Goal: Task Accomplishment & Management: Use online tool/utility

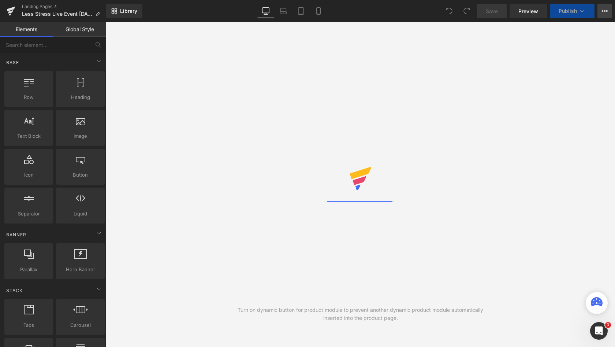
click at [607, 10] on icon at bounding box center [605, 11] width 6 height 6
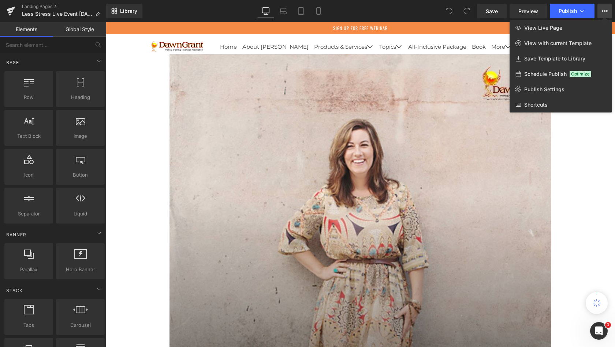
scroll to position [3982, 506]
click at [97, 14] on icon at bounding box center [97, 13] width 5 height 5
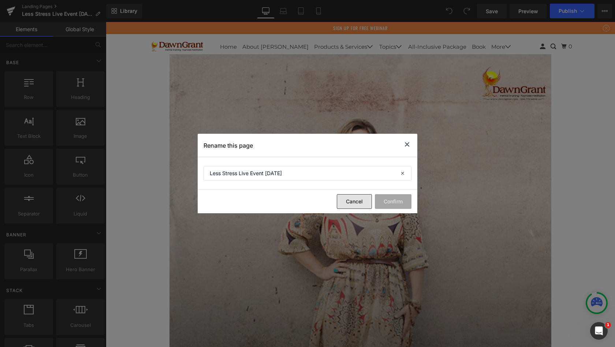
click at [349, 203] on button "Cancel" at bounding box center [354, 201] width 35 height 15
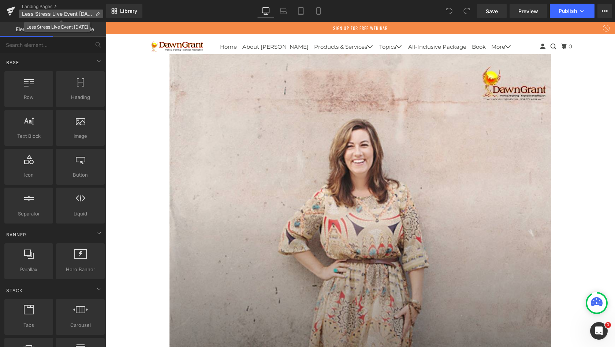
click at [96, 13] on icon at bounding box center [97, 13] width 5 height 5
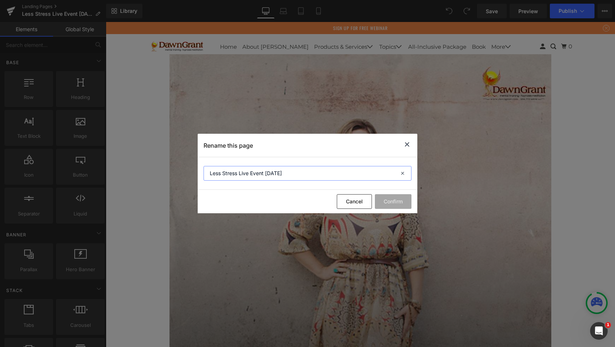
click at [289, 173] on input "Less Stress Live Event Sept 2025" at bounding box center [308, 173] width 208 height 15
click at [296, 171] on input "Less Stress Live Event Sept 2025" at bounding box center [308, 173] width 208 height 15
drag, startPoint x: 301, startPoint y: 172, endPoint x: 239, endPoint y: 174, distance: 61.6
click at [239, 174] on input "Less Stress Live Event Sept 2025" at bounding box center [308, 173] width 208 height 15
type input "L"
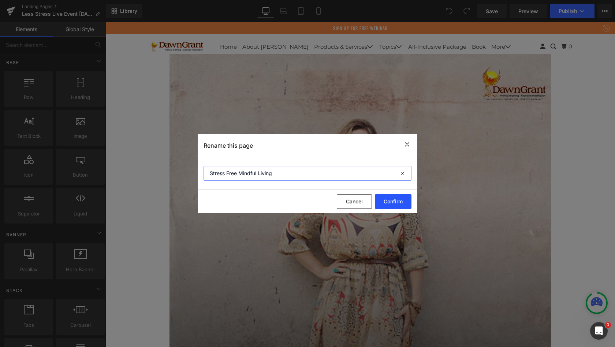
type input "Stress Free Mindful Living"
click at [386, 200] on button "Confirm" at bounding box center [393, 201] width 37 height 15
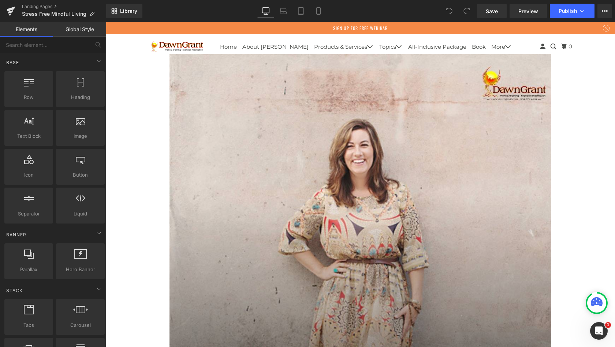
click at [87, 30] on link "Global Style" at bounding box center [79, 29] width 53 height 15
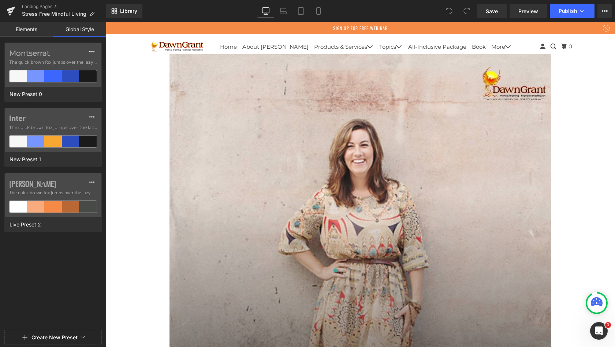
click at [37, 28] on link "Elements" at bounding box center [26, 29] width 53 height 15
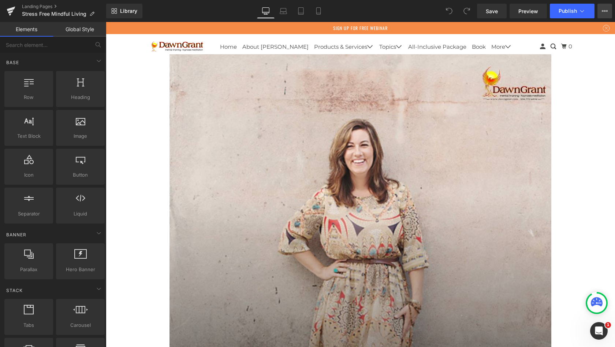
click at [605, 15] on button "View Live Page View with current Template Save Template to Library Schedule Pub…" at bounding box center [605, 11] width 15 height 15
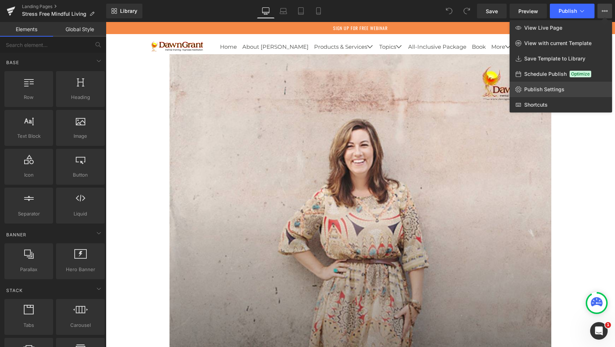
click at [538, 90] on span "Publish Settings" at bounding box center [544, 89] width 40 height 7
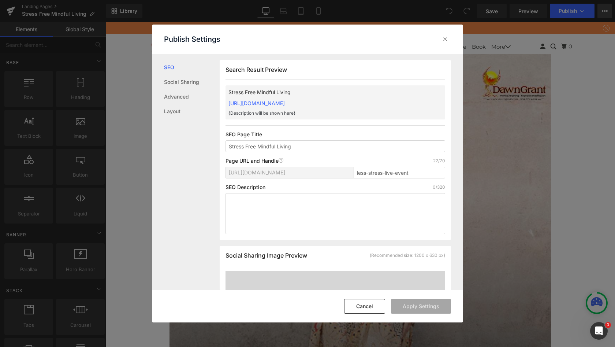
scroll to position [0, 0]
drag, startPoint x: 298, startPoint y: 146, endPoint x: 226, endPoint y: 144, distance: 72.9
click at [226, 144] on input "Stress Free Mindful Living" at bounding box center [336, 146] width 220 height 12
click at [413, 173] on input "less-stress-live-event" at bounding box center [400, 172] width 92 height 12
drag, startPoint x: 414, startPoint y: 173, endPoint x: 349, endPoint y: 173, distance: 65.2
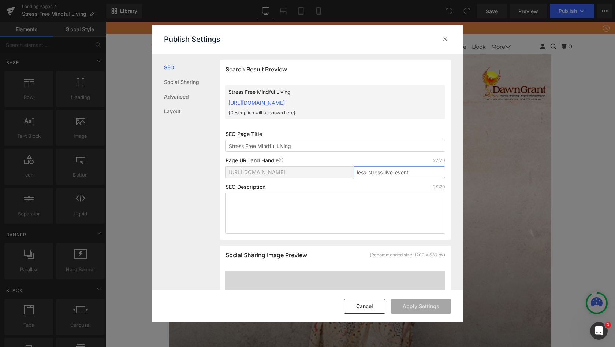
click at [349, 173] on div "https://dawngrant.myshopify.com/pages/ less-stress-live-event" at bounding box center [336, 175] width 220 height 18
paste input "Stress-Free-Mindful-Living"
click at [387, 188] on div "SEO Description 0/320" at bounding box center [336, 187] width 220 height 6
click at [372, 171] on input "Stress-Free-Mindful-Living" at bounding box center [400, 172] width 92 height 12
click at [430, 173] on input "Stress-Free-Mindful-Living" at bounding box center [400, 172] width 92 height 12
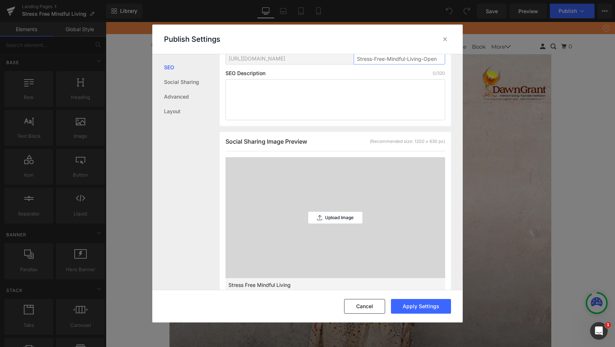
scroll to position [156, 0]
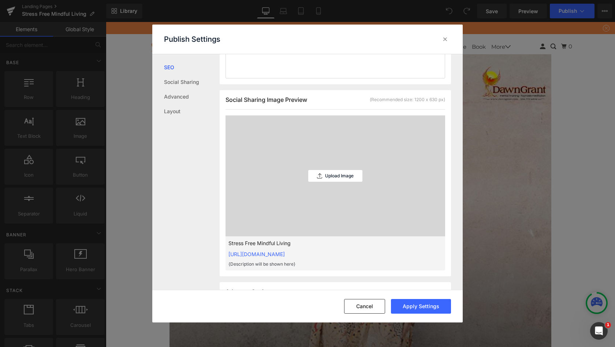
click at [424, 313] on div "Cancel Apply Settings" at bounding box center [307, 306] width 311 height 33
click at [423, 305] on button "Apply Settings" at bounding box center [421, 306] width 60 height 15
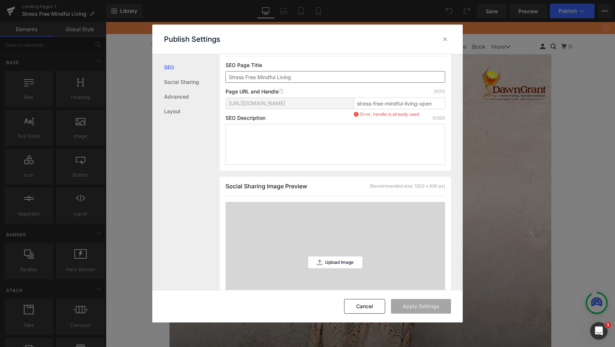
scroll to position [68, 0]
click at [390, 104] on input "stress-free-mindful-living-open" at bounding box center [400, 104] width 92 height 12
click at [403, 105] on input "stress-free-mindful-living-open" at bounding box center [400, 104] width 92 height 12
click at [431, 103] on input "stress-free-mindful-living-open" at bounding box center [400, 104] width 92 height 12
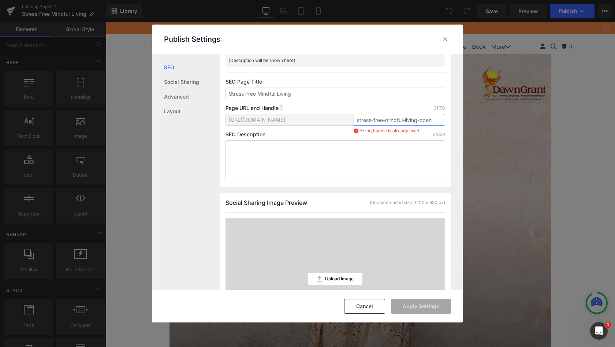
scroll to position [51, 0]
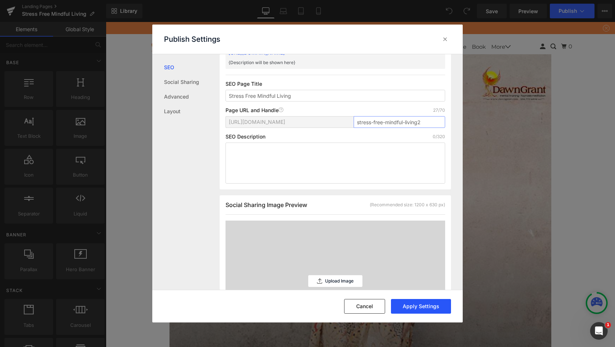
type input "stress-free-mindful-living2"
click at [421, 305] on button "Apply Settings" at bounding box center [421, 306] width 60 height 15
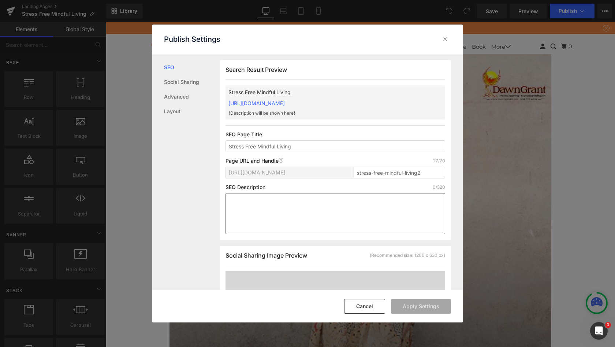
scroll to position [0, 0]
click at [445, 41] on icon at bounding box center [445, 39] width 7 height 7
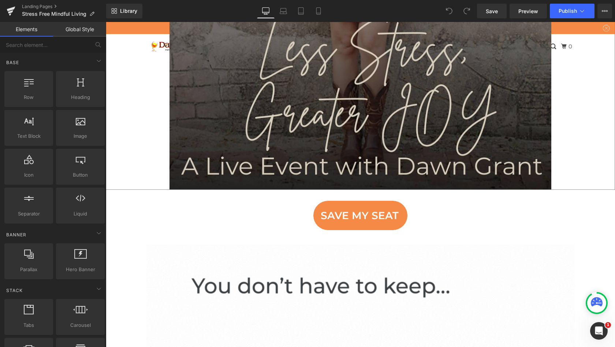
scroll to position [337, 0]
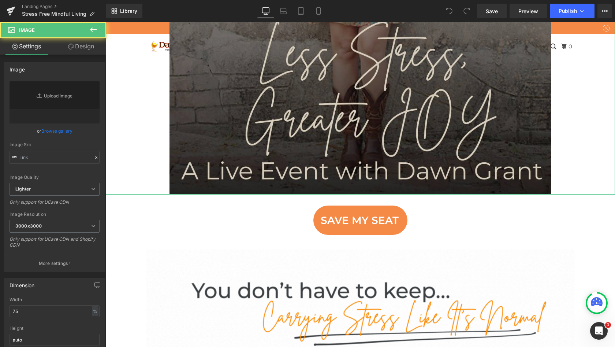
type input "https://ucarecdn.com/c30799de-f19a-4ee5-8380-dc98bc9c20de/-/format/auto/-/previ…"
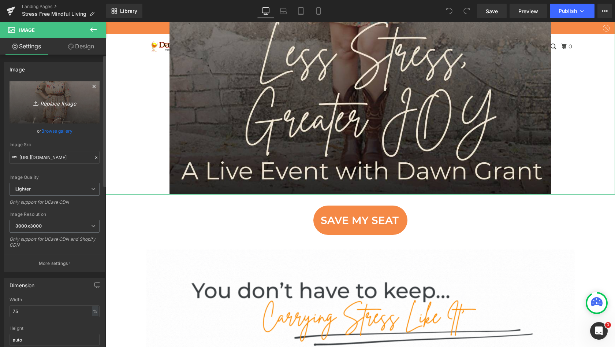
click at [77, 110] on link "Replace Image" at bounding box center [55, 102] width 90 height 42
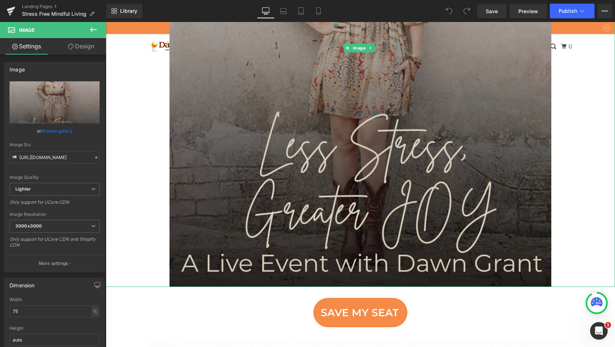
scroll to position [183, 0]
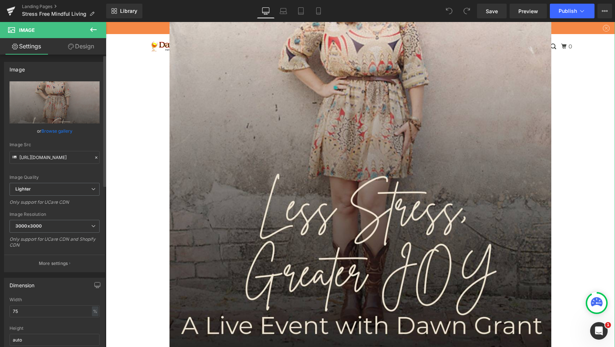
click at [64, 130] on link "Browse gallery" at bounding box center [56, 131] width 31 height 13
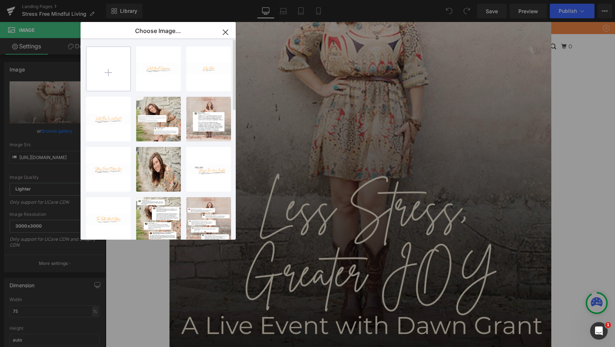
click at [110, 67] on input "file" at bounding box center [108, 69] width 44 height 44
type input "C:\fakepath\Stress Free Mindful Living.jpg"
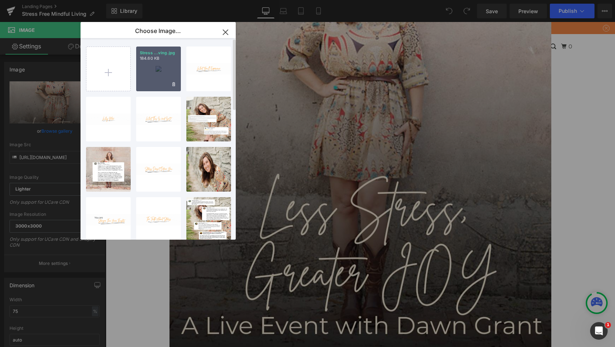
click at [148, 78] on div "Stress ...ving.jpg 184.60 KB" at bounding box center [158, 69] width 45 height 45
type input "https://ucarecdn.com/36d26a93-d764-4129-9814-16496be46dd5/-/format/auto/-/previ…"
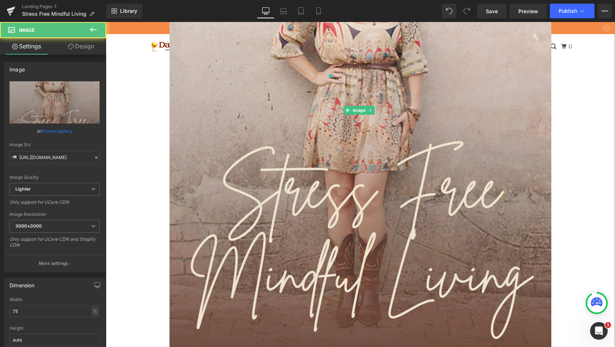
click at [588, 86] on div at bounding box center [360, 110] width 509 height 478
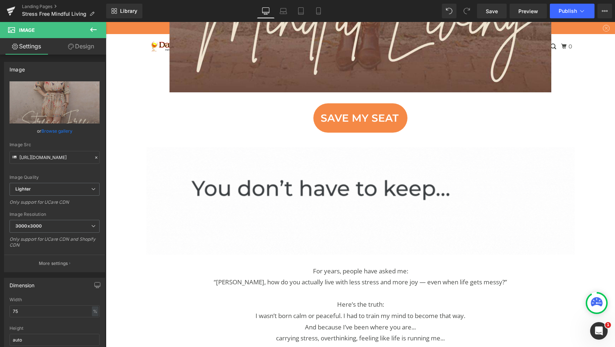
scroll to position [440, 0]
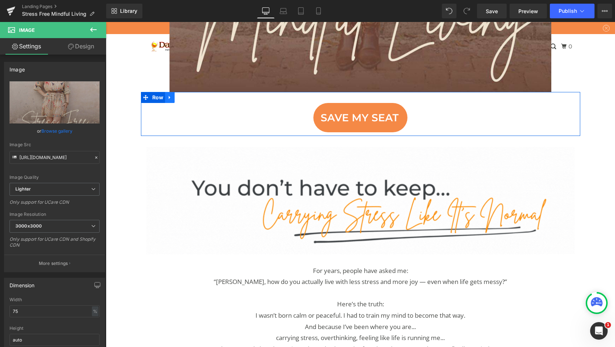
click at [169, 96] on icon at bounding box center [169, 97] width 1 height 3
click at [187, 95] on icon at bounding box center [188, 97] width 5 height 5
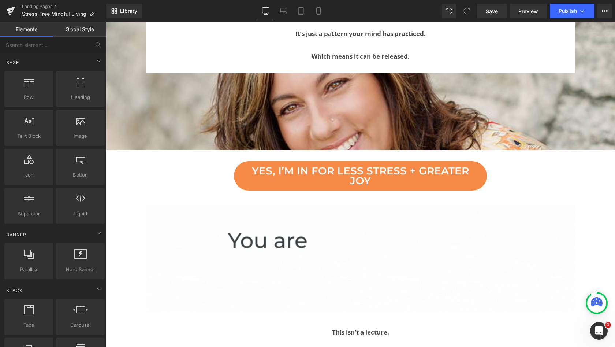
scroll to position [1296, 0]
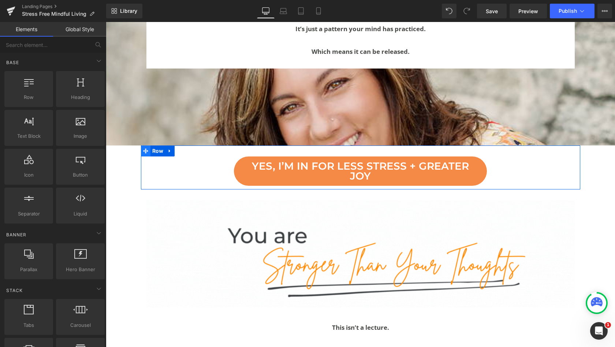
click at [144, 148] on icon at bounding box center [145, 150] width 5 height 5
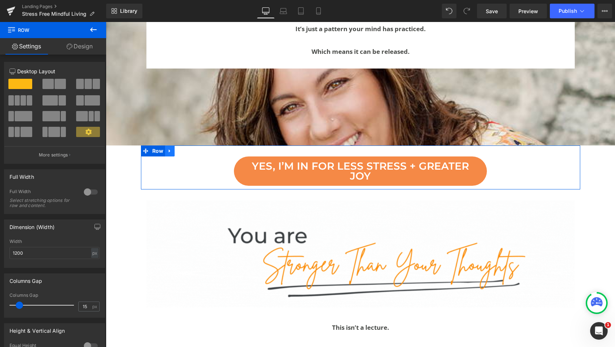
click at [169, 149] on icon at bounding box center [169, 150] width 1 height 3
click at [186, 148] on icon at bounding box center [188, 150] width 5 height 5
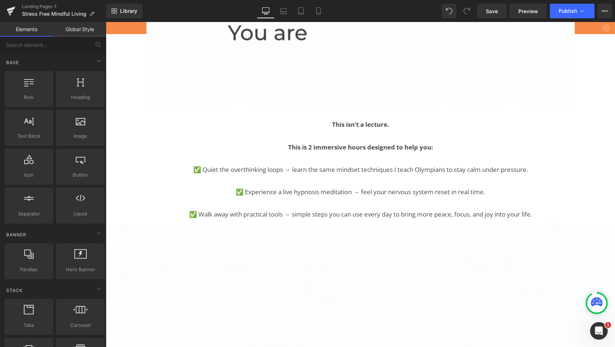
scroll to position [1456, 0]
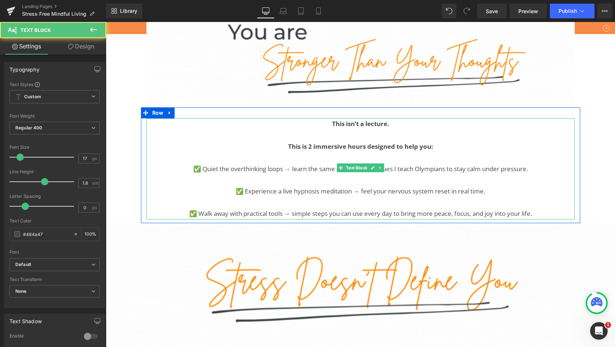
click at [370, 142] on strong "This is 2 immersive hours designed to help you:" at bounding box center [360, 146] width 145 height 8
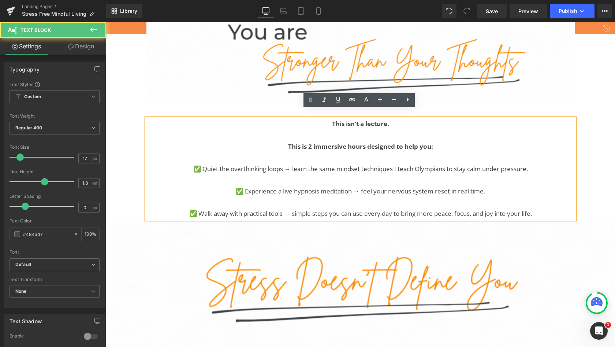
click at [399, 142] on strong "This is 2 immersive hours designed to help you:" at bounding box center [360, 146] width 145 height 8
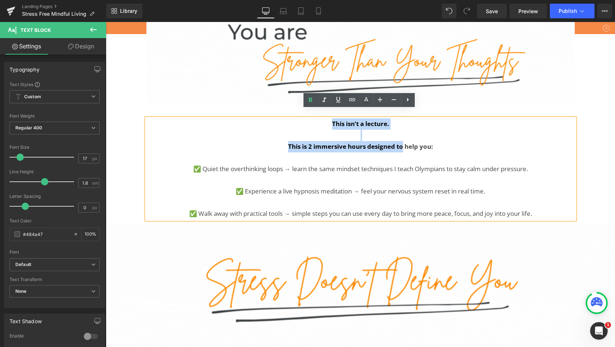
drag, startPoint x: 402, startPoint y: 138, endPoint x: 329, endPoint y: 117, distance: 75.8
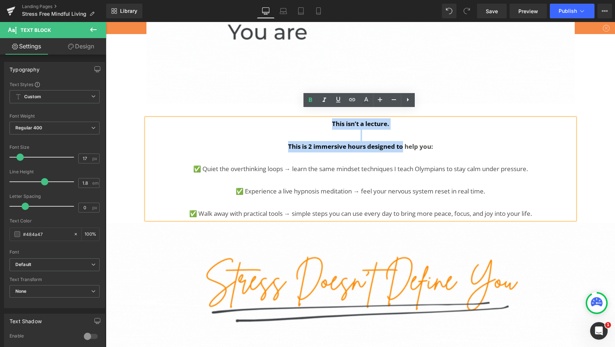
click at [329, 118] on div "This isn’t a lecture. This is 2 immersive hours designed to help you: ✅ Quiet t…" at bounding box center [360, 168] width 428 height 101
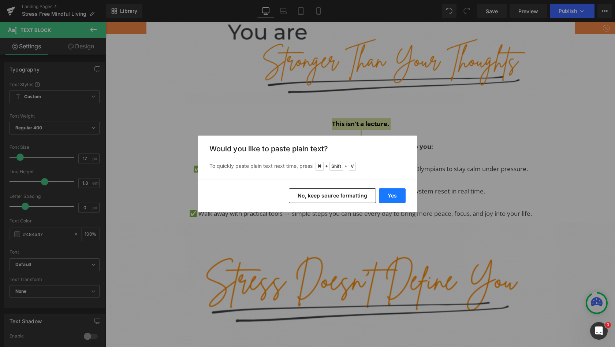
click at [396, 195] on button "Yes" at bounding box center [392, 195] width 27 height 15
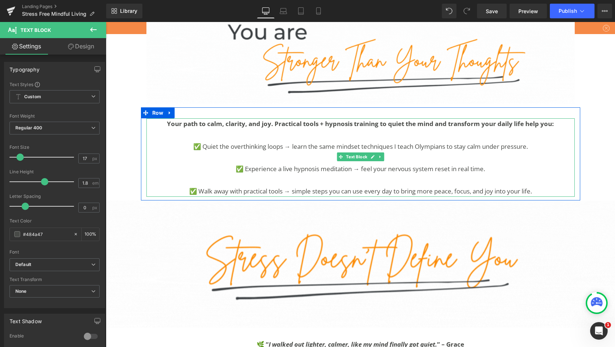
click at [271, 119] on strong "Your path to calm, clarity, and joy. Practical tools + hypnosis training to qui…" at bounding box center [360, 123] width 387 height 8
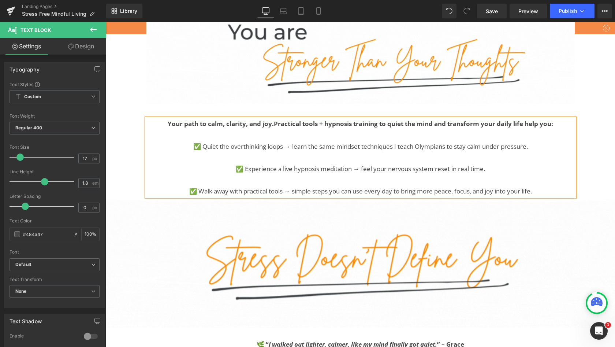
scroll to position [3851, 506]
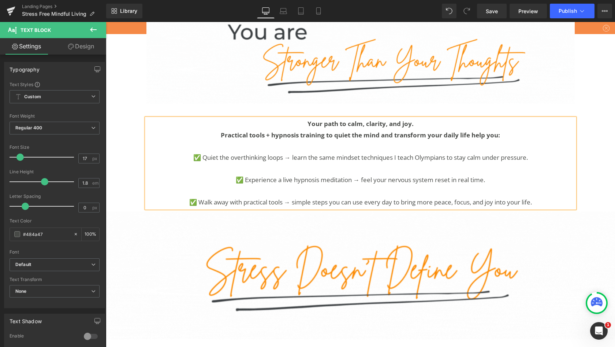
click at [286, 174] on p "✅ Experience a live hypnosis meditation → feel your nervous system reset in rea…" at bounding box center [360, 179] width 428 height 11
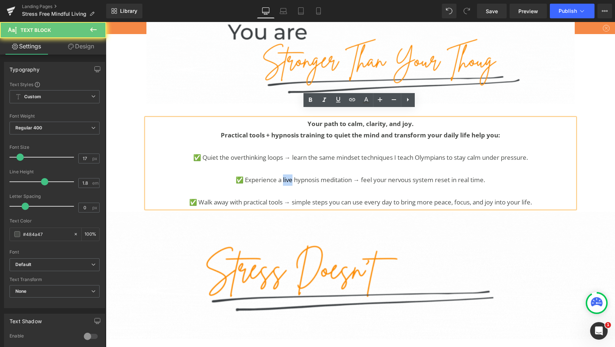
click at [286, 174] on p "✅ Experience a live hypnosis meditation → feel your nervous system reset in rea…" at bounding box center [360, 179] width 428 height 11
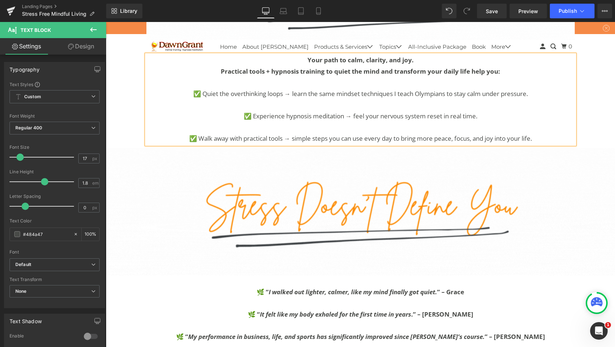
scroll to position [1516, 0]
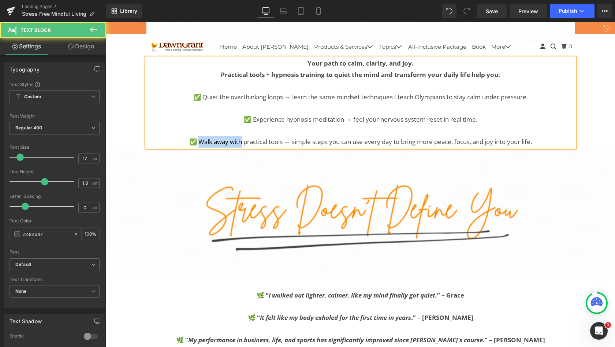
drag, startPoint x: 238, startPoint y: 133, endPoint x: 194, endPoint y: 132, distance: 44.0
click at [194, 136] on p "✅ Walk away with practical tools → simple steps you can use every day to bring …" at bounding box center [360, 141] width 428 height 11
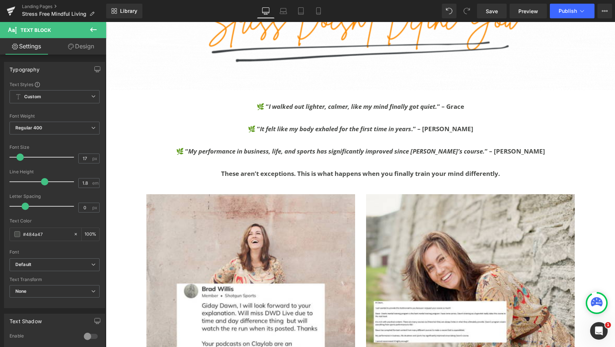
scroll to position [1705, 0]
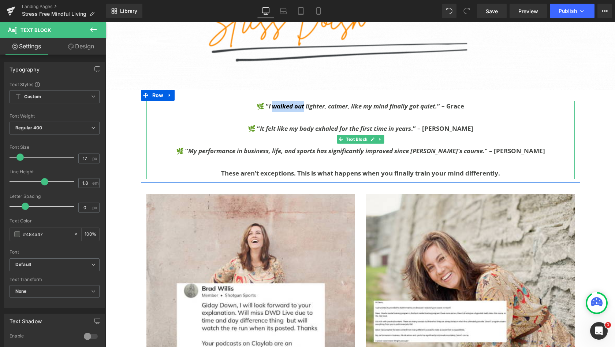
drag, startPoint x: 303, startPoint y: 96, endPoint x: 270, endPoint y: 94, distance: 32.6
click at [270, 102] on icon "I walked out lighter, calmer, like my mind finally got quiet." at bounding box center [353, 106] width 168 height 8
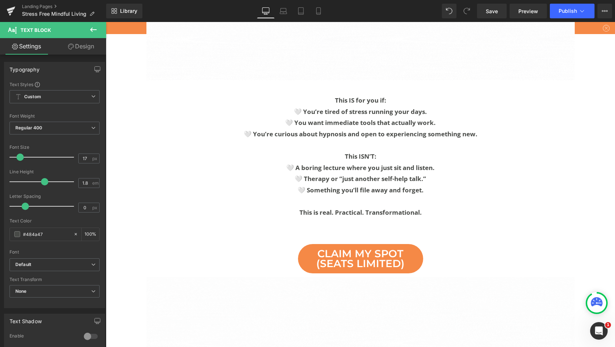
scroll to position [2201, 0]
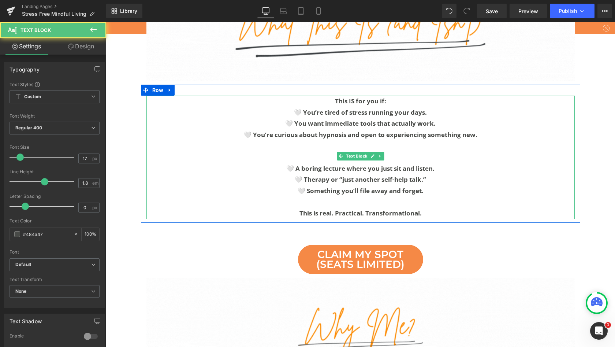
click at [435, 163] on p "🤍 A boring lecture where you just sit and listen." at bounding box center [360, 168] width 428 height 11
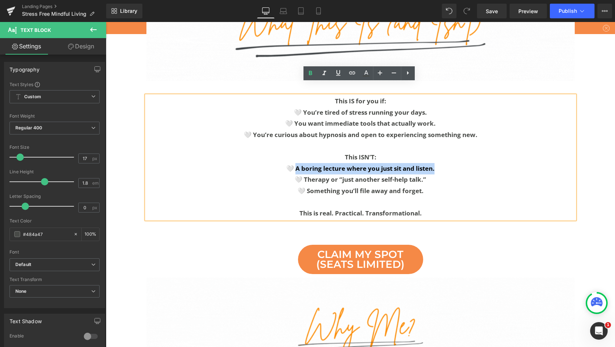
drag, startPoint x: 437, startPoint y: 154, endPoint x: 295, endPoint y: 155, distance: 141.7
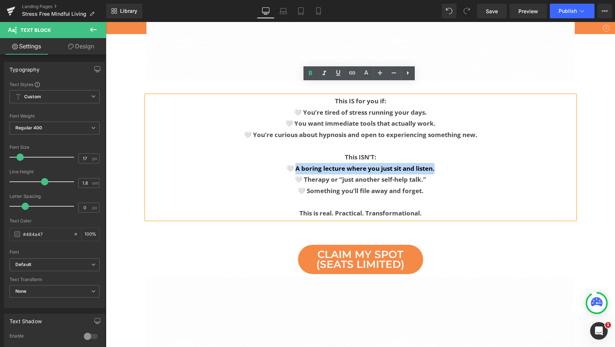
click at [295, 163] on p "🤍 A boring lecture where you just sit and listen." at bounding box center [360, 168] width 428 height 11
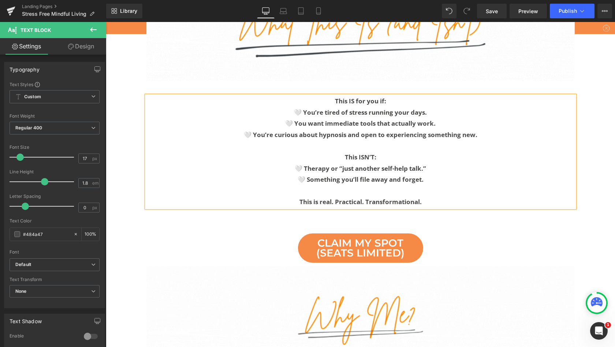
scroll to position [3840, 506]
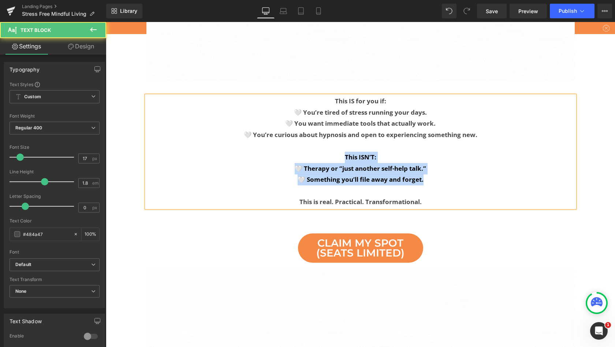
drag, startPoint x: 427, startPoint y: 167, endPoint x: 339, endPoint y: 141, distance: 91.3
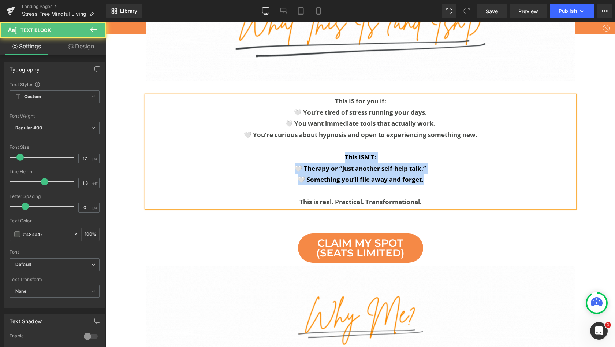
click at [339, 141] on div "This IS for you if: 🤍 You’re tired of stress running your days. 🤍 You want imme…" at bounding box center [360, 152] width 428 height 112
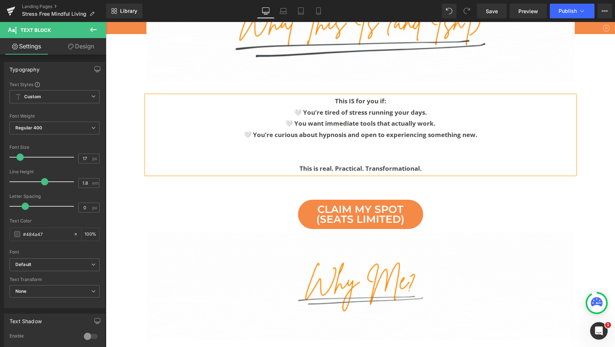
scroll to position [3796, 506]
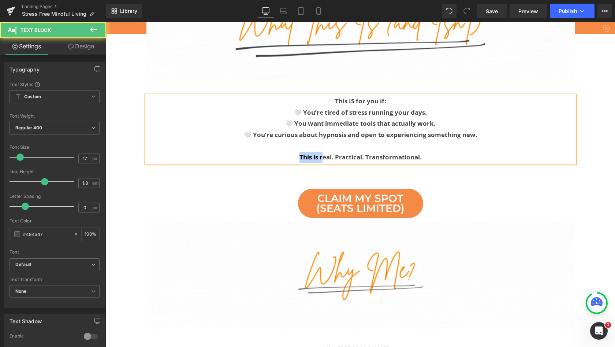
drag, startPoint x: 321, startPoint y: 145, endPoint x: 294, endPoint y: 143, distance: 26.5
click at [294, 152] on p "This is real. Practical. Transformational." at bounding box center [360, 157] width 428 height 11
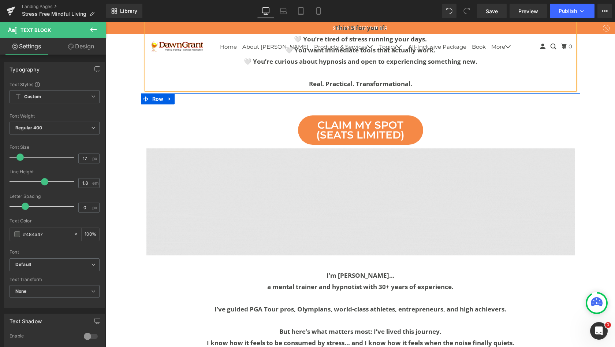
scroll to position [2217, 0]
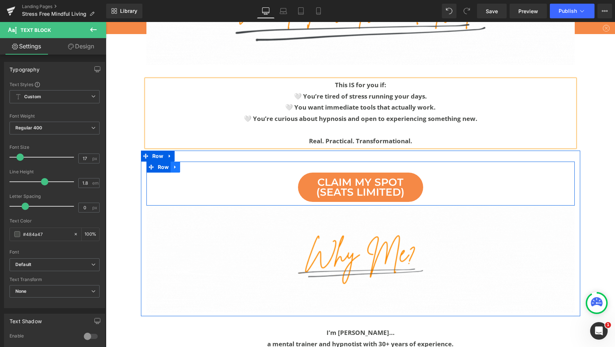
click at [174, 165] on icon at bounding box center [174, 166] width 1 height 3
click at [192, 164] on icon at bounding box center [194, 166] width 5 height 5
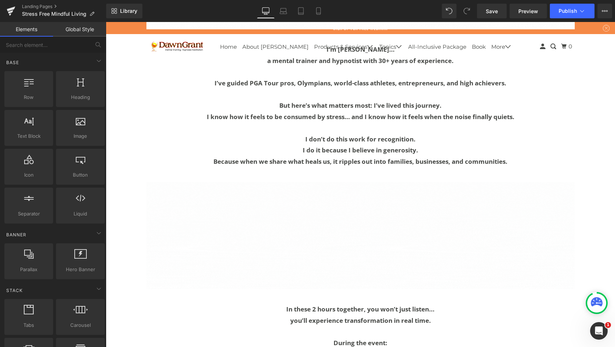
scroll to position [2456, 0]
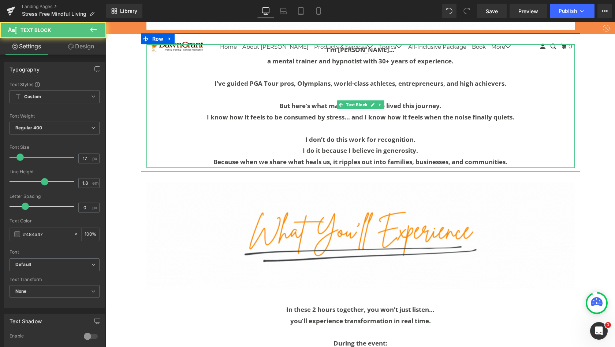
click at [416, 134] on p "I don’t do this work for recognition." at bounding box center [360, 139] width 428 height 11
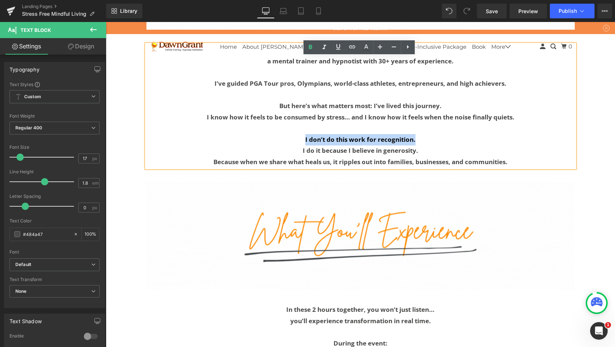
drag, startPoint x: 417, startPoint y: 125, endPoint x: 302, endPoint y: 123, distance: 114.6
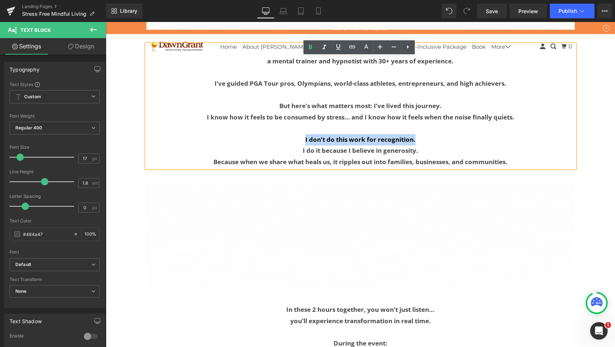
click at [302, 134] on p "I don’t do this work for recognition." at bounding box center [360, 139] width 428 height 11
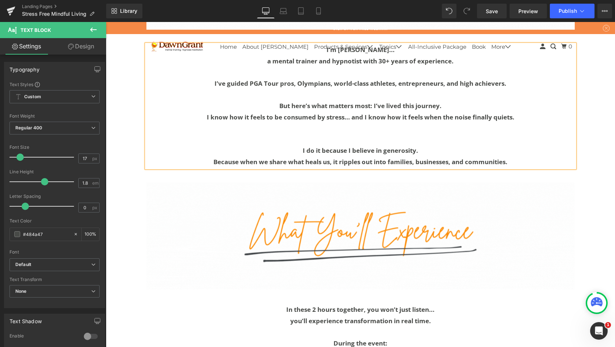
scroll to position [3741, 506]
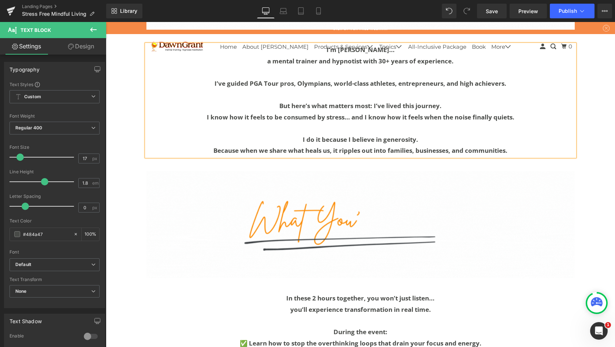
click at [316, 135] on b "I do it because I believe in generosity." at bounding box center [360, 139] width 115 height 8
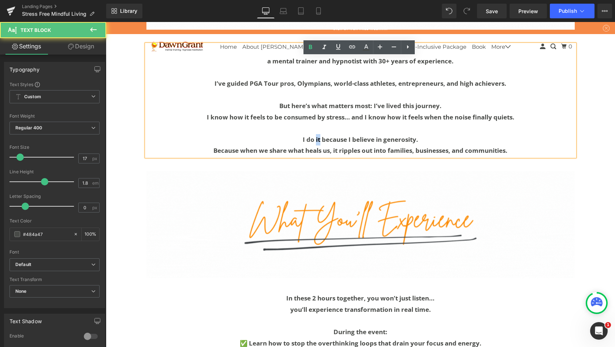
click at [316, 135] on b "I do it because I believe in generosity." at bounding box center [360, 139] width 115 height 8
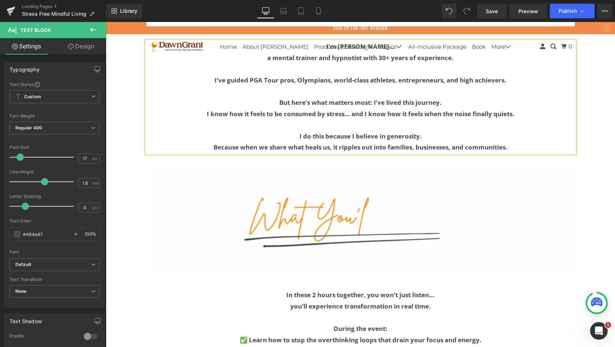
scroll to position [2459, 0]
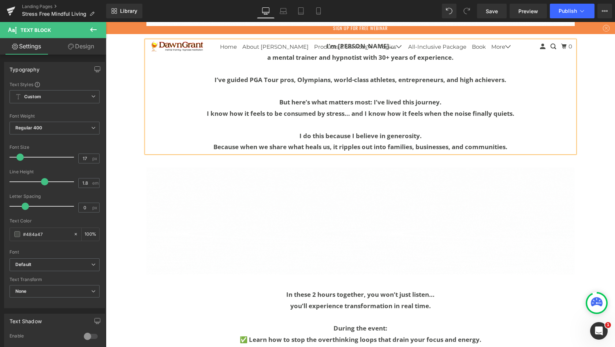
click at [422, 130] on p "I do this because I believe in generosity." at bounding box center [360, 135] width 428 height 11
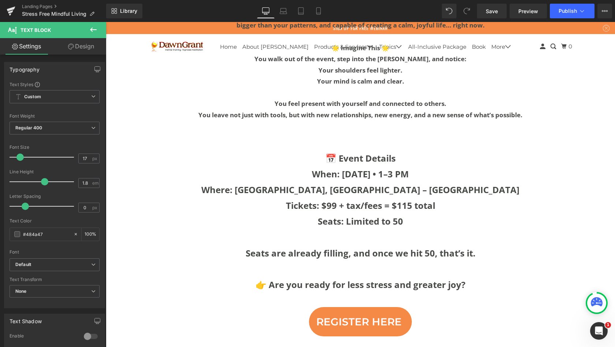
scroll to position [3061, 0]
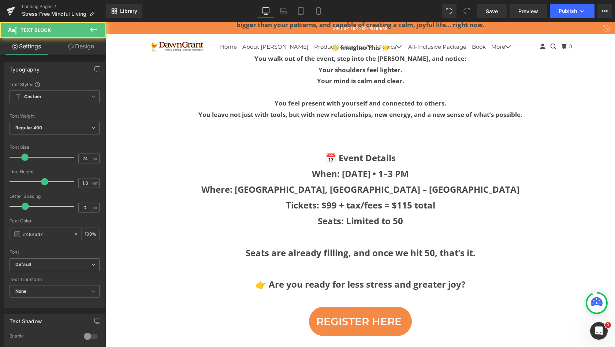
click at [402, 199] on b "Tickets: $99 + tax/fees = $115 total" at bounding box center [360, 205] width 149 height 12
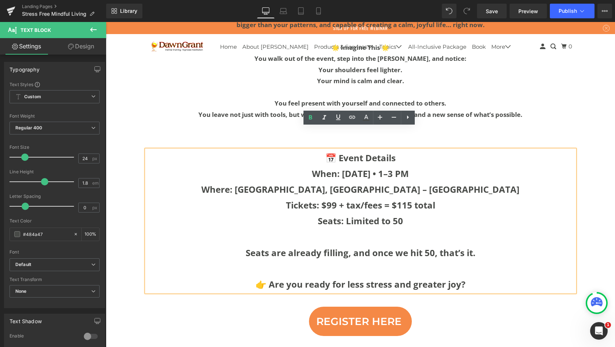
click at [467, 276] on p "👉 Are you ready for less stress and greater joy?" at bounding box center [360, 284] width 428 height 16
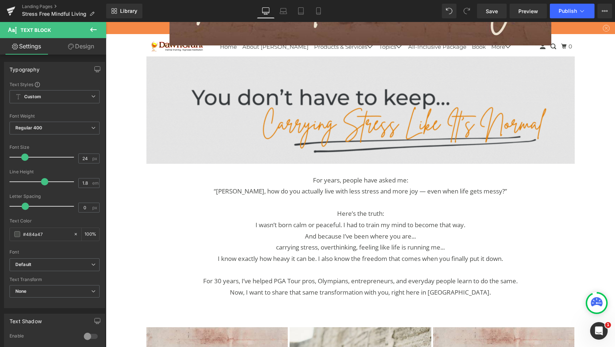
scroll to position [490, 0]
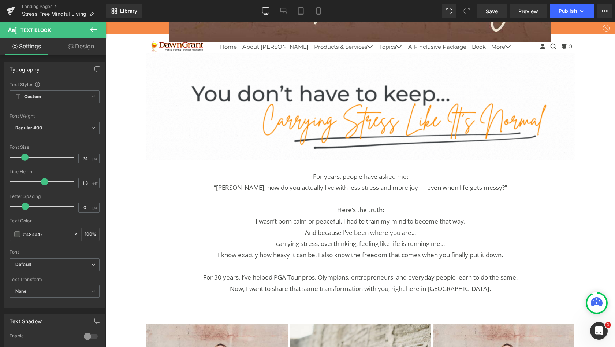
click at [311, 172] on p "For years, people have asked me:" at bounding box center [361, 176] width 418 height 11
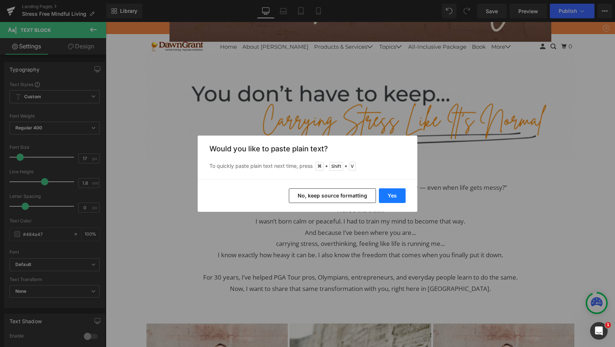
click at [389, 197] on button "Yes" at bounding box center [392, 195] width 27 height 15
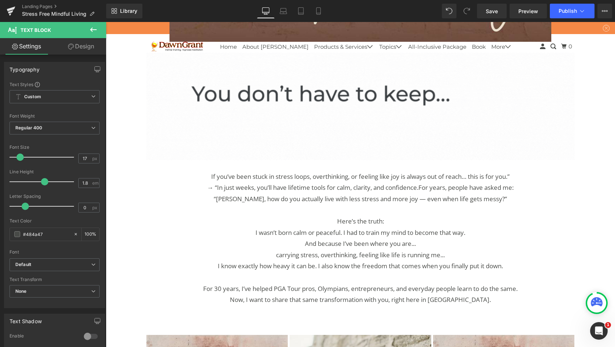
scroll to position [3752, 506]
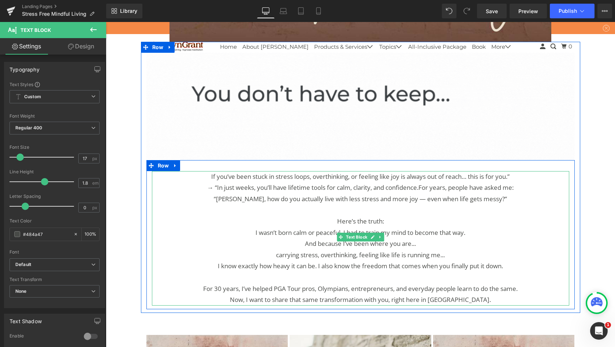
click at [516, 174] on p "If you’ve been stuck in stress loops, overthinking, or feeling like joy is alwa…" at bounding box center [361, 176] width 418 height 11
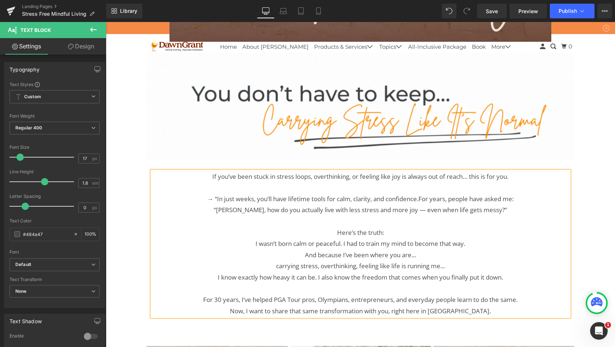
scroll to position [3763, 506]
drag, startPoint x: 213, startPoint y: 194, endPoint x: 200, endPoint y: 194, distance: 12.8
click at [200, 194] on p "→ “In just weeks, you’ll have lifetime tools for calm, clarity, and confidence.…" at bounding box center [361, 198] width 418 height 11
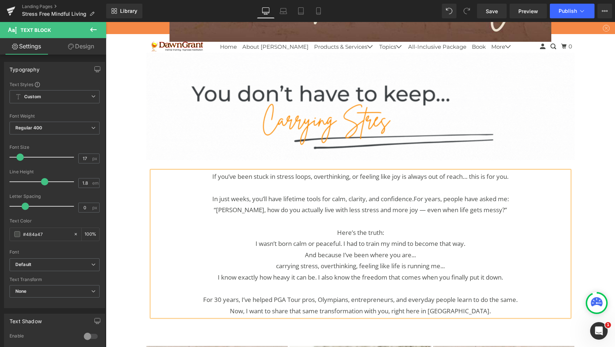
click at [515, 196] on p "In just weeks, you’ll have lifetime tools for calm, clarity, and confidence.For…" at bounding box center [361, 198] width 418 height 11
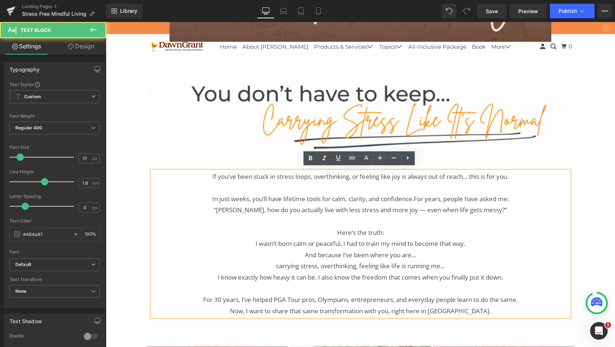
click at [414, 194] on p "In just weeks, you’ll have lifetime tools for calm, clarity, and confidence.For…" at bounding box center [361, 198] width 418 height 11
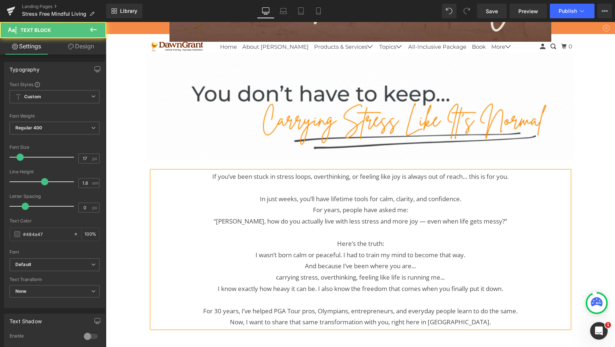
scroll to position [3785, 506]
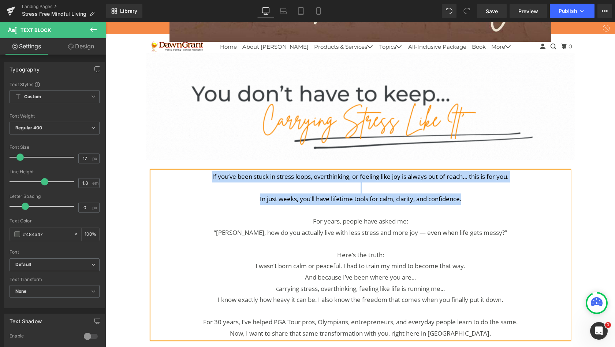
drag, startPoint x: 465, startPoint y: 197, endPoint x: 200, endPoint y: 173, distance: 266.6
click at [200, 173] on div "If you’ve been stuck in stress loops, overthinking, or feeling like joy is alwa…" at bounding box center [361, 255] width 418 height 168
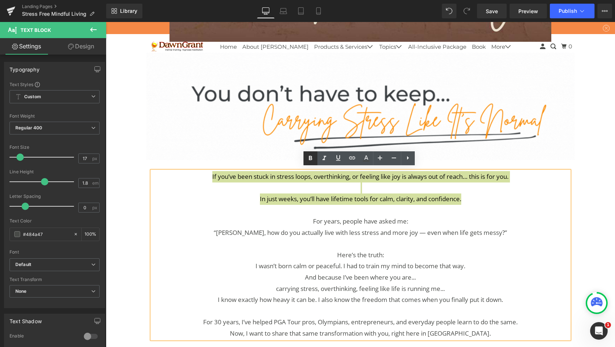
click at [310, 157] on icon at bounding box center [310, 158] width 9 height 9
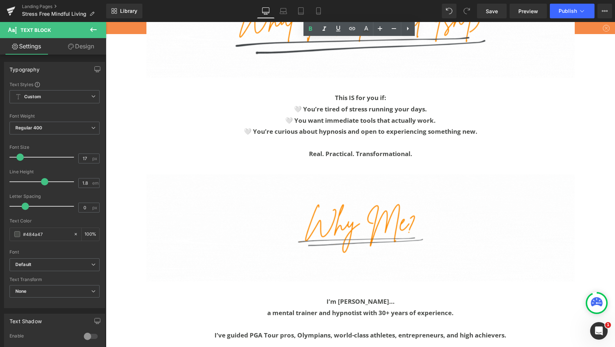
scroll to position [2250, 0]
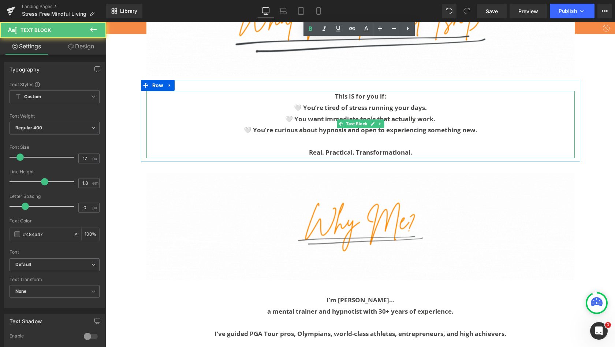
click at [430, 147] on p "Real. Practical. Transformational." at bounding box center [360, 152] width 428 height 11
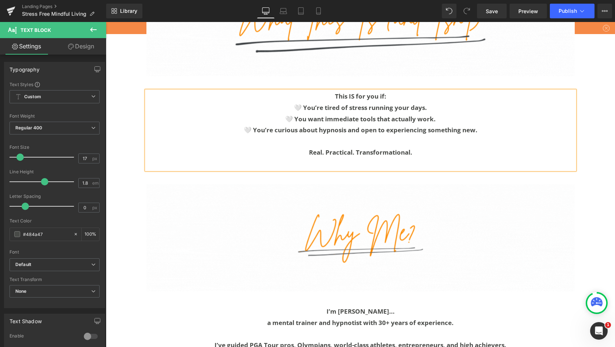
scroll to position [3807, 506]
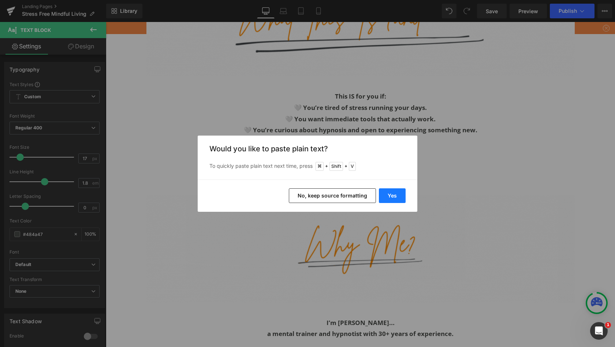
click at [398, 198] on button "Yes" at bounding box center [392, 195] width 27 height 15
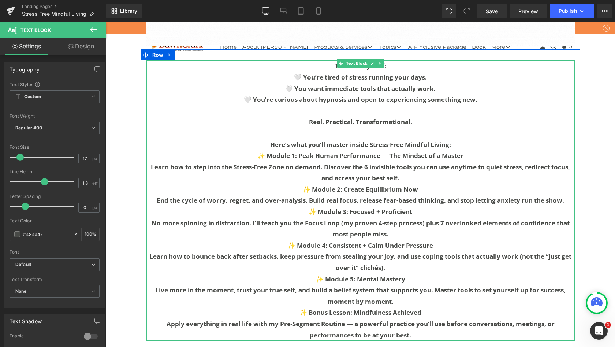
scroll to position [2279, 0]
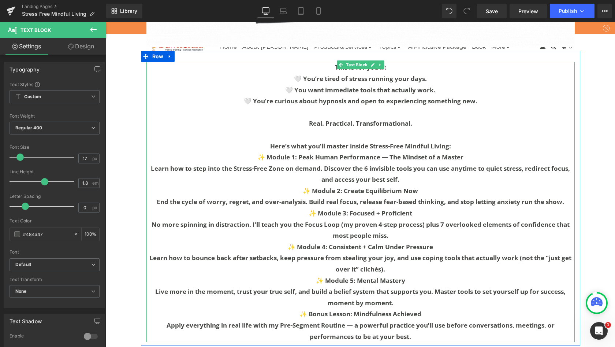
click at [390, 129] on p at bounding box center [360, 134] width 428 height 11
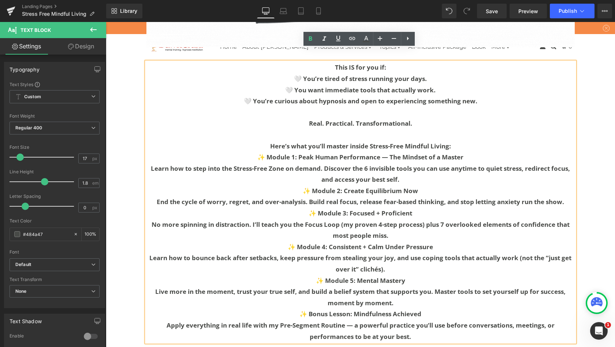
click at [458, 141] on p "Here’s what you’ll master inside Stress-Free Mindful Living:" at bounding box center [360, 146] width 428 height 11
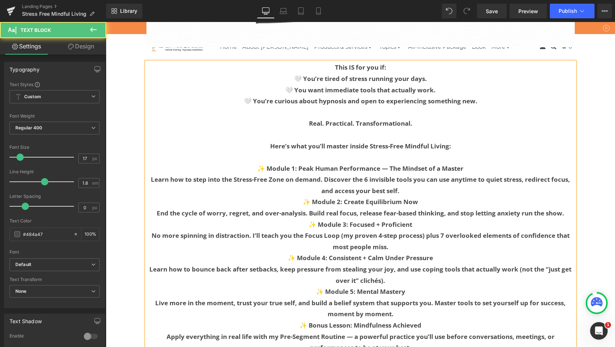
click at [452, 178] on p "Learn how to step into the Stress-Free Zone on demand. Discover the 6 invisible…" at bounding box center [360, 185] width 428 height 22
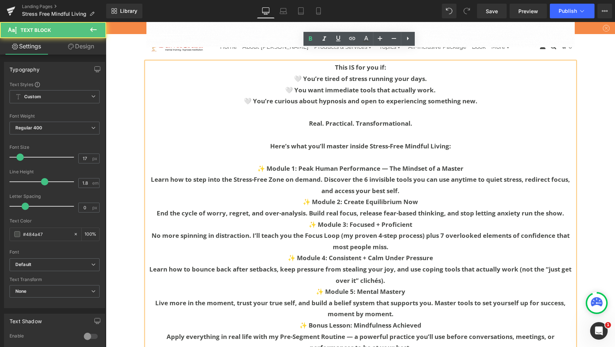
scroll to position [4016, 506]
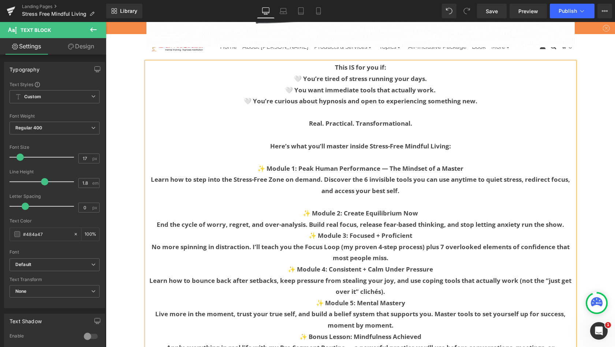
click at [310, 231] on b "✨ Module 3: Focused + Proficient" at bounding box center [361, 235] width 104 height 8
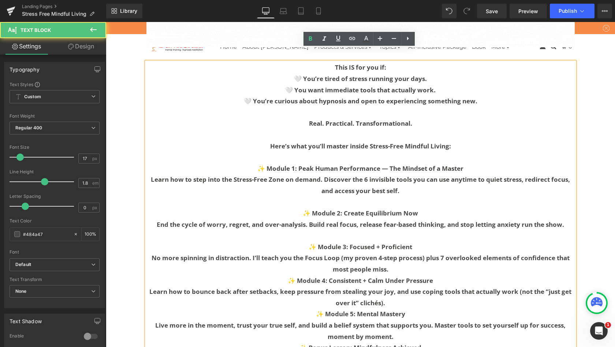
scroll to position [4027, 506]
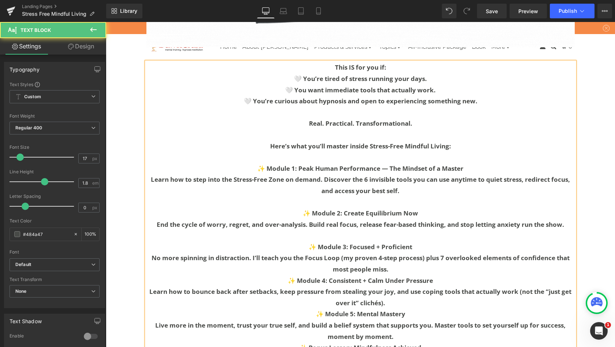
click at [276, 275] on p "✨ Module 4: Consistent + Calm Under Pressure" at bounding box center [360, 280] width 428 height 11
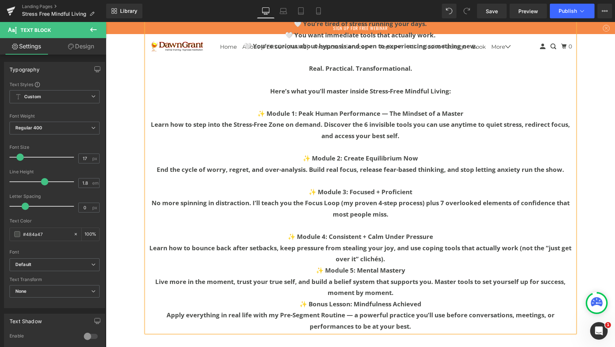
scroll to position [2335, 0]
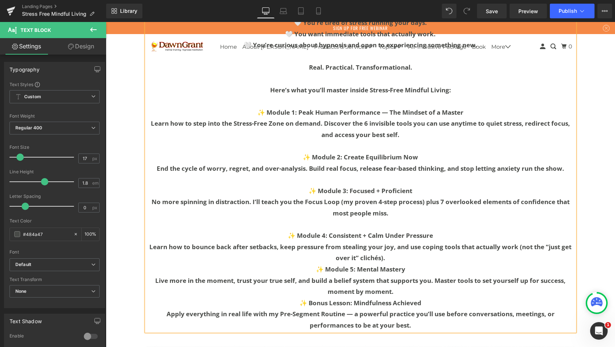
click at [312, 264] on p "✨ Module 5: Mental Mastery" at bounding box center [360, 269] width 428 height 11
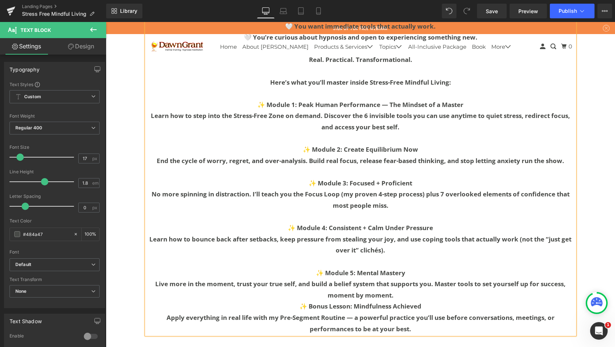
scroll to position [2344, 0]
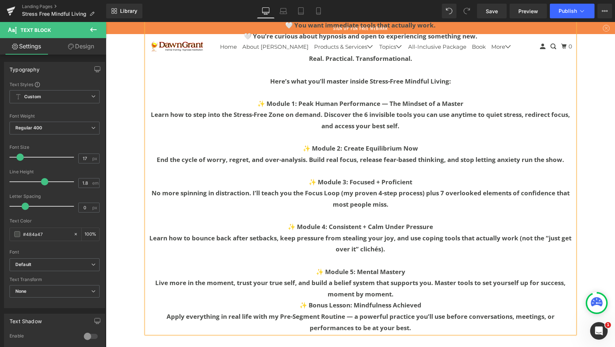
click at [295, 300] on p "✨ Bonus Lesson: Mindfulness Achieved" at bounding box center [360, 305] width 428 height 11
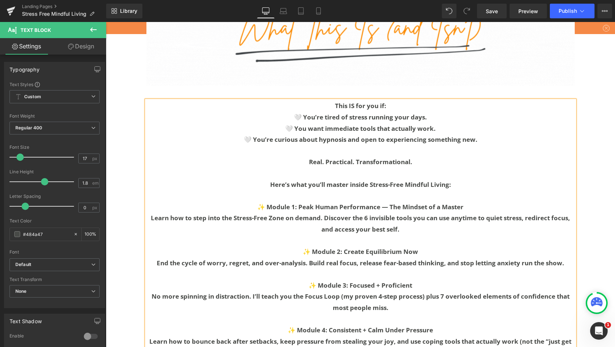
scroll to position [2242, 0]
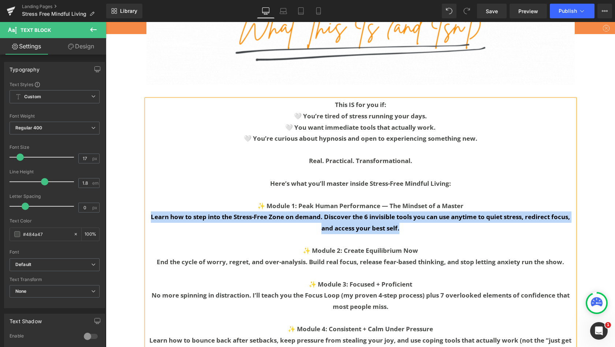
drag, startPoint x: 401, startPoint y: 213, endPoint x: 142, endPoint y: 198, distance: 258.6
click at [142, 198] on div "This IS for you if: 🤍 You’re tired of stress running your days. 🤍 You want imme…" at bounding box center [360, 272] width 439 height 347
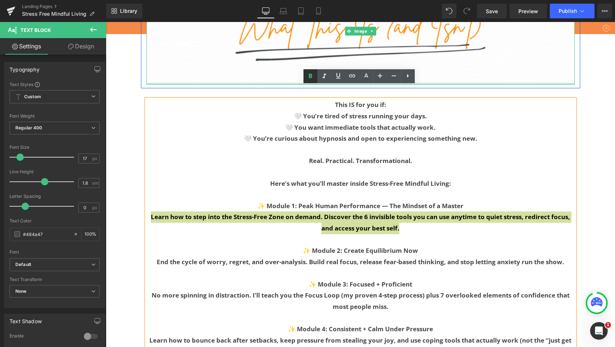
click at [313, 76] on icon at bounding box center [310, 76] width 9 height 9
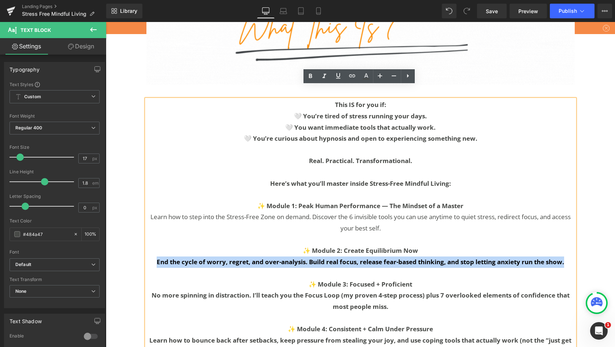
drag, startPoint x: 569, startPoint y: 247, endPoint x: 152, endPoint y: 244, distance: 417.1
click at [152, 256] on p "End the cycle of worry, regret, and over-analysis. Build real focus, release fe…" at bounding box center [360, 261] width 428 height 11
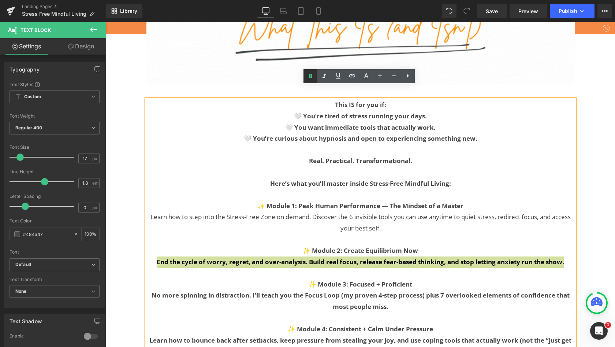
click at [309, 77] on icon at bounding box center [310, 76] width 3 height 4
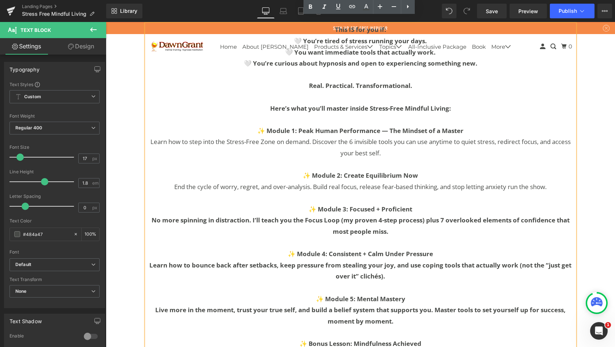
scroll to position [2318, 0]
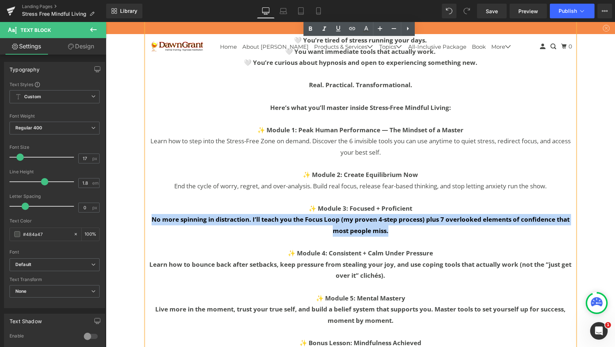
drag, startPoint x: 391, startPoint y: 215, endPoint x: 128, endPoint y: 201, distance: 263.7
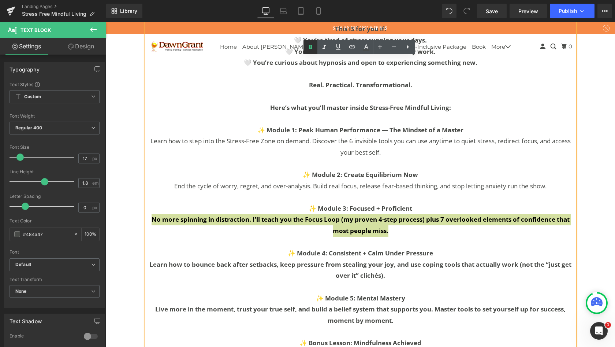
click at [312, 48] on icon at bounding box center [310, 47] width 3 height 4
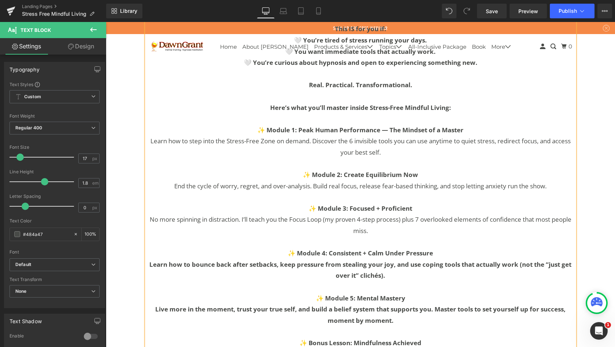
scroll to position [2353, 0]
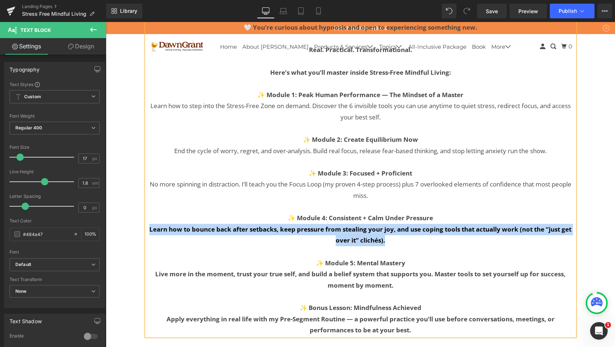
drag, startPoint x: 386, startPoint y: 223, endPoint x: 146, endPoint y: 214, distance: 239.3
click at [146, 224] on p "Learn how to bounce back after setbacks, keep pressure from stealing your joy, …" at bounding box center [360, 235] width 428 height 22
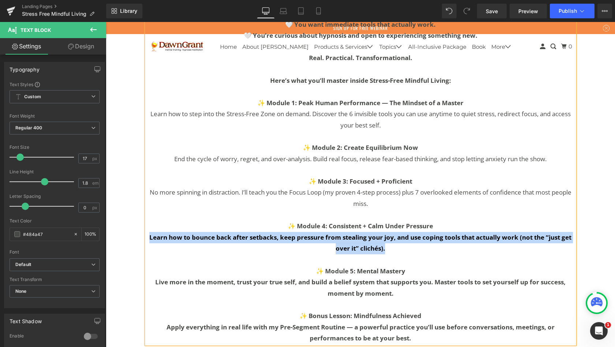
scroll to position [2346, 0]
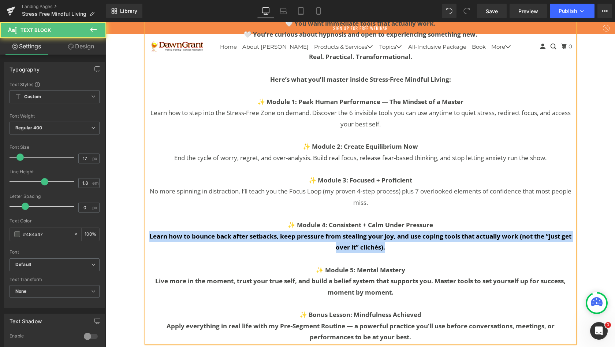
click at [263, 232] on b "Learn how to bounce back after setbacks, keep pressure from stealing your joy, …" at bounding box center [360, 242] width 422 height 20
drag, startPoint x: 386, startPoint y: 231, endPoint x: 146, endPoint y: 220, distance: 240.1
click at [146, 231] on p "Learn how to bounce back after setbacks, keep pressure from stealing your joy, …" at bounding box center [360, 242] width 428 height 22
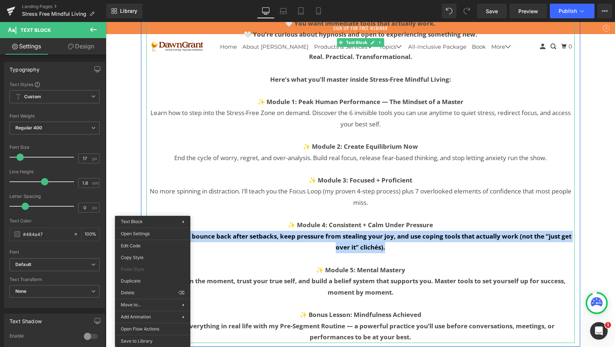
click at [247, 232] on p "Learn how to bounce back after setbacks, keep pressure from stealing your joy, …" at bounding box center [360, 242] width 428 height 22
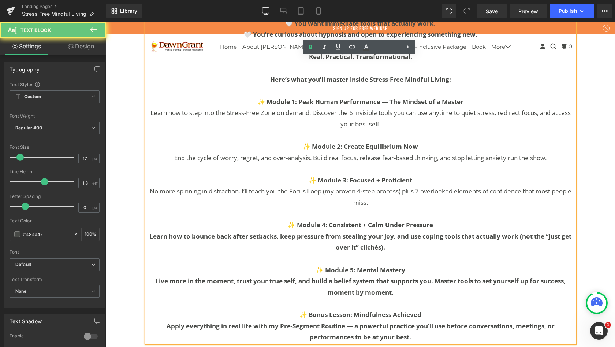
click at [252, 231] on p "Learn how to bounce back after setbacks, keep pressure from stealing your joy, …" at bounding box center [360, 242] width 428 height 22
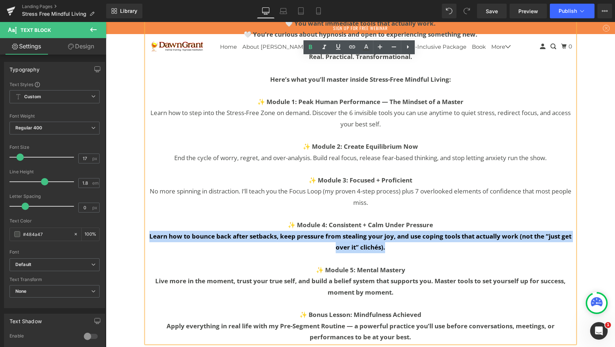
drag, startPoint x: 385, startPoint y: 227, endPoint x: 148, endPoint y: 219, distance: 237.4
click at [148, 231] on p "Learn how to bounce back after setbacks, keep pressure from stealing your joy, …" at bounding box center [360, 242] width 428 height 22
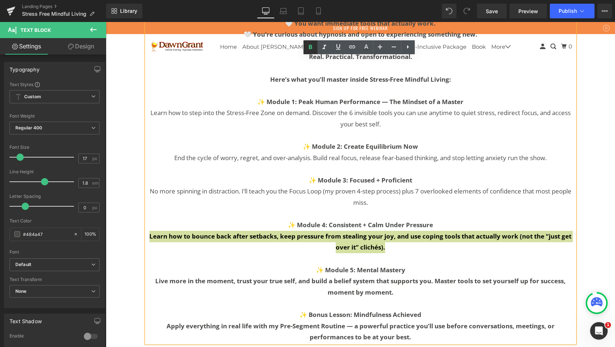
click at [309, 48] on icon at bounding box center [310, 47] width 9 height 9
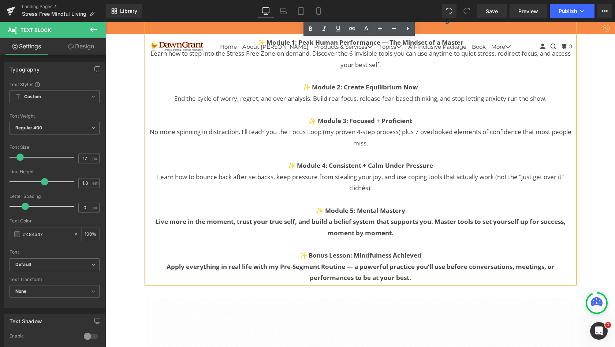
scroll to position [2427, 0]
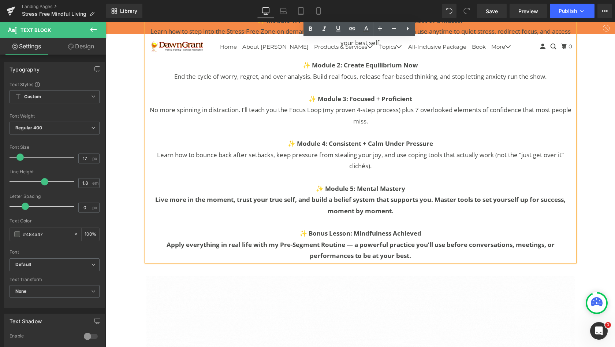
click at [390, 195] on b "Live more in the moment, trust your true self, and build a belief system that s…" at bounding box center [360, 205] width 411 height 20
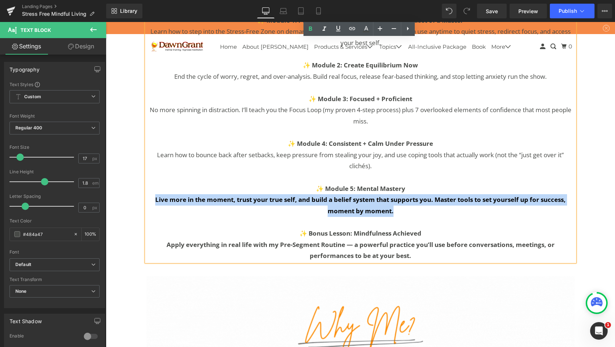
drag, startPoint x: 395, startPoint y: 193, endPoint x: 152, endPoint y: 183, distance: 243.4
click at [152, 194] on p "Live more in the moment, trust your true self, and build a belief system that s…" at bounding box center [360, 205] width 428 height 22
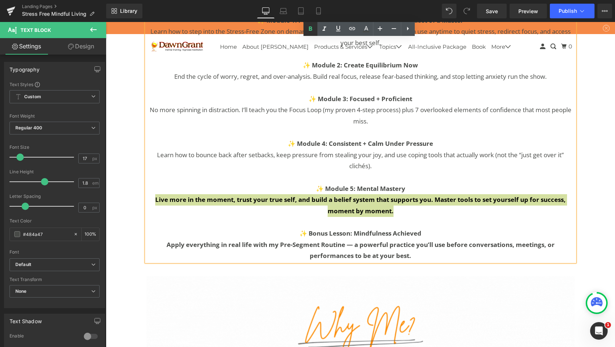
click at [311, 27] on icon at bounding box center [310, 28] width 3 height 4
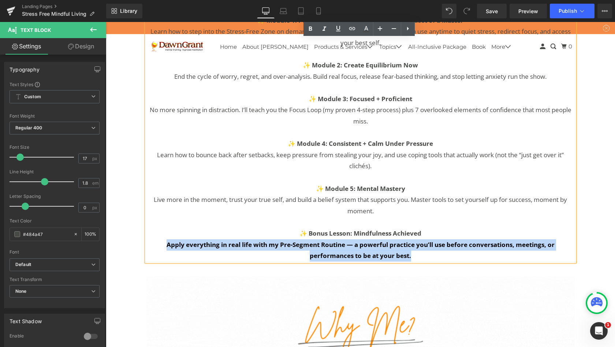
drag, startPoint x: 411, startPoint y: 237, endPoint x: 163, endPoint y: 226, distance: 247.8
click at [163, 239] on p "Apply everything in real life with my Pre-Segment Routine — a powerful practice…" at bounding box center [360, 250] width 428 height 22
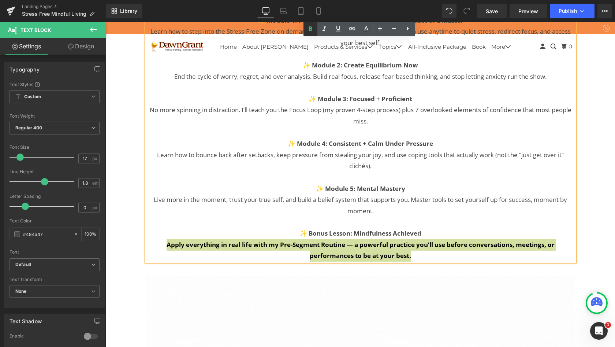
click at [312, 31] on icon at bounding box center [310, 29] width 9 height 9
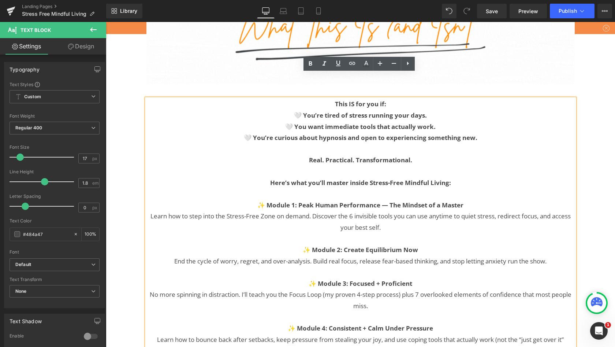
scroll to position [2241, 0]
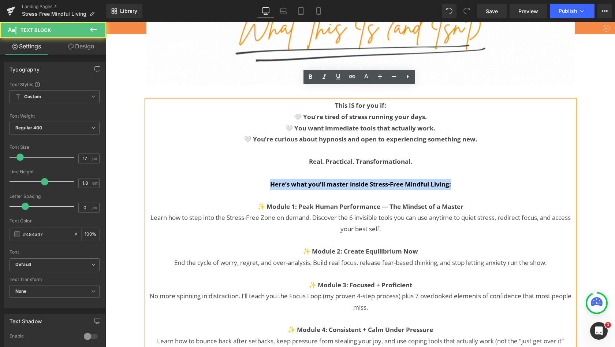
drag, startPoint x: 452, startPoint y: 170, endPoint x: 264, endPoint y: 164, distance: 188.0
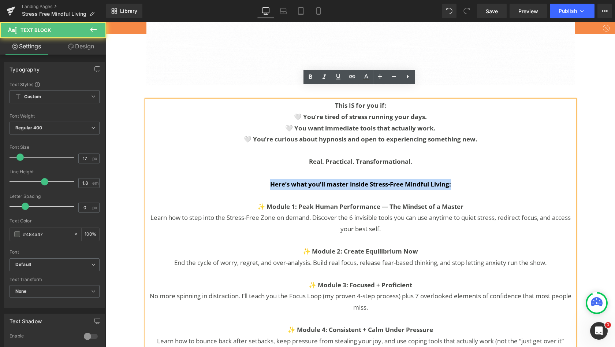
click at [264, 179] on p "Here’s what you’ll master inside Stress-Free Mindful Living:" at bounding box center [360, 184] width 428 height 11
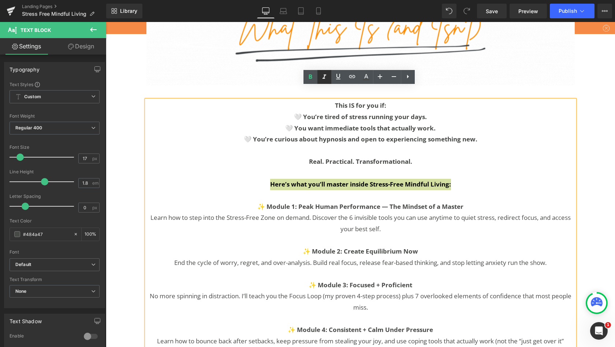
click at [324, 79] on icon at bounding box center [325, 76] width 4 height 4
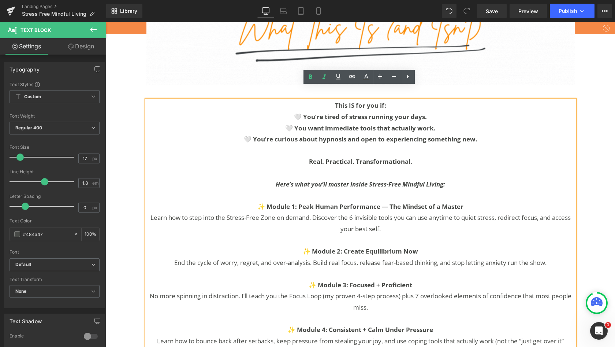
click at [473, 167] on p at bounding box center [360, 172] width 428 height 11
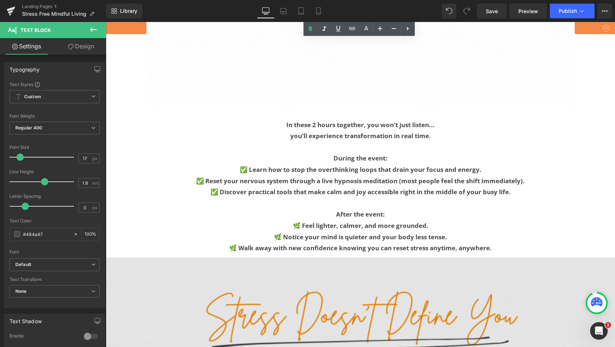
scroll to position [2957, 0]
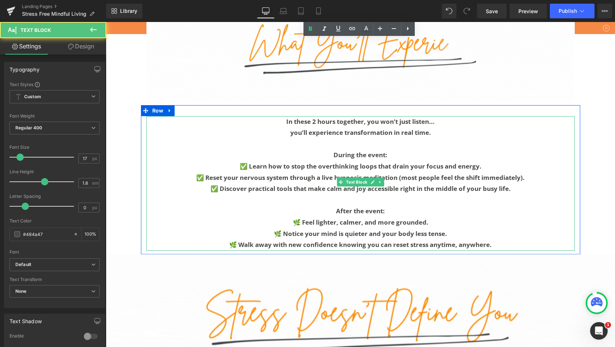
click at [351, 207] on b "After the event:" at bounding box center [360, 211] width 49 height 8
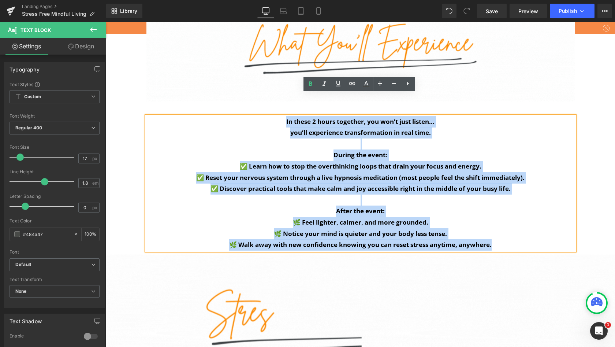
drag, startPoint x: 491, startPoint y: 220, endPoint x: 279, endPoint y: 96, distance: 245.9
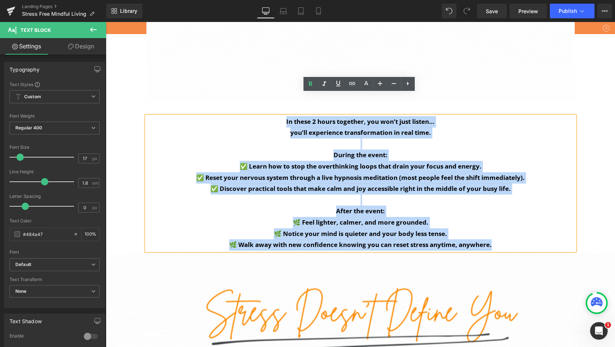
click at [279, 116] on div "In these 2 hours together, you won’t just listen... you’ll experience transform…" at bounding box center [360, 183] width 428 height 134
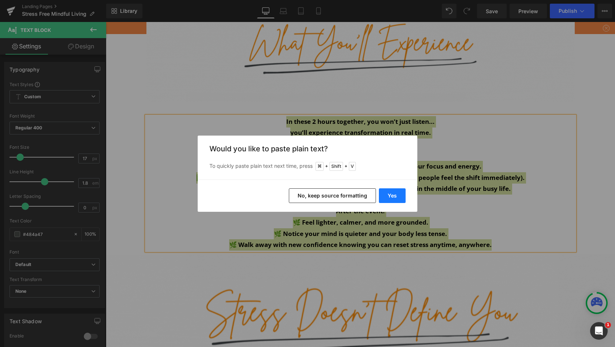
click at [388, 197] on button "Yes" at bounding box center [392, 195] width 27 height 15
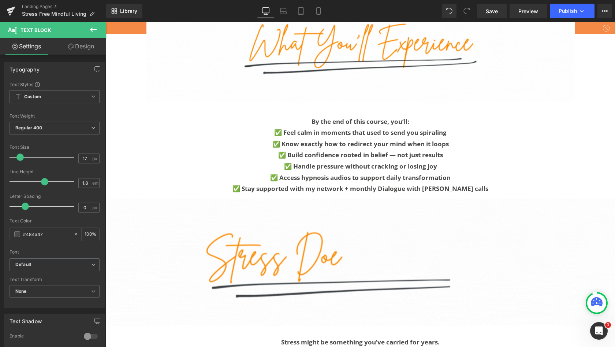
scroll to position [4005, 506]
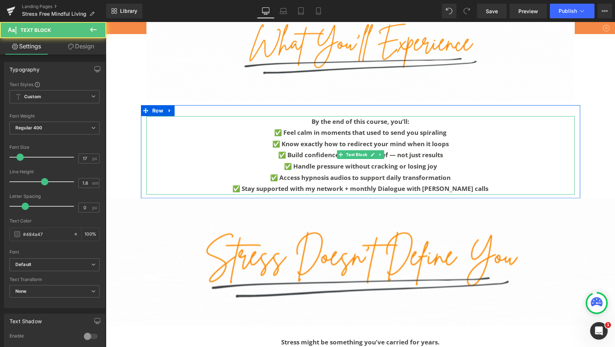
click at [420, 116] on p "By the end of this course, you’ll:" at bounding box center [360, 121] width 428 height 11
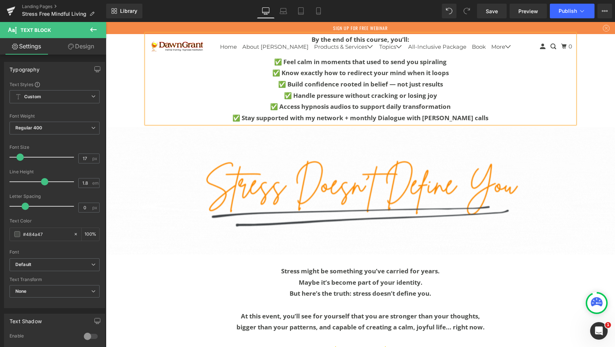
scroll to position [3041, 0]
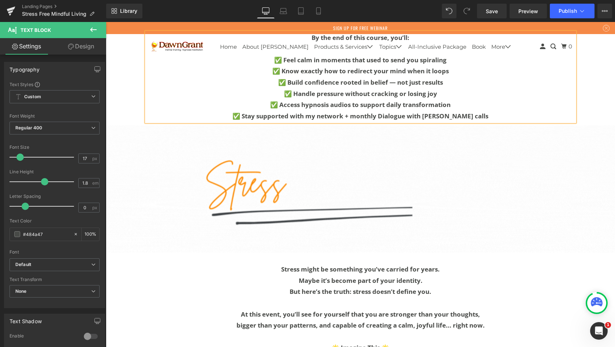
click at [461, 112] on b "✅ Stay supported with my network + monthly Dialogue with Dawn calls" at bounding box center [361, 116] width 256 height 8
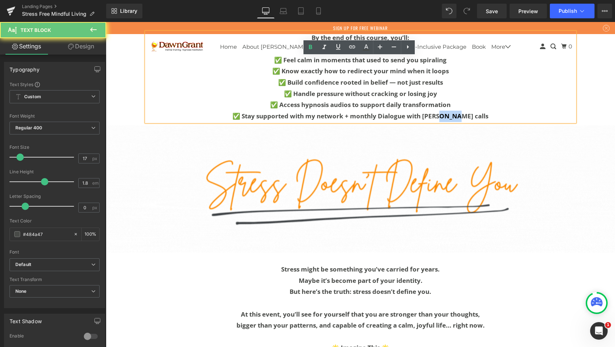
click at [461, 112] on b "✅ Stay supported with my network + monthly Dialogue with Dawn calls" at bounding box center [361, 116] width 256 height 8
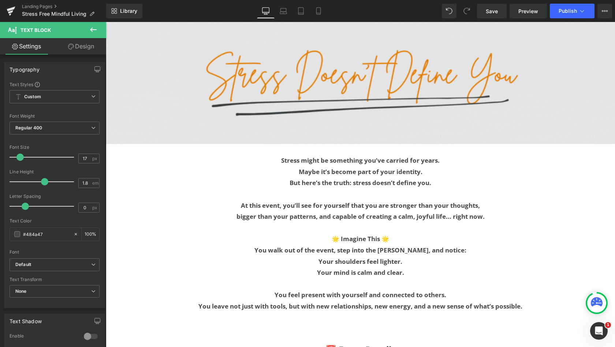
scroll to position [3163, 0]
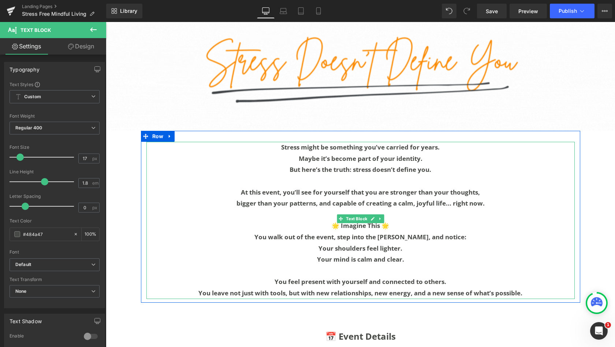
click at [455, 175] on p at bounding box center [360, 180] width 428 height 11
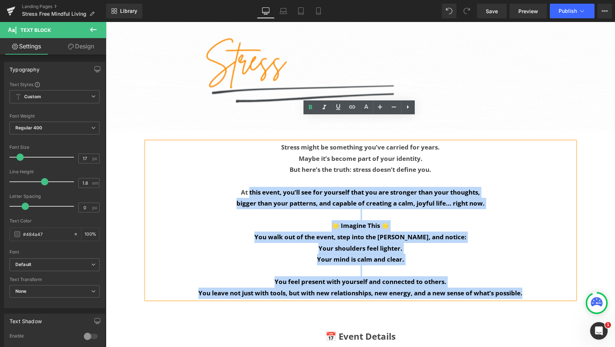
drag, startPoint x: 524, startPoint y: 266, endPoint x: 247, endPoint y: 164, distance: 295.2
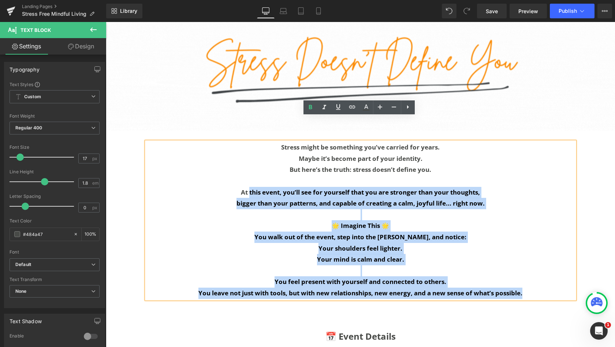
click at [247, 164] on div "Stress might be something you’ve carried for years. Maybe it’s become part of y…" at bounding box center [360, 220] width 428 height 157
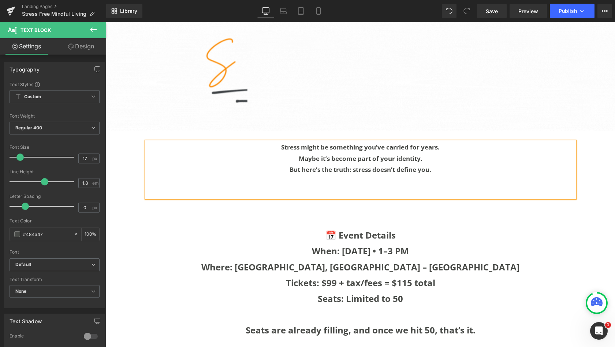
scroll to position [3917, 506]
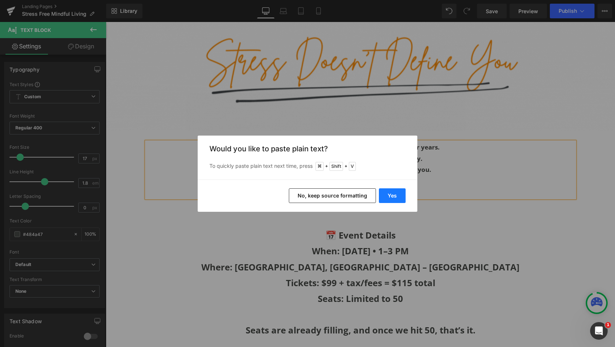
click at [394, 196] on button "Yes" at bounding box center [392, 195] width 27 height 15
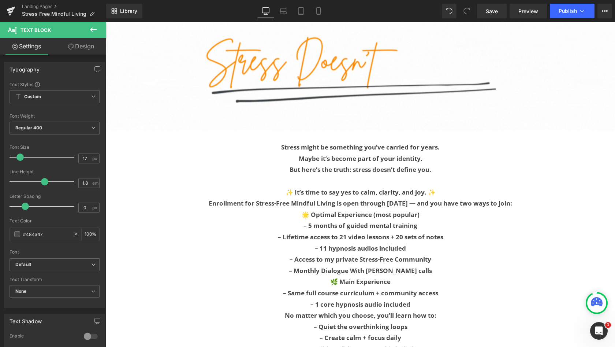
scroll to position [4104, 506]
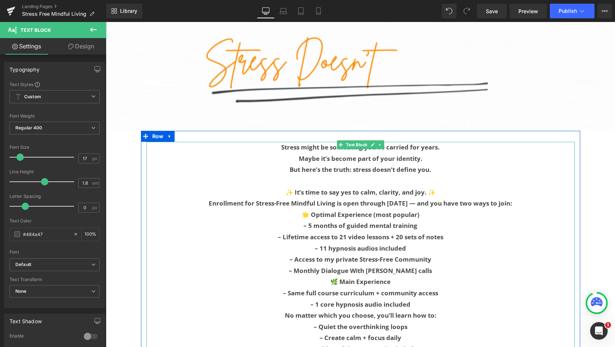
click at [439, 187] on p "✨ It’s time to say yes to calm, clarity, and joy. ✨" at bounding box center [360, 192] width 428 height 11
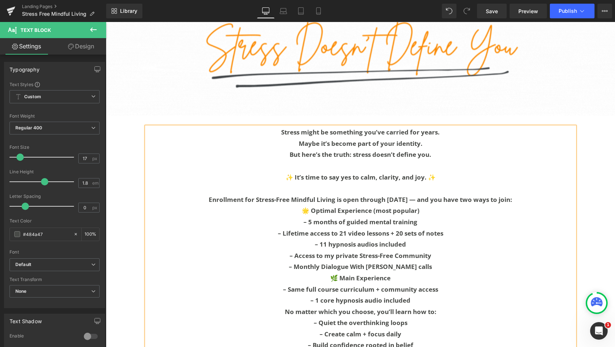
scroll to position [3180, 0]
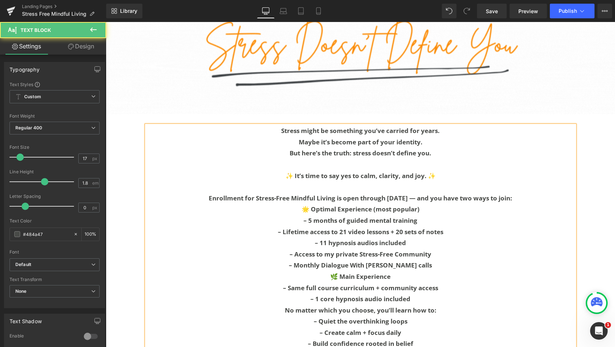
click at [414, 194] on b "Enrollment for Stress-Free Mindful Living is open through Oct 5 — and you have …" at bounding box center [361, 198] width 304 height 8
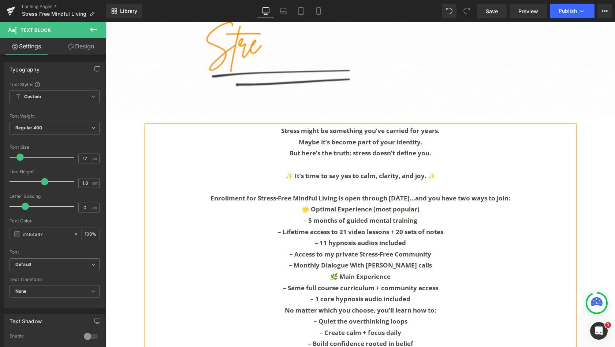
scroll to position [4126, 506]
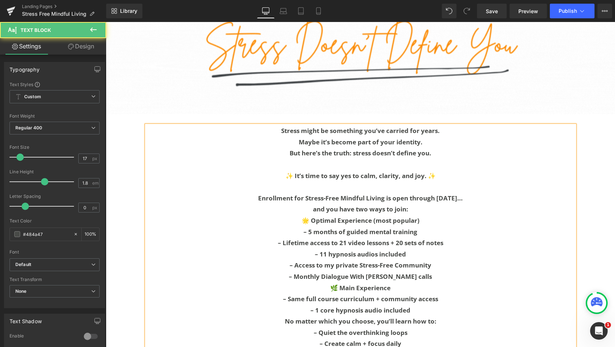
click at [412, 204] on p "and you have two ways to join:" at bounding box center [360, 209] width 428 height 11
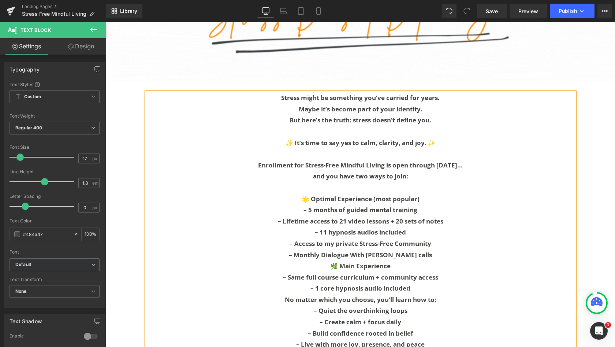
scroll to position [3214, 0]
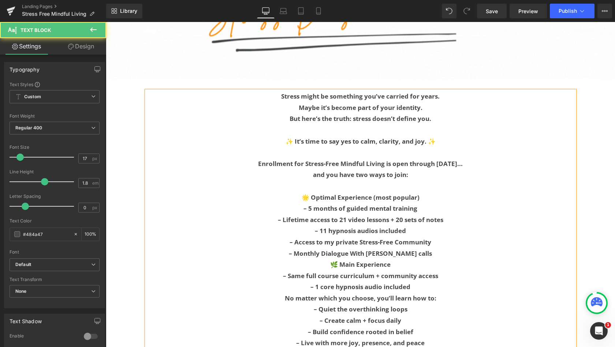
click at [423, 248] on p "– Monthly Dialogue With Dawn Q&A calls" at bounding box center [360, 253] width 428 height 11
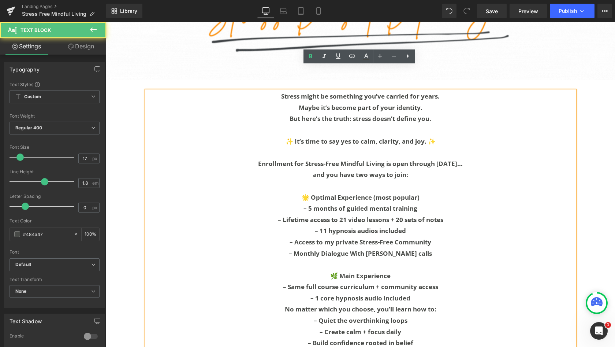
scroll to position [4148, 506]
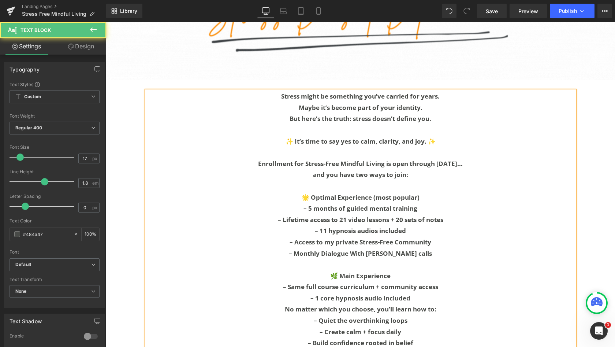
click at [351, 193] on b "🌟 Optimal Experience (most popular)" at bounding box center [361, 197] width 118 height 8
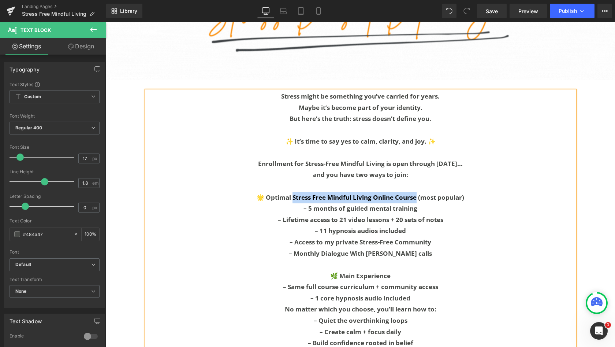
drag, startPoint x: 416, startPoint y: 170, endPoint x: 292, endPoint y: 168, distance: 123.4
click at [292, 193] on b "🌟 Optimal Stress Free Mindful Living Online Course (most popular)" at bounding box center [361, 197] width 208 height 8
copy b "tress Free Mindful Living Online Course"
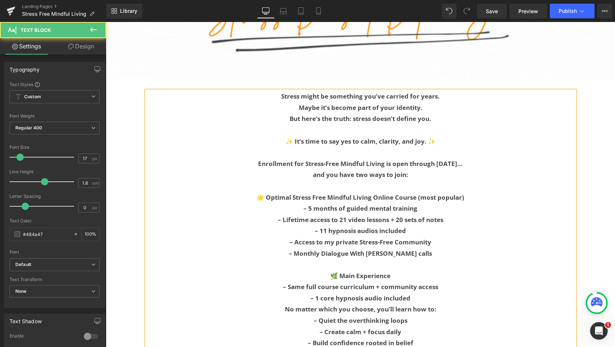
click at [376, 271] on b "🌿 Main Experience" at bounding box center [360, 275] width 60 height 8
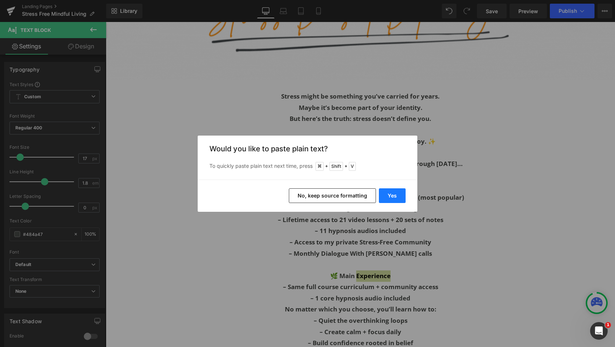
click at [395, 192] on button "Yes" at bounding box center [392, 195] width 27 height 15
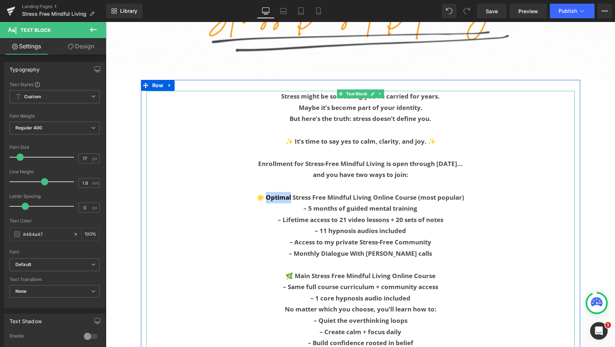
drag, startPoint x: 289, startPoint y: 171, endPoint x: 265, endPoint y: 171, distance: 24.5
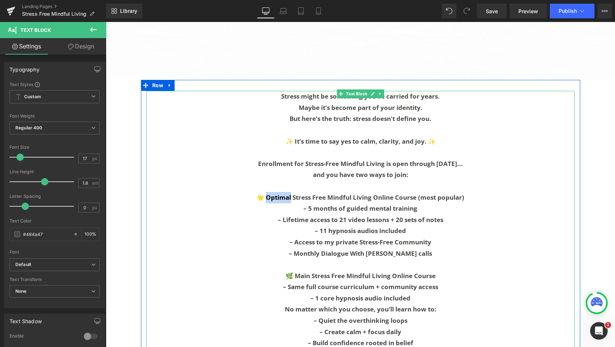
click at [265, 193] on b "🌟 Optimal Stress Free Mindful Living Online Course (most popular)" at bounding box center [361, 197] width 208 height 8
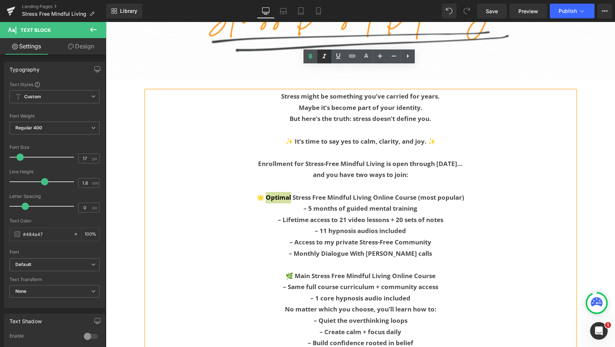
click at [324, 62] on link at bounding box center [325, 56] width 14 height 14
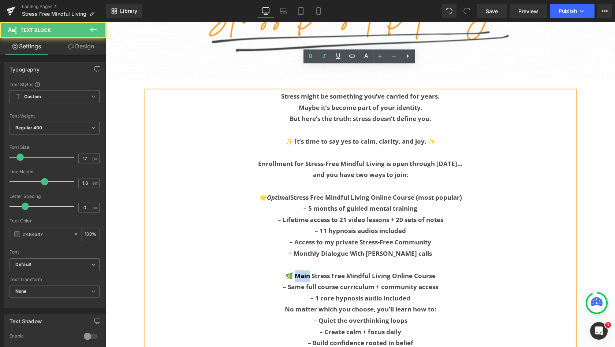
drag, startPoint x: 307, startPoint y: 248, endPoint x: 294, endPoint y: 246, distance: 13.4
click at [294, 271] on b "🌿 Main Stress Free Mindful Living Online Course" at bounding box center [361, 275] width 150 height 8
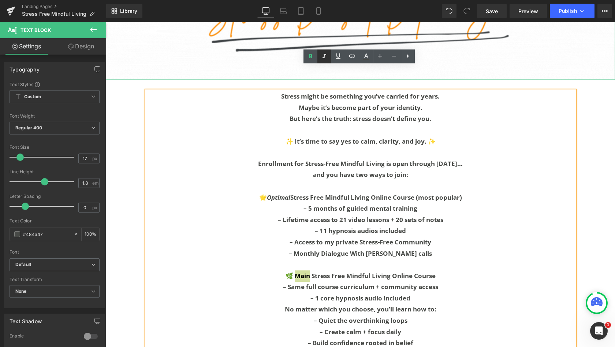
click at [325, 54] on icon at bounding box center [324, 56] width 9 height 9
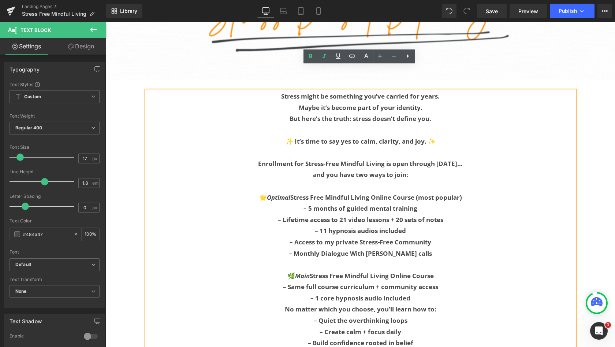
click at [443, 214] on p "– Lifetime access to 21 video lessons + 20 sets of notes" at bounding box center [360, 219] width 428 height 11
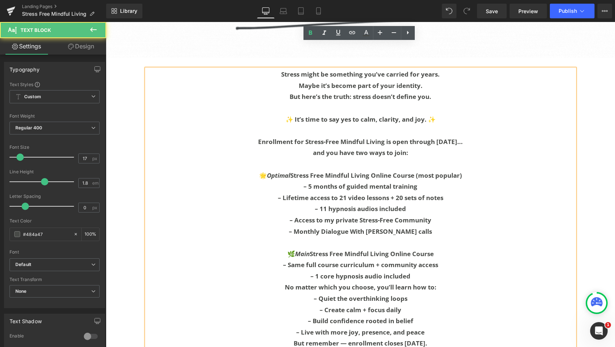
scroll to position [3238, 0]
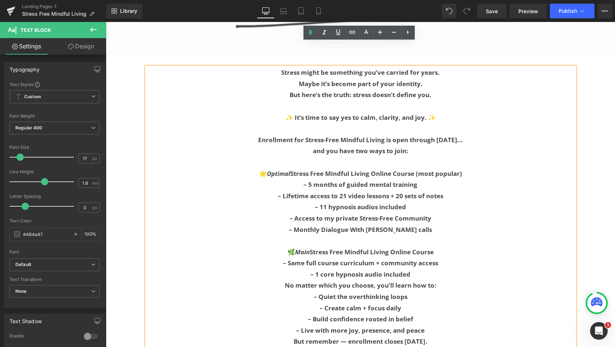
click at [356, 203] on b "– 11 hypnosis audios included" at bounding box center [360, 207] width 91 height 8
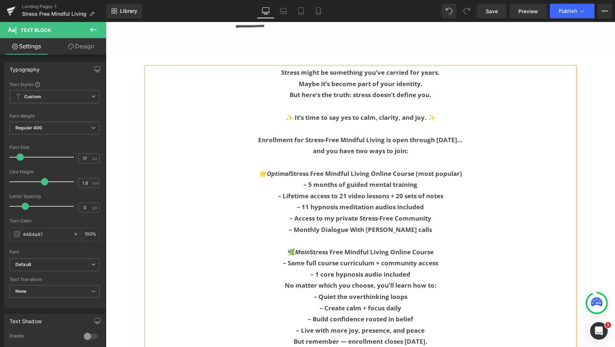
click at [364, 270] on b "– 1 core hypnosis audio included" at bounding box center [361, 274] width 100 height 8
click at [447, 269] on p "– 1 core hypnosis meditation audio included" at bounding box center [360, 274] width 428 height 11
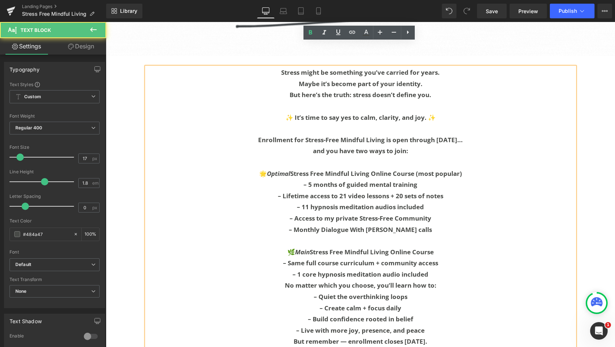
click at [439, 269] on p "– 1 core hypnosis meditation audio included" at bounding box center [360, 274] width 428 height 11
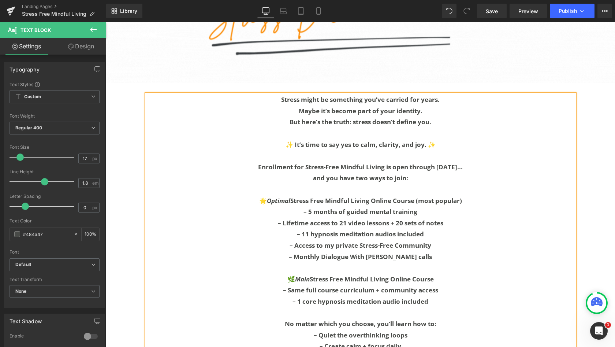
scroll to position [3211, 0]
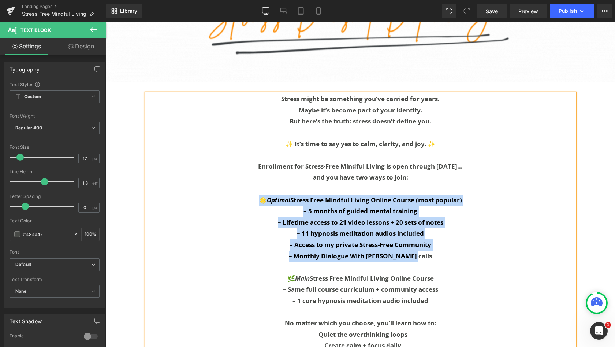
drag, startPoint x: 427, startPoint y: 231, endPoint x: 254, endPoint y: 167, distance: 183.8
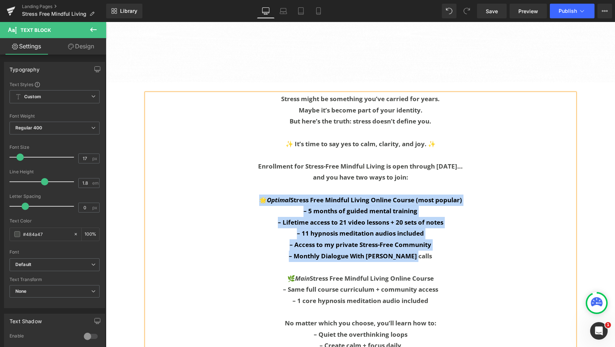
click at [254, 167] on div "Stress might be something you’ve carried for years. Maybe it’s become part of y…" at bounding box center [360, 244] width 428 height 303
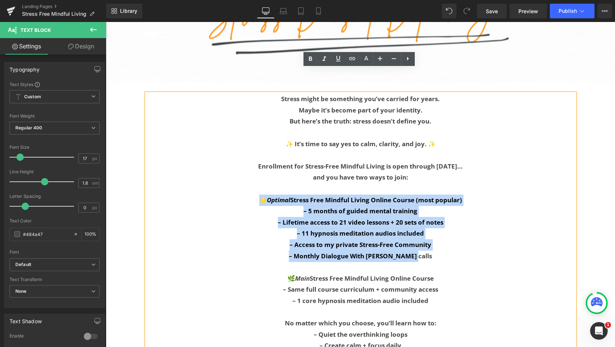
click at [407, 218] on b "– Lifetime access to 21 video lessons + 20 sets of notes" at bounding box center [361, 222] width 166 height 8
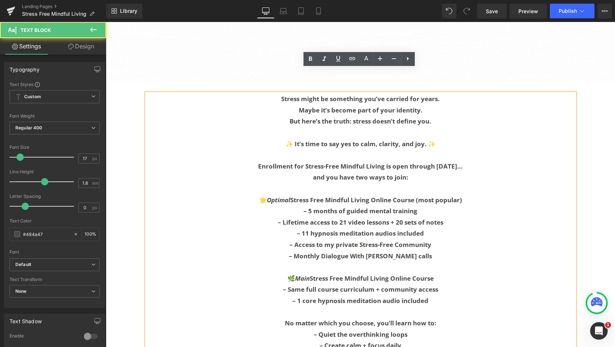
drag, startPoint x: 469, startPoint y: 174, endPoint x: 229, endPoint y: 163, distance: 240.1
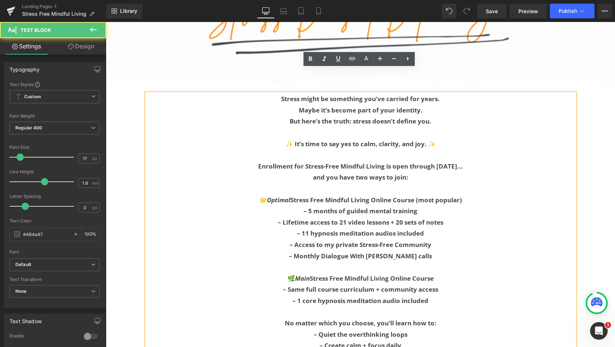
click at [229, 163] on div "Stress might be something you’ve carried for years. Maybe it’s become part of y…" at bounding box center [360, 244] width 428 height 303
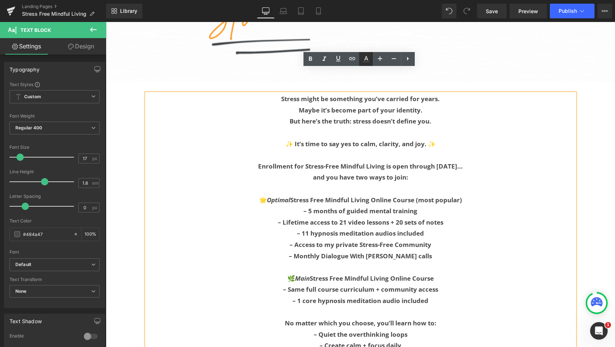
click at [368, 58] on icon at bounding box center [366, 59] width 9 height 9
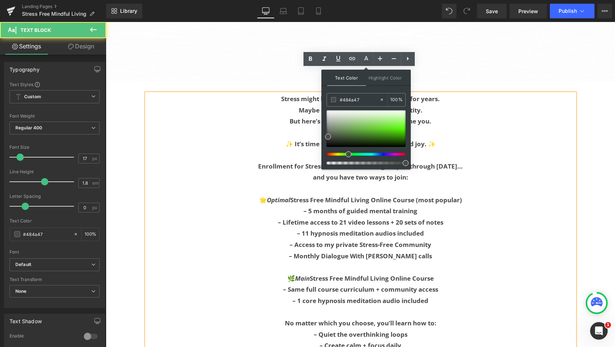
click at [197, 183] on p at bounding box center [360, 188] width 428 height 11
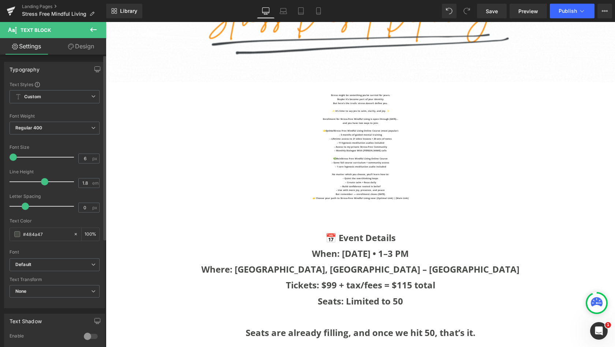
scroll to position [3961, 506]
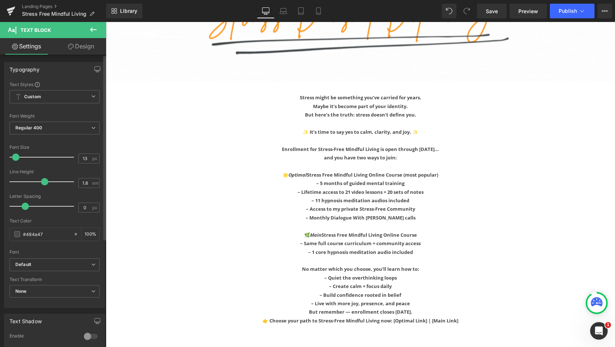
drag, startPoint x: 22, startPoint y: 158, endPoint x: 17, endPoint y: 157, distance: 4.5
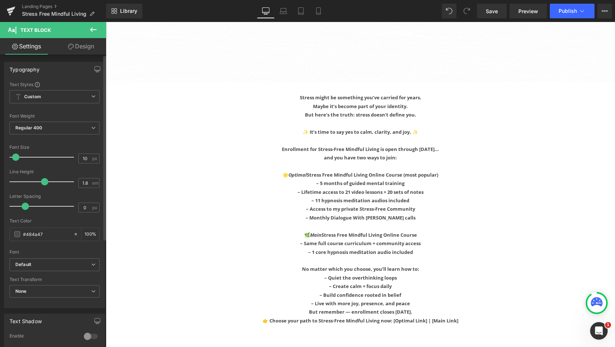
click at [17, 157] on span at bounding box center [15, 156] width 7 height 7
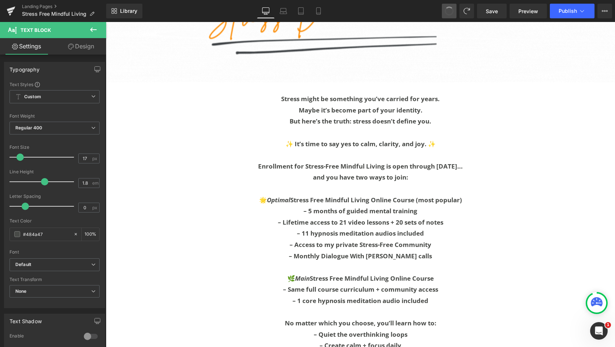
scroll to position [4159, 506]
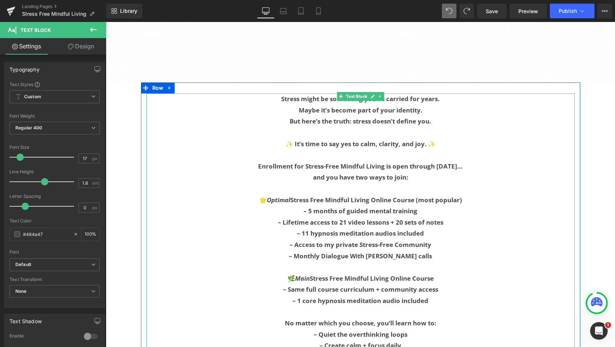
click at [467, 194] on p "🌟 Optimal Stress Free Mindful Living Online Course (most popular)" at bounding box center [360, 199] width 428 height 11
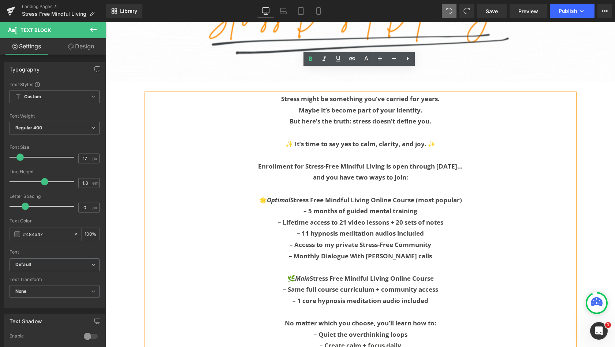
drag, startPoint x: 465, startPoint y: 176, endPoint x: 251, endPoint y: 172, distance: 214.3
click at [251, 194] on p "🌟 Optimal Stress Free Mindful Living Online Course (most popular)" at bounding box center [360, 199] width 428 height 11
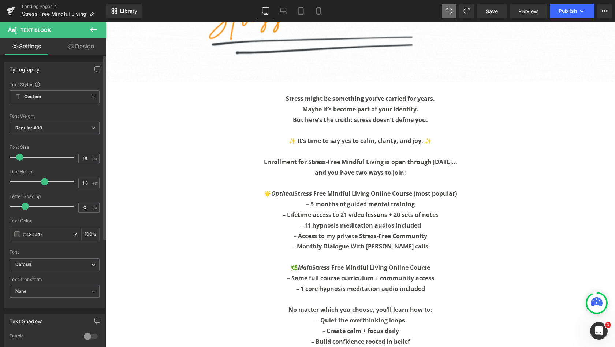
scroll to position [4139, 506]
click at [20, 159] on span at bounding box center [19, 156] width 7 height 7
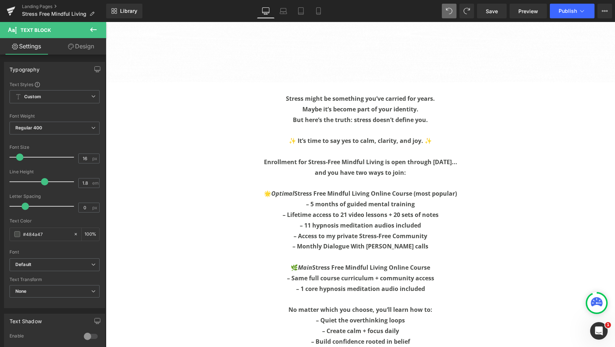
type input "17"
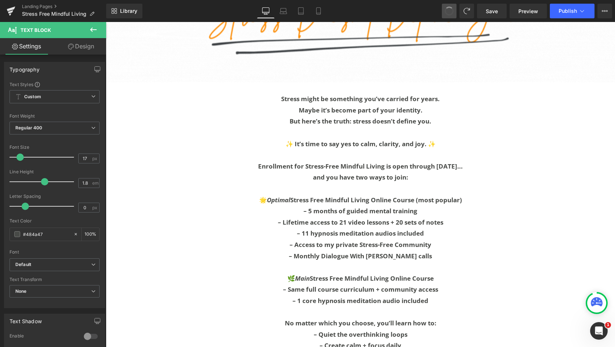
scroll to position [4159, 506]
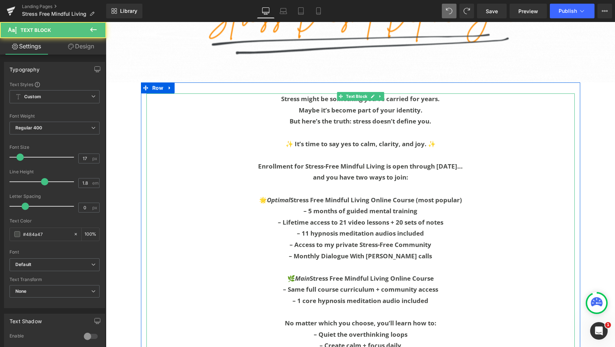
click at [406, 229] on b "– 11 hypnosis meditation audios included" at bounding box center [360, 233] width 127 height 8
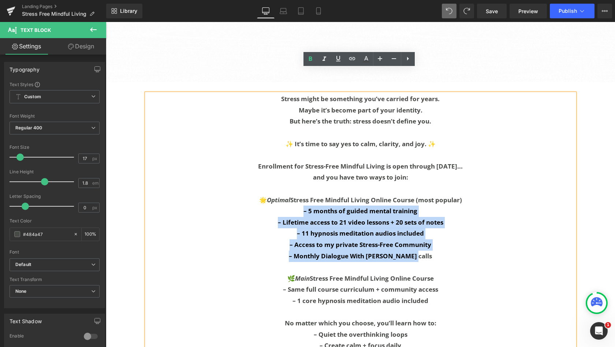
drag, startPoint x: 425, startPoint y: 227, endPoint x: 301, endPoint y: 185, distance: 131.4
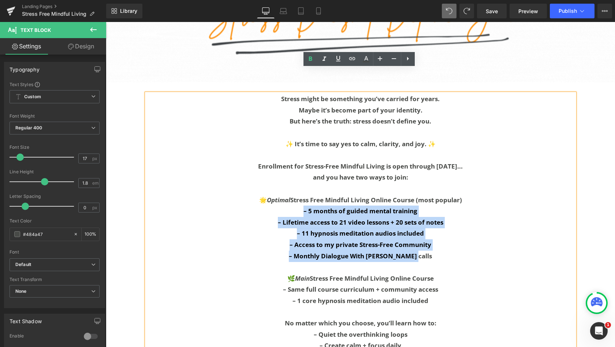
click at [301, 185] on div "Stress might be something you’ve carried for years. Maybe it’s become part of y…" at bounding box center [360, 244] width 428 height 303
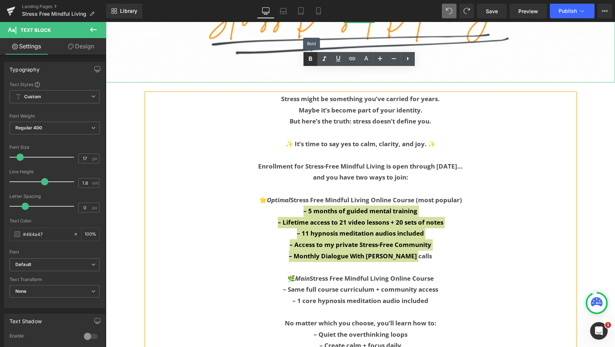
click at [309, 59] on icon at bounding box center [310, 58] width 3 height 4
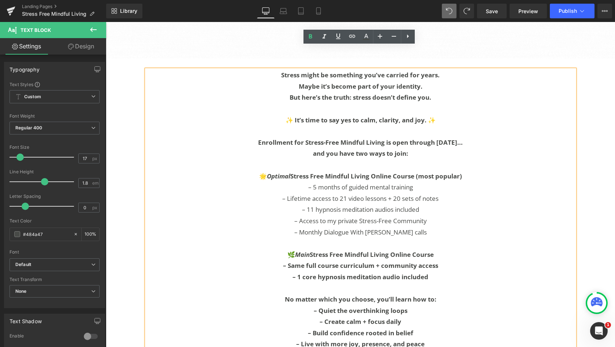
scroll to position [3237, 0]
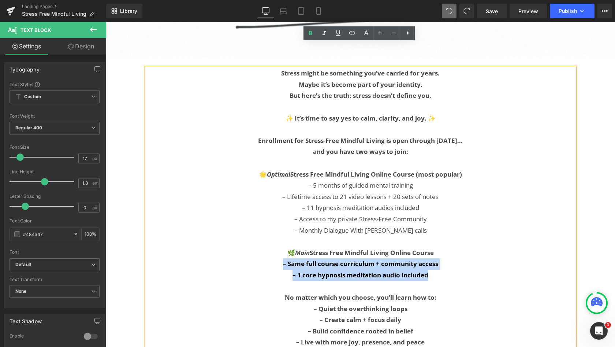
drag, startPoint x: 431, startPoint y: 249, endPoint x: 281, endPoint y: 238, distance: 151.3
click at [281, 238] on div "Stress might be something you’ve carried for years. Maybe it’s become part of y…" at bounding box center [360, 219] width 428 height 303
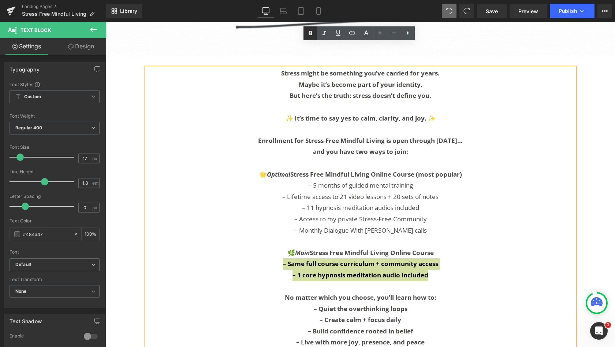
click at [313, 32] on icon at bounding box center [310, 33] width 9 height 9
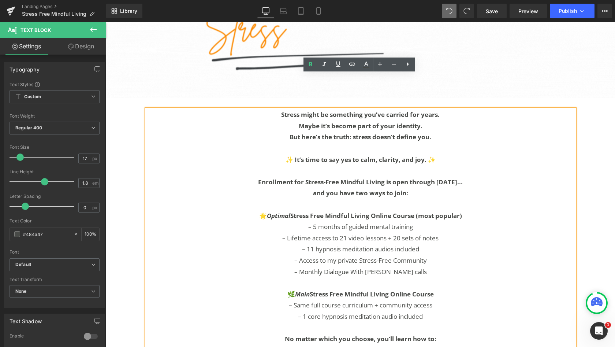
scroll to position [3197, 0]
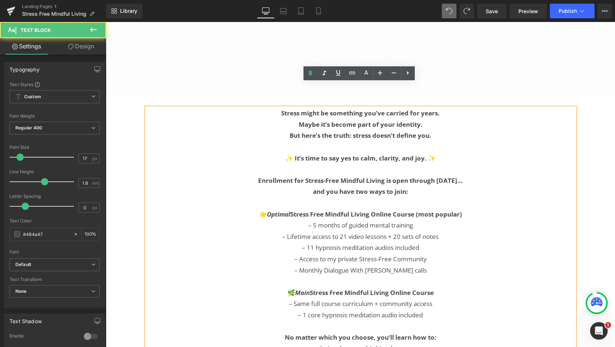
click at [232, 130] on p "But here’s the truth: stress doesn’t define you." at bounding box center [360, 135] width 428 height 11
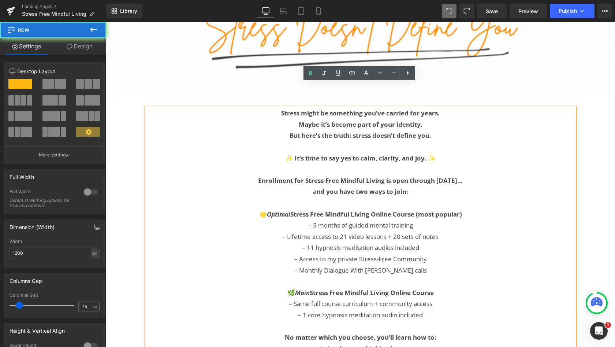
click at [197, 97] on div "Stress might be something you’ve carried for years. Maybe it’s become part of y…" at bounding box center [360, 255] width 439 height 317
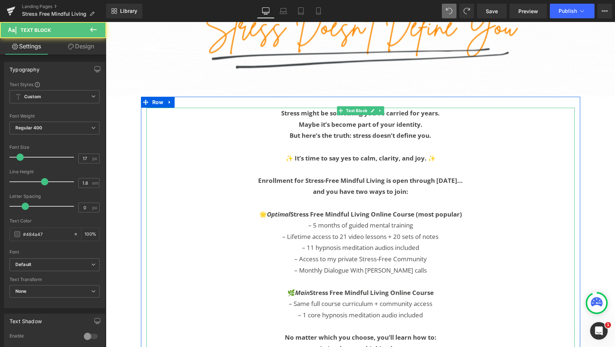
click at [174, 119] on p "Maybe it’s become part of your identity." at bounding box center [360, 124] width 428 height 11
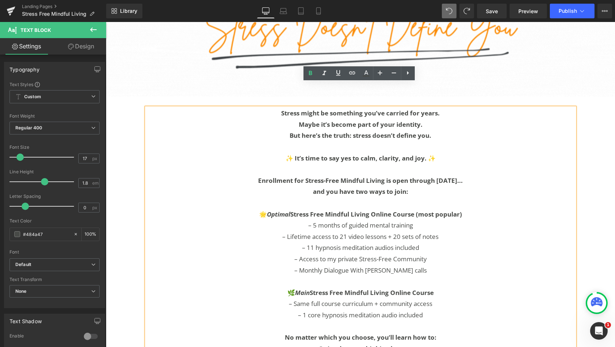
click at [168, 119] on p "Maybe it’s become part of your identity." at bounding box center [360, 124] width 428 height 11
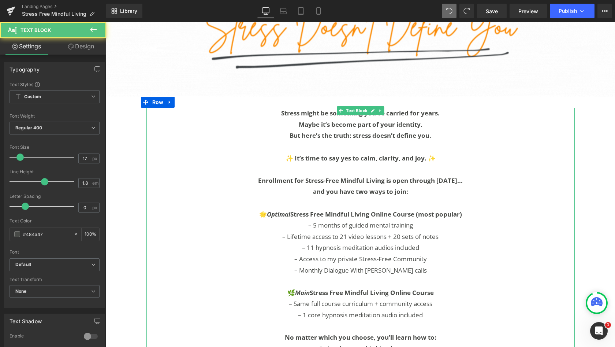
click at [192, 108] on p "Stress might be something you’ve carried for years." at bounding box center [360, 113] width 428 height 11
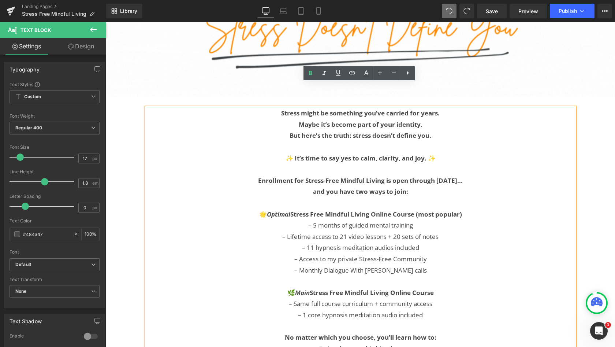
click at [146, 119] on p "Maybe it’s become part of your identity." at bounding box center [360, 124] width 428 height 11
click at [146, 108] on div "Stress might be something you’ve carried for years. Maybe it’s become part of y…" at bounding box center [360, 259] width 428 height 303
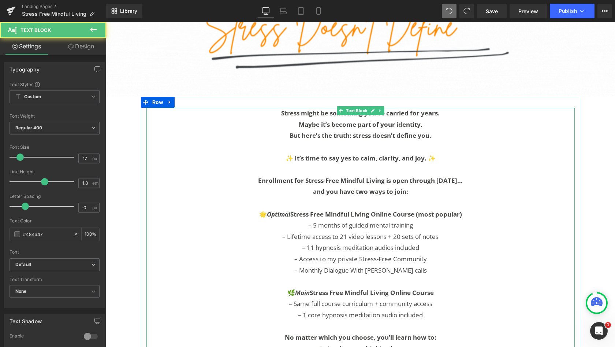
click at [146, 108] on div at bounding box center [146, 259] width 0 height 303
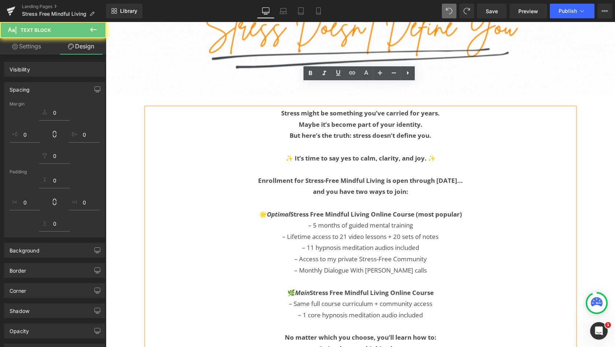
click at [166, 97] on div "Stress might be something you’ve carried for years. Maybe it’s become part of y…" at bounding box center [360, 255] width 439 height 317
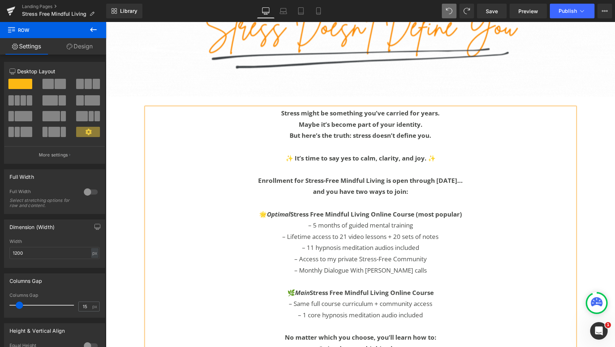
click at [168, 97] on div "Stress might be something you’ve carried for years. Maybe it’s become part of y…" at bounding box center [360, 255] width 439 height 317
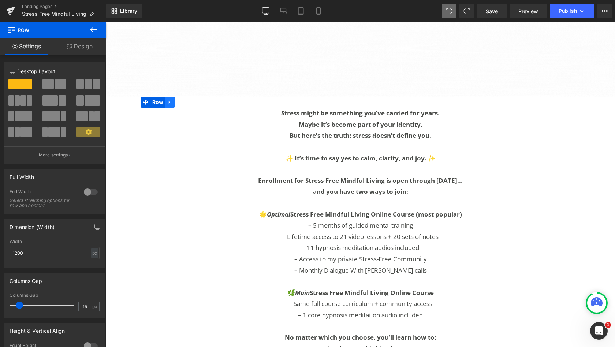
click at [169, 101] on icon at bounding box center [169, 102] width 1 height 3
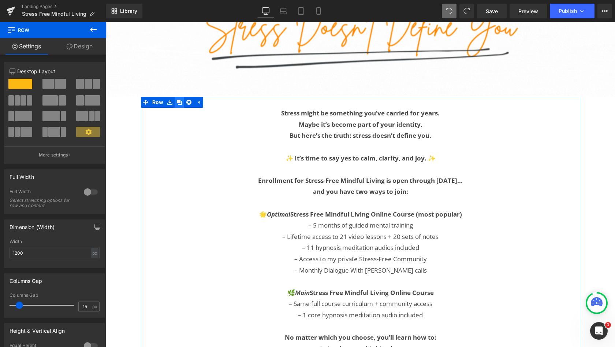
click at [177, 100] on icon at bounding box center [179, 102] width 5 height 5
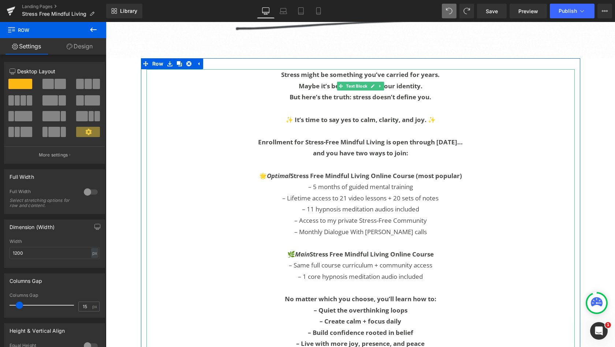
scroll to position [3239, 0]
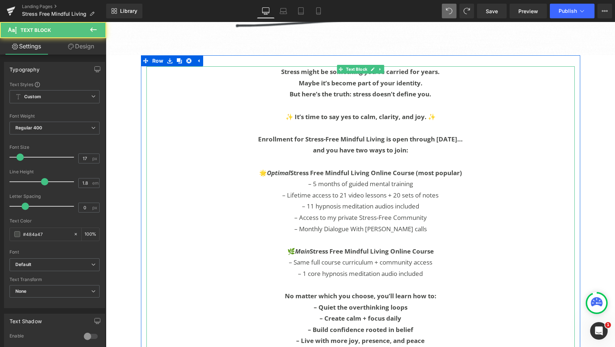
click at [437, 246] on p "🌿 Main Stress Free Mindful Living Online Course" at bounding box center [360, 251] width 428 height 11
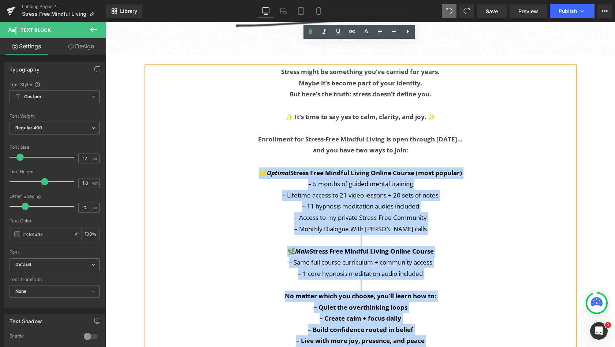
drag, startPoint x: 489, startPoint y: 334, endPoint x: 246, endPoint y: 149, distance: 305.0
click at [246, 149] on div "Stress might be something you’ve carried for years. Maybe it’s become part of y…" at bounding box center [360, 217] width 428 height 303
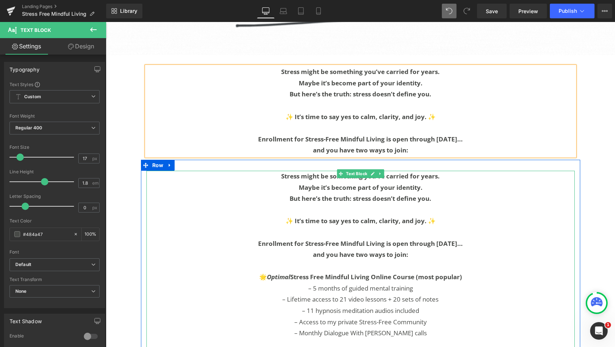
scroll to position [3242, 0]
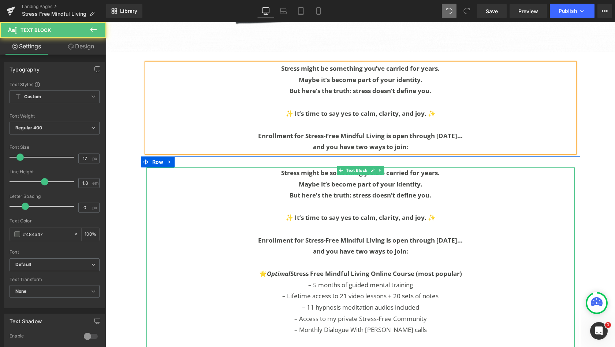
click at [404, 247] on strong "and you have two ways to join:" at bounding box center [360, 251] width 95 height 8
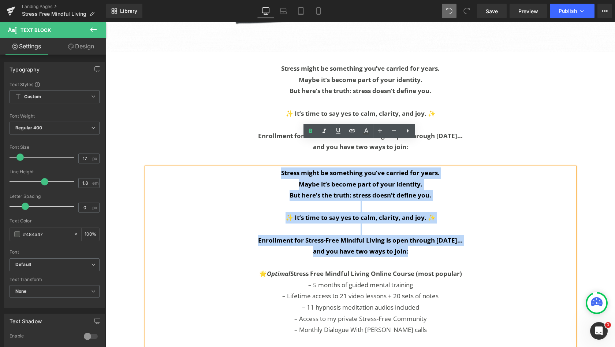
drag, startPoint x: 414, startPoint y: 226, endPoint x: 261, endPoint y: 140, distance: 174.8
click at [261, 167] on div "Stress might be something you’ve carried for years. Maybe it’s become part of y…" at bounding box center [360, 318] width 428 height 303
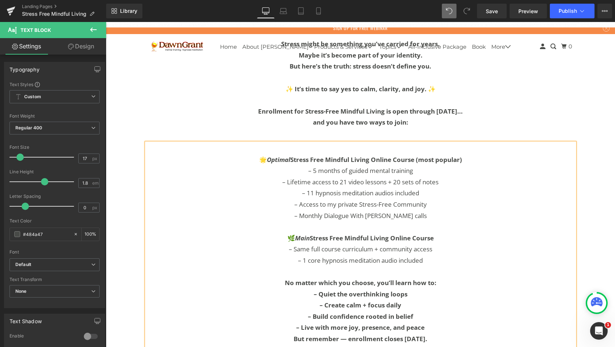
scroll to position [3269, 0]
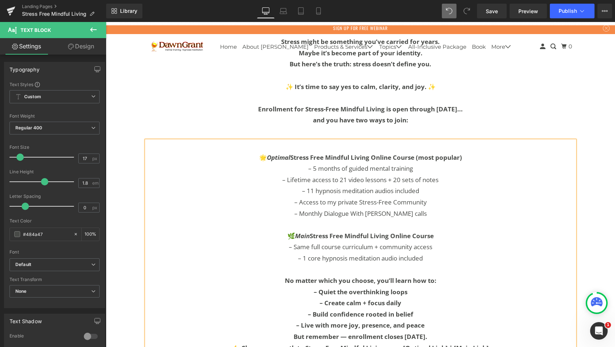
click at [146, 141] on p at bounding box center [360, 146] width 428 height 11
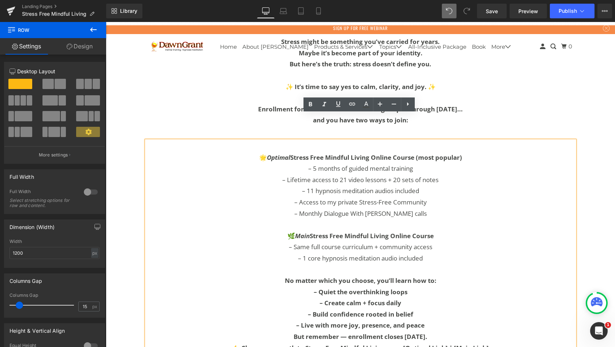
click at [157, 130] on div "🌟 Optimal Stress Free Mindful Living Online Course (most popular) – 5 months of…" at bounding box center [360, 243] width 439 height 227
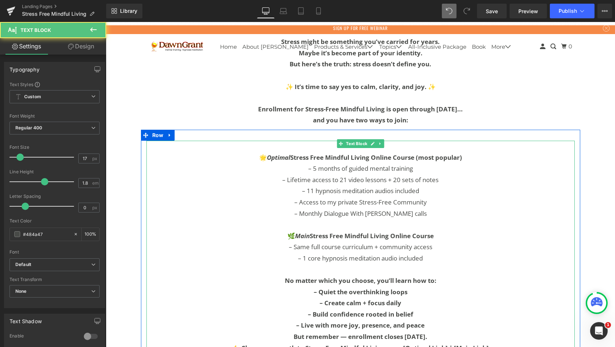
click at [157, 141] on p at bounding box center [360, 146] width 428 height 11
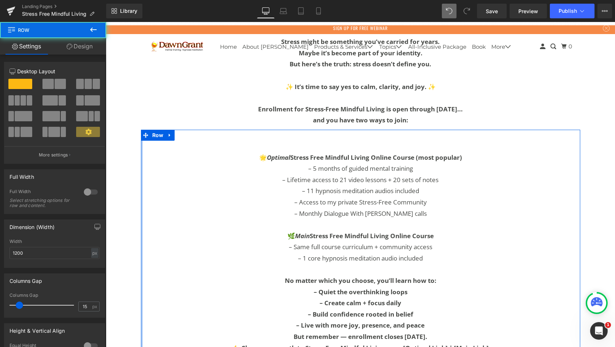
click at [141, 130] on div "🌟 Optimal Stress Free Mindful Living Online Course (most popular) – 5 months of…" at bounding box center [360, 243] width 439 height 227
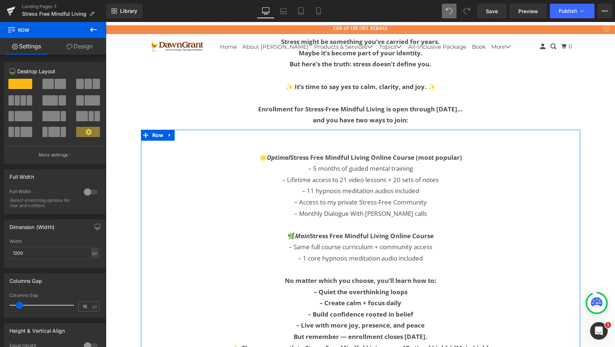
click at [169, 134] on icon at bounding box center [169, 135] width 1 height 3
click at [177, 133] on icon at bounding box center [179, 135] width 5 height 5
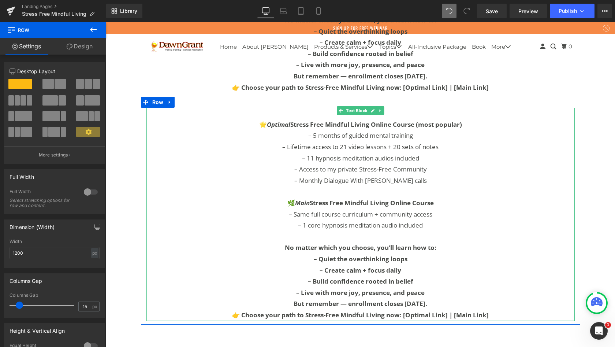
scroll to position [3528, 0]
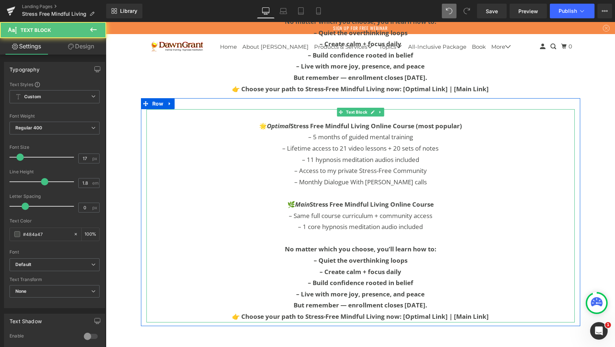
click at [443, 221] on p "– 1 core hypnosis meditation audio included" at bounding box center [360, 226] width 428 height 11
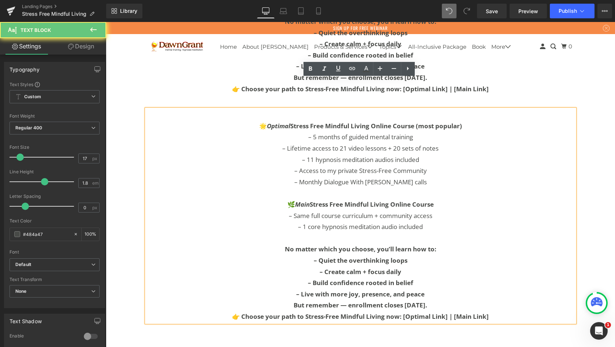
click at [433, 221] on p "– 1 core hypnosis meditation audio included" at bounding box center [360, 226] width 428 height 11
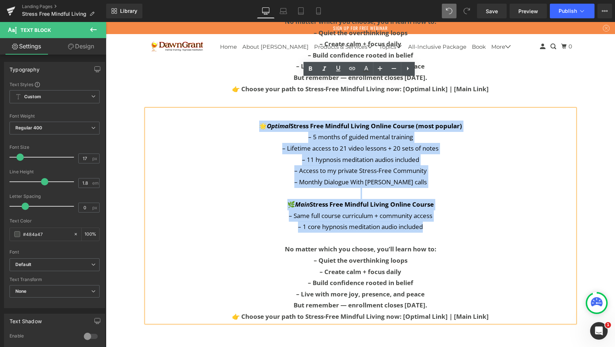
drag, startPoint x: 427, startPoint y: 193, endPoint x: 255, endPoint y: 96, distance: 198.4
click at [255, 109] on div "🌟 Optimal Stress Free Mindful Living Online Course (most popular) – 5 months of…" at bounding box center [360, 215] width 428 height 213
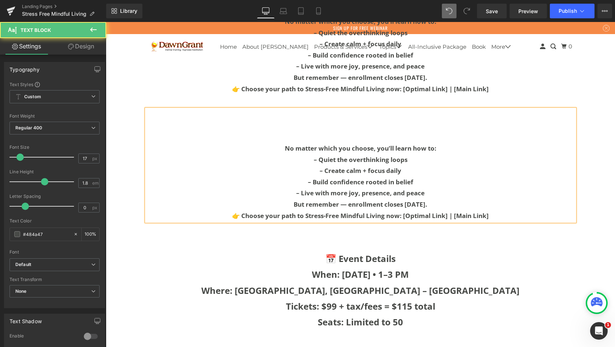
click at [278, 143] on p "No matter which you choose, you’ll learn how to:" at bounding box center [360, 148] width 428 height 11
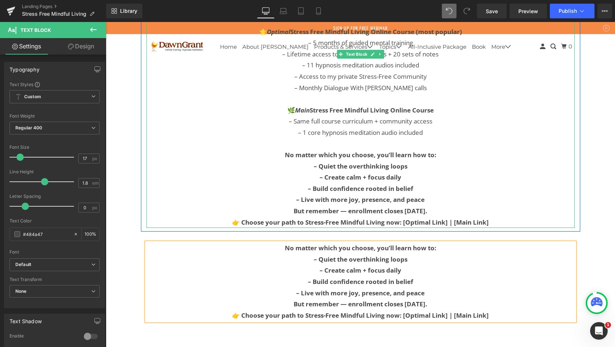
scroll to position [3393, 0]
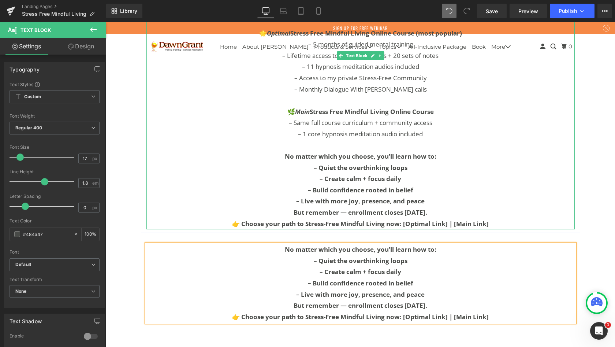
click at [492, 218] on p "👉 Choose your path to Stress-Free Mindful Living now: [Optimal Link] | [Main Li…" at bounding box center [360, 223] width 428 height 11
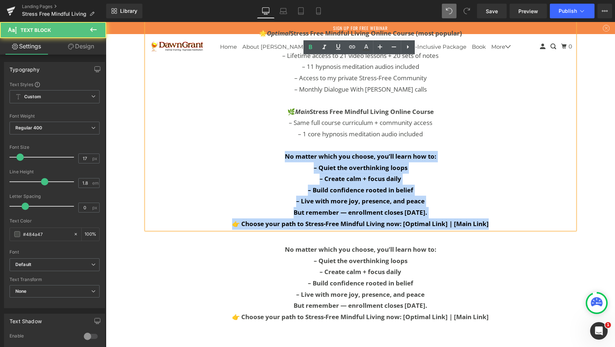
drag, startPoint x: 492, startPoint y: 193, endPoint x: 278, endPoint y: 122, distance: 225.8
click at [278, 122] on div "🌟 Optimal Stress Free Mindful Living Online Course (most popular) – 5 months of…" at bounding box center [360, 122] width 428 height 213
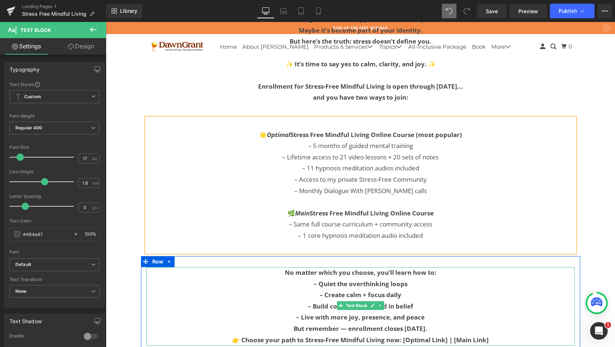
scroll to position [3291, 0]
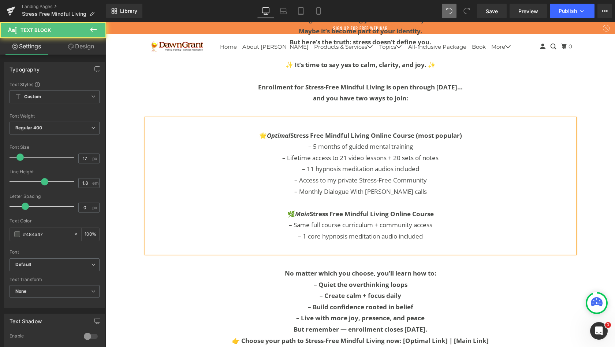
click at [436, 231] on p "– 1 core hypnosis meditation audio included" at bounding box center [360, 236] width 428 height 11
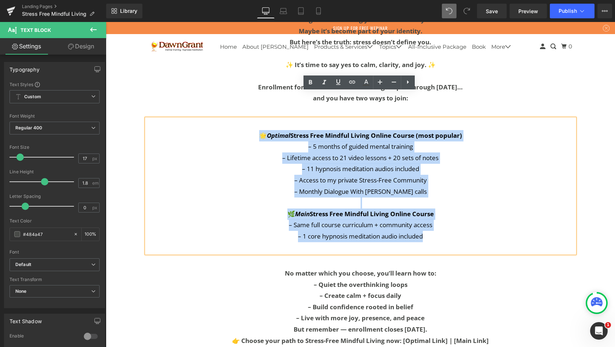
drag, startPoint x: 428, startPoint y: 210, endPoint x: 249, endPoint y: 107, distance: 207.2
click at [249, 119] on div "🌟 Optimal Stress Free Mindful Living Online Course (most popular) – 5 months of…" at bounding box center [360, 186] width 428 height 134
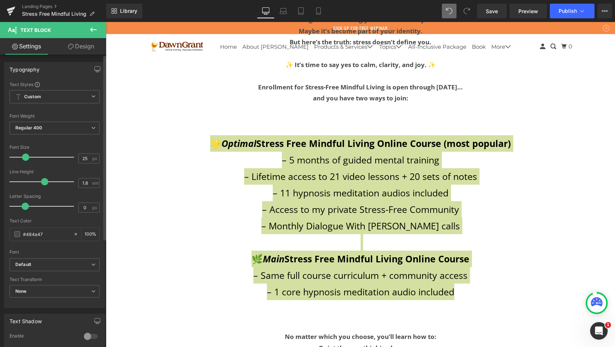
scroll to position [4, 4]
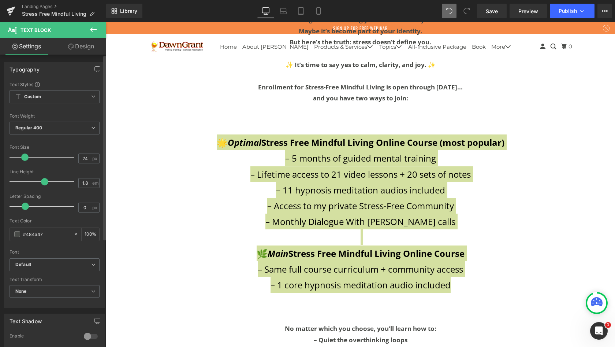
type input "23"
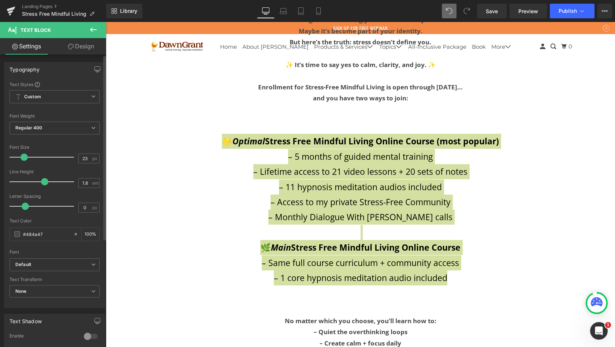
scroll to position [4237, 506]
click at [23, 157] on span at bounding box center [24, 156] width 7 height 7
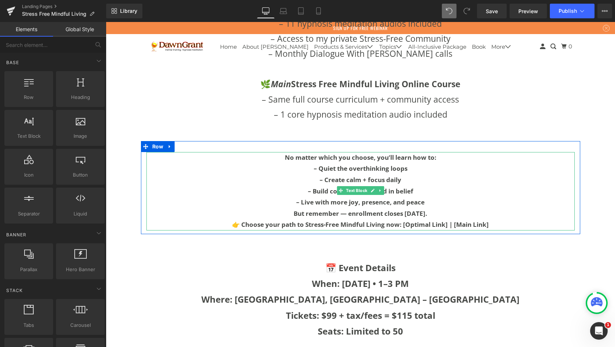
scroll to position [3456, 0]
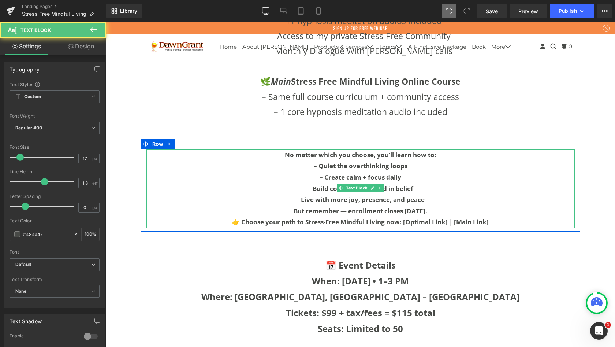
click at [432, 194] on p "– Live with more joy, presence, and peace" at bounding box center [360, 199] width 428 height 11
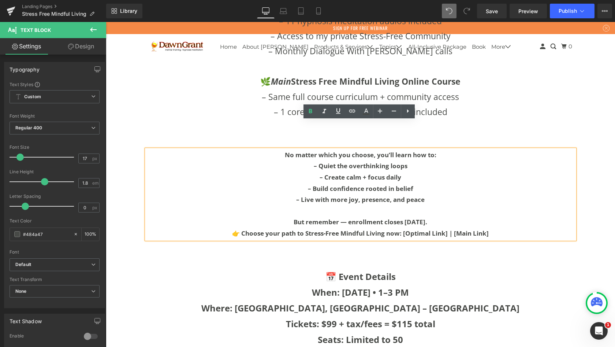
scroll to position [4248, 506]
click at [429, 216] on p "But remember — enrollment closes Oct 5." at bounding box center [360, 221] width 428 height 11
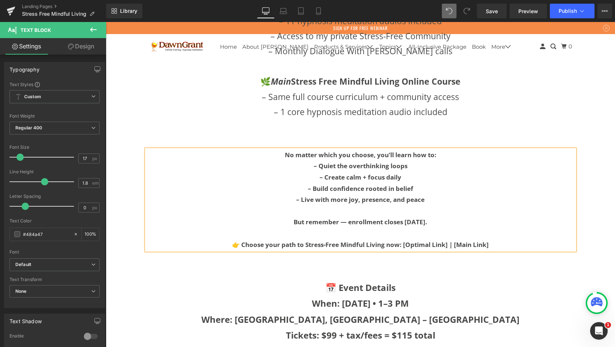
click at [490, 239] on p "👉 Choose your path to Stress-Free Mindful Living now: [Optimal Link] | [Main Li…" at bounding box center [360, 244] width 428 height 11
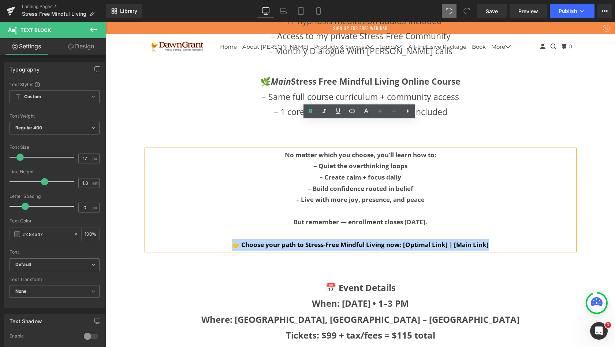
drag, startPoint x: 493, startPoint y: 216, endPoint x: 223, endPoint y: 214, distance: 270.7
click at [223, 239] on p "👉 Choose your path to Stress-Free Mindful Living now: [Optimal Link] | [Main Li…" at bounding box center [360, 244] width 428 height 11
copy strong "👉 Choose your path to Stress-Free Mindful Living now: [Optimal Link] | [Main Li…"
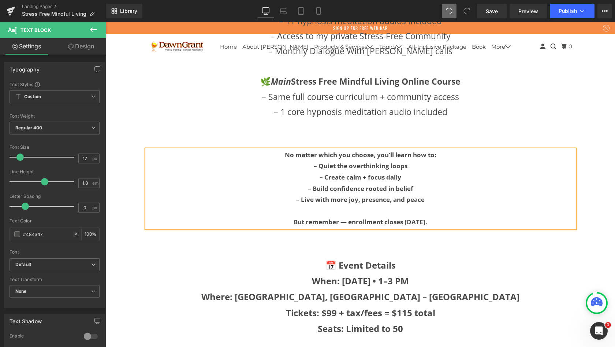
scroll to position [4237, 506]
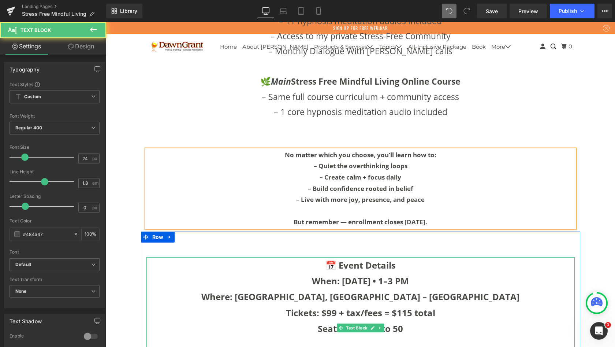
click at [373, 275] on b "When: Saturday, Sept 20 • 1–3 PM" at bounding box center [360, 281] width 97 height 12
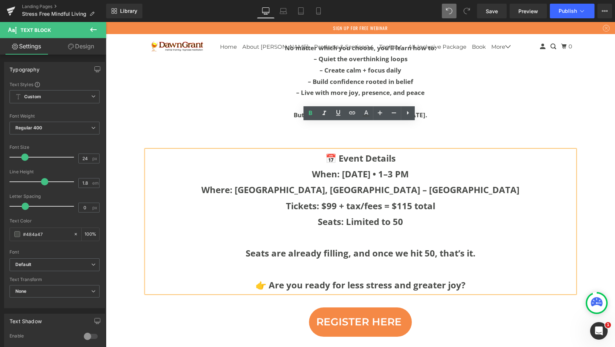
scroll to position [3559, 0]
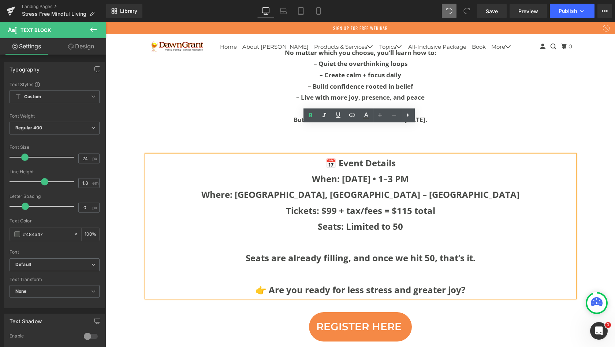
click at [464, 266] on p at bounding box center [360, 274] width 428 height 16
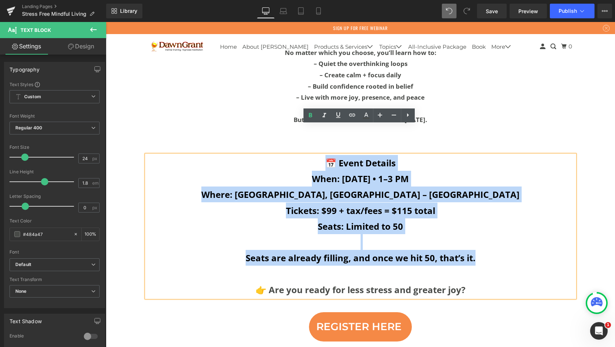
drag, startPoint x: 476, startPoint y: 230, endPoint x: 314, endPoint y: 134, distance: 188.6
click at [314, 155] on div "📅 Event Details When: Saturday, Sept 20 • 1–3 PM Where: Hampton Inn & Suites, F…" at bounding box center [360, 226] width 428 height 142
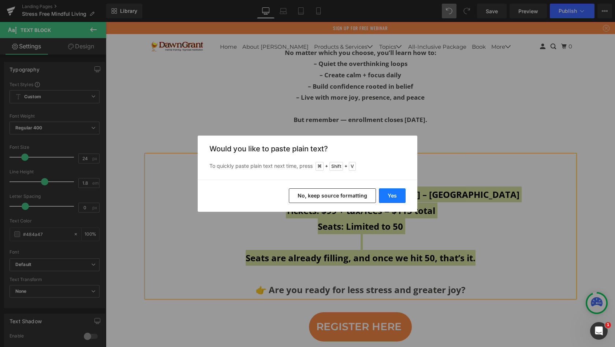
click at [391, 193] on button "Yes" at bounding box center [392, 195] width 27 height 15
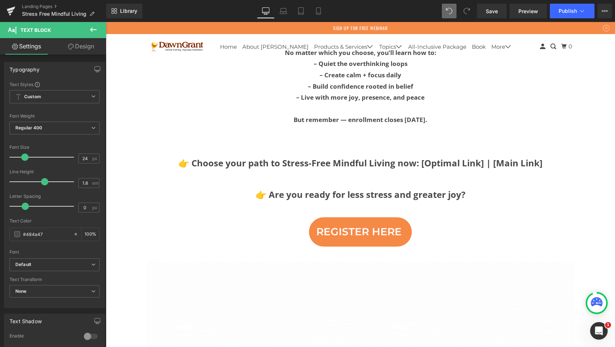
scroll to position [4142, 506]
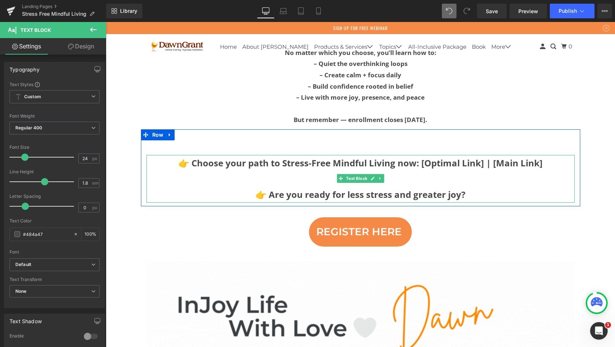
click at [419, 157] on b "👉 Choose your path to Stress-Free Mindful Living now: [Optimal Link] | [Main Li…" at bounding box center [360, 163] width 364 height 12
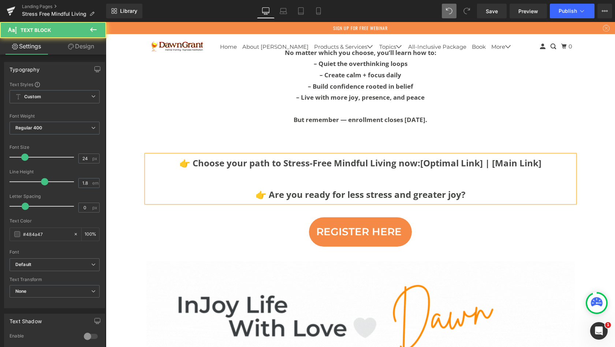
scroll to position [4158, 506]
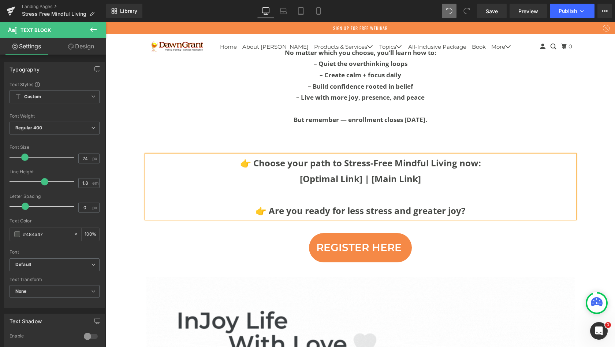
click at [370, 172] on b "[Optimal Link] | [Main Link]" at bounding box center [360, 178] width 121 height 12
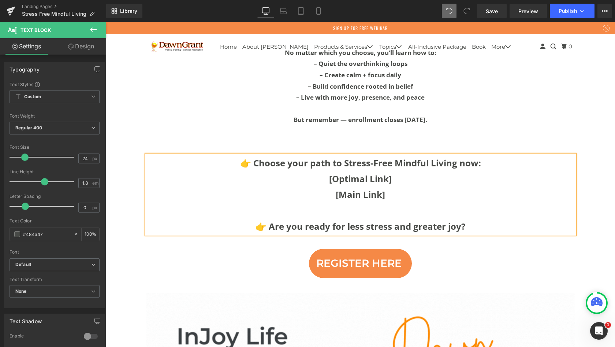
scroll to position [4174, 506]
click at [338, 188] on b "[Main Link]" at bounding box center [360, 194] width 49 height 12
click at [472, 218] on p "👉 Are you ready for less stress and greater joy?" at bounding box center [360, 226] width 428 height 16
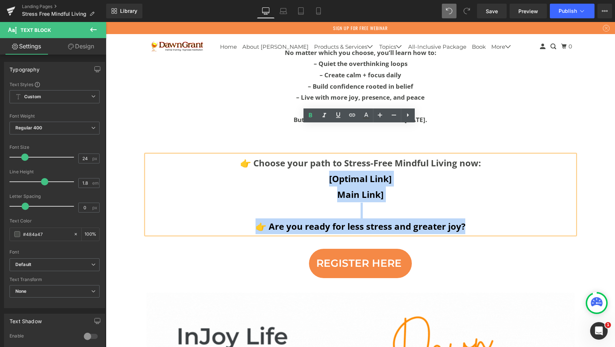
drag, startPoint x: 472, startPoint y: 195, endPoint x: 311, endPoint y: 151, distance: 166.8
click at [311, 155] on div "👉 Choose your path to Stress-Free Mindful Living now: [Optimal Link] Main Link]…" at bounding box center [360, 194] width 428 height 79
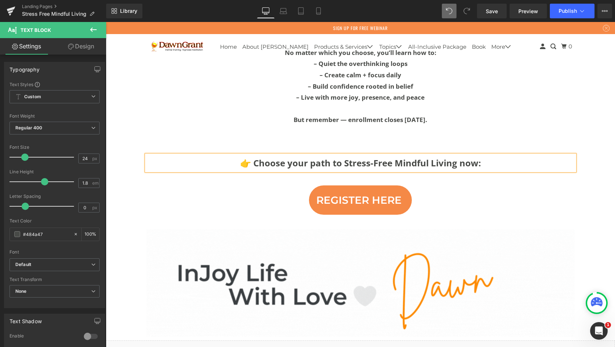
scroll to position [4111, 506]
click at [251, 157] on b "👉 Choose your path to Stress-Free Mindful Living now:" at bounding box center [360, 163] width 241 height 12
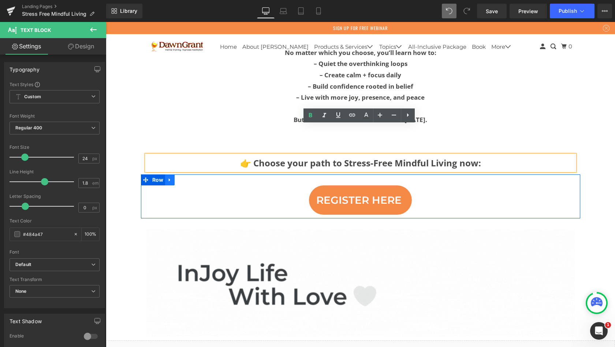
click at [167, 177] on icon at bounding box center [169, 179] width 5 height 5
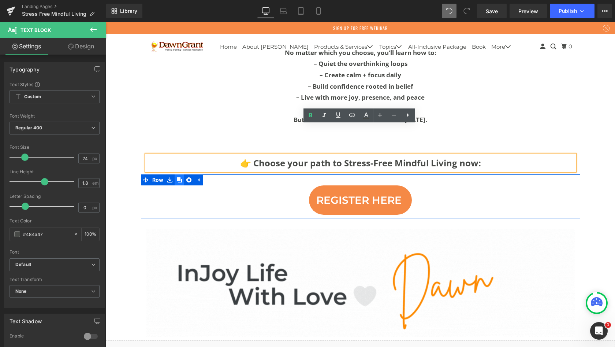
click at [177, 177] on icon at bounding box center [179, 179] width 5 height 5
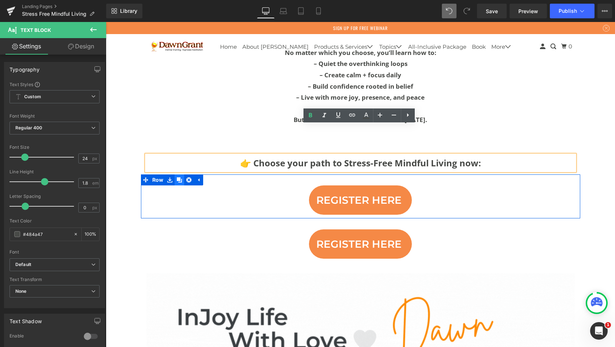
scroll to position [4155, 506]
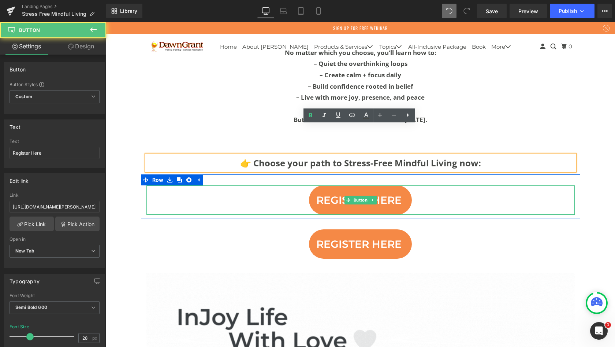
click at [352, 195] on span "Register Here" at bounding box center [358, 200] width 85 height 10
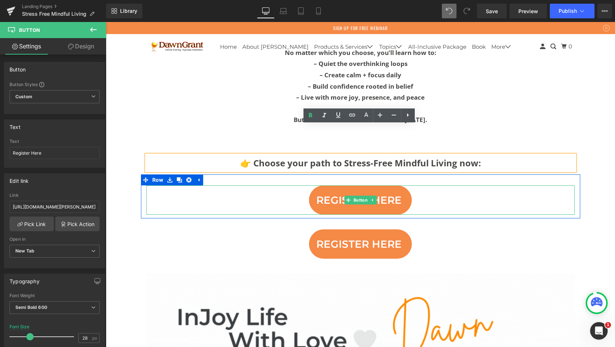
click at [330, 195] on span "Register Here" at bounding box center [358, 200] width 85 height 10
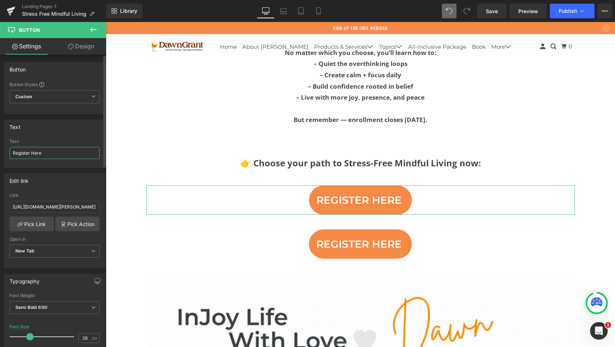
drag, startPoint x: 49, startPoint y: 152, endPoint x: 0, endPoint y: 151, distance: 48.7
click at [0, 151] on div "Text Register Here Text Register Here" at bounding box center [55, 141] width 110 height 54
type input "Join Optimal"
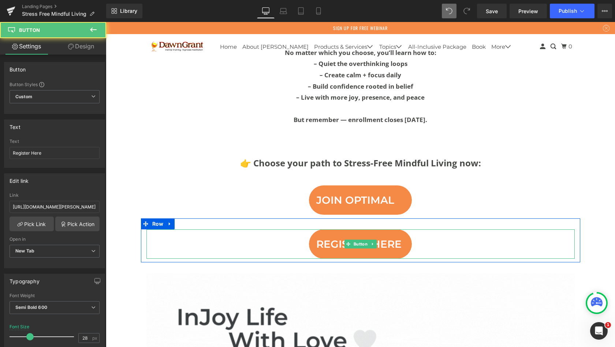
click at [327, 239] on span "Register Here" at bounding box center [358, 244] width 85 height 10
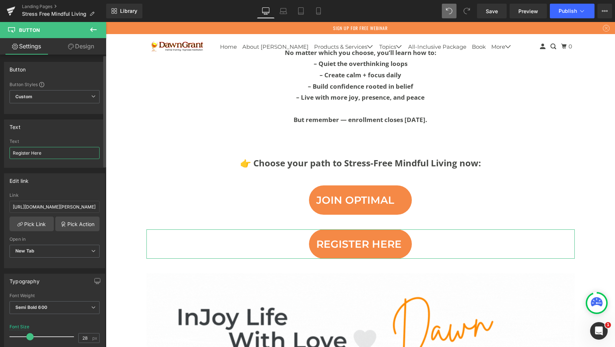
drag, startPoint x: 53, startPoint y: 152, endPoint x: 0, endPoint y: 150, distance: 53.1
click at [0, 150] on div "Text Register Here Text Register Here" at bounding box center [55, 141] width 110 height 54
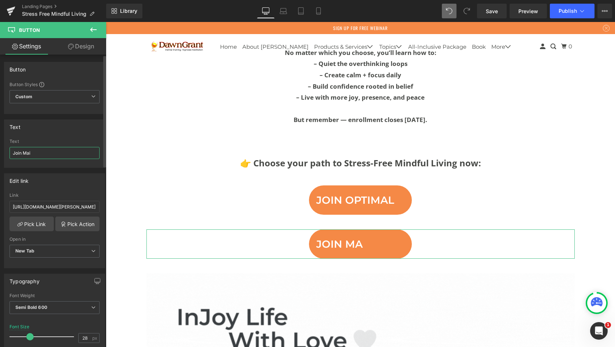
type input "Join Main"
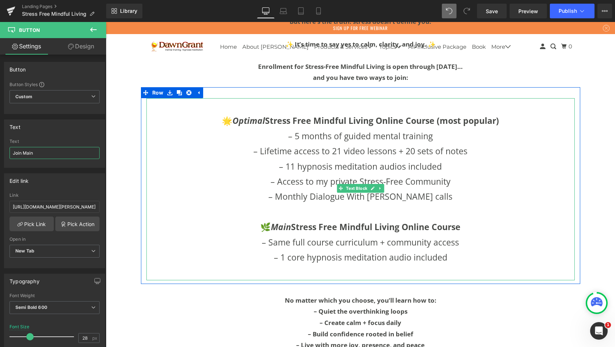
scroll to position [3284, 0]
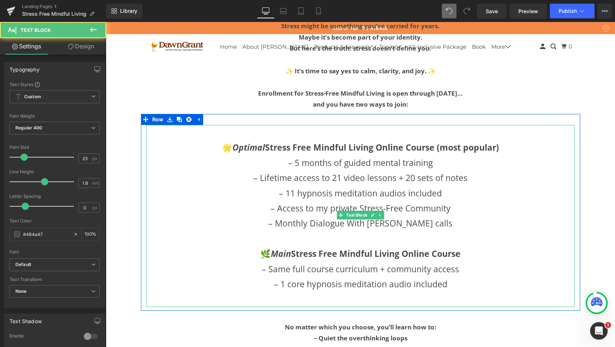
click at [327, 170] on p "– Lifetime access to 21 video lessons + 20 sets of notes" at bounding box center [360, 177] width 428 height 15
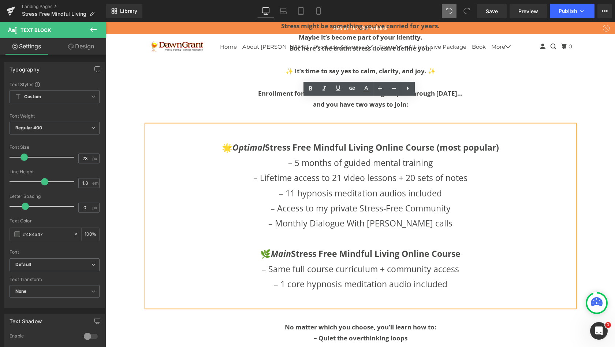
click at [218, 125] on p at bounding box center [360, 132] width 428 height 15
click at [146, 125] on div "🌟 Optimal Stress Free Mindful Living Online Course (most popular) – 5 months of…" at bounding box center [360, 216] width 428 height 182
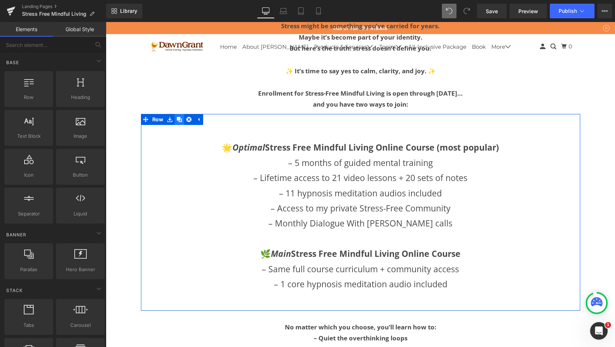
click at [179, 116] on icon at bounding box center [179, 118] width 5 height 5
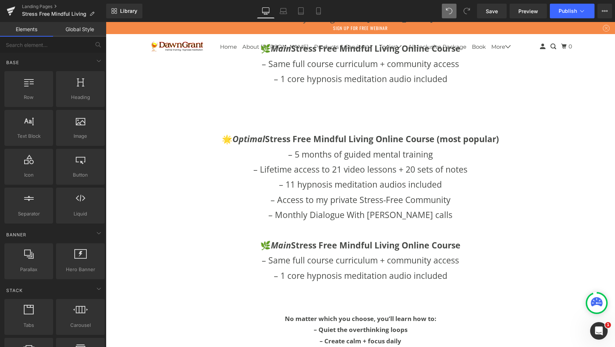
scroll to position [3487, 0]
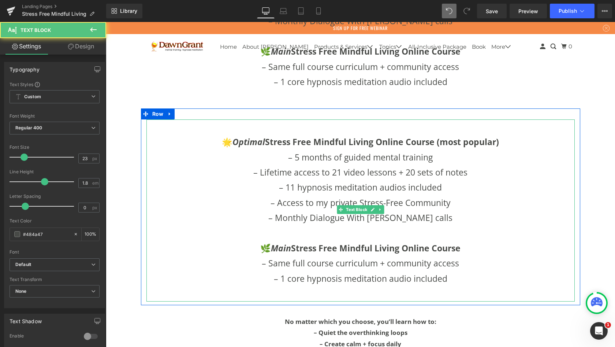
click at [443, 210] on p "– Monthly Dialogue With Dawn Q&A calls" at bounding box center [360, 217] width 428 height 15
click at [447, 210] on p "– Monthly Dialogue With Dawn Q&A calls" at bounding box center [360, 217] width 428 height 15
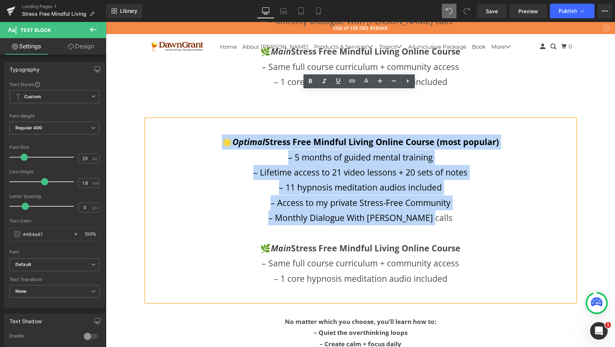
drag, startPoint x: 447, startPoint y: 190, endPoint x: 205, endPoint y: 112, distance: 253.9
click at [205, 119] on div "🌟 Optimal Stress Free Mindful Living Online Course (most popular) – 5 months of…" at bounding box center [360, 210] width 428 height 182
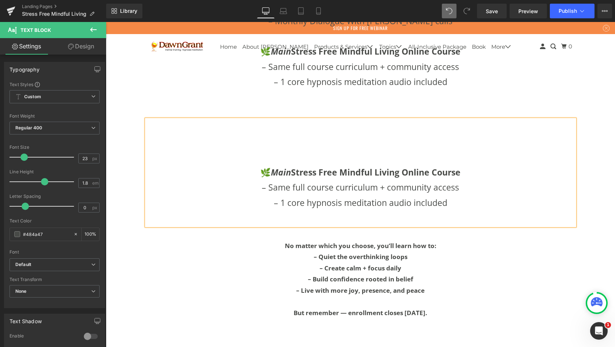
scroll to position [4259, 506]
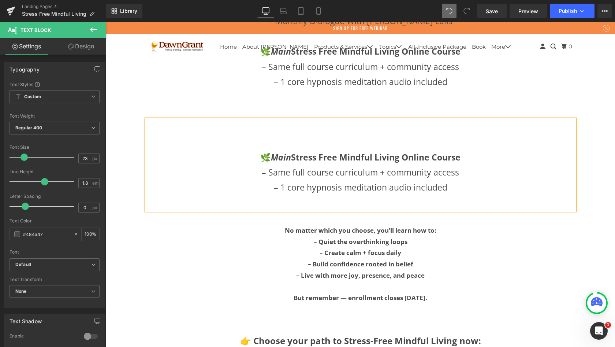
click at [254, 150] on p "🌿 Main Stress Free Mindful Living Online Course" at bounding box center [360, 157] width 428 height 15
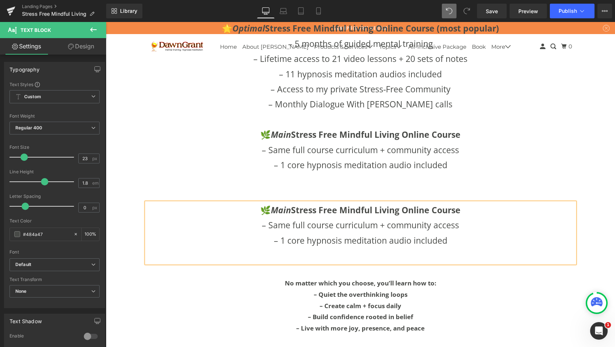
scroll to position [3392, 0]
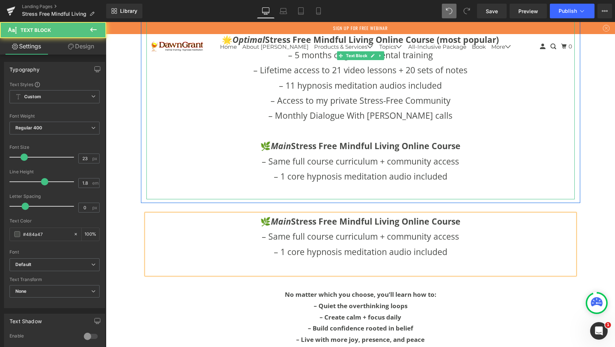
click at [353, 169] on p "– 1 core hypnosis meditation audio included" at bounding box center [360, 176] width 428 height 15
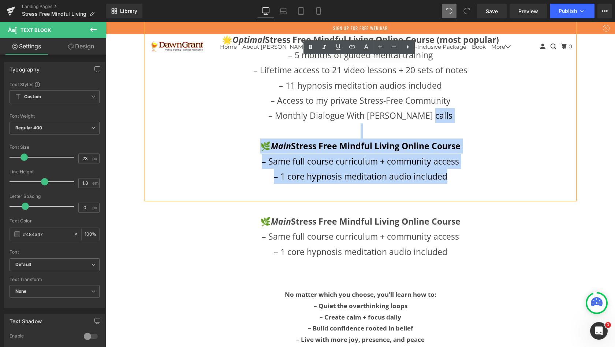
drag, startPoint x: 452, startPoint y: 149, endPoint x: 456, endPoint y: 92, distance: 57.3
click at [456, 92] on div "🌟 Optimal Stress Free Mindful Living Online Course (most popular) – 5 months of…" at bounding box center [360, 108] width 428 height 182
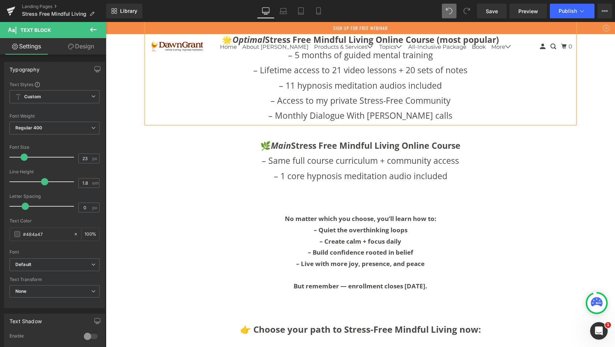
scroll to position [4154, 506]
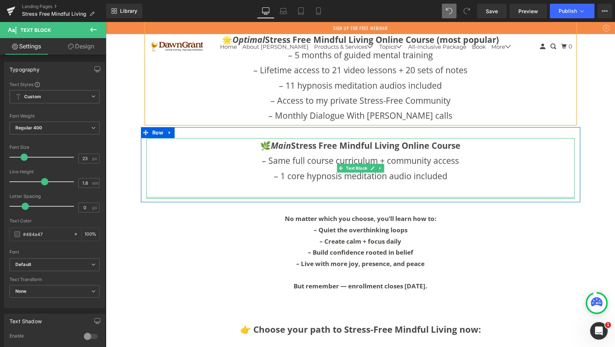
click at [486, 197] on div at bounding box center [360, 198] width 428 height 2
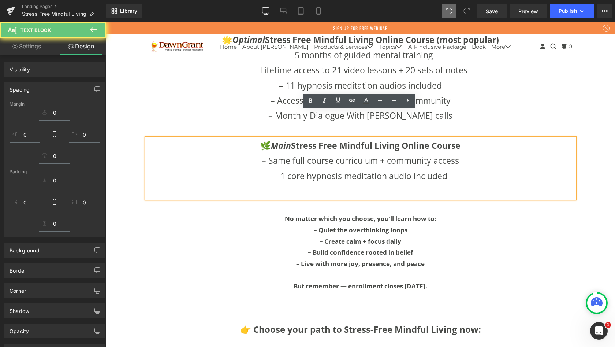
click at [475, 183] on p at bounding box center [360, 190] width 428 height 15
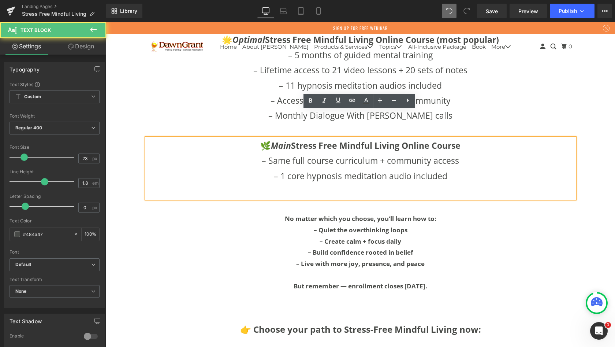
click at [460, 183] on p at bounding box center [360, 190] width 428 height 15
drag, startPoint x: 450, startPoint y: 155, endPoint x: 448, endPoint y: 149, distance: 6.1
click at [450, 168] on p "– 1 core hypnosis meditation audio included" at bounding box center [360, 175] width 428 height 15
click at [448, 168] on p "– 1 core hypnosis meditation audio included" at bounding box center [360, 175] width 428 height 15
click at [448, 183] on p at bounding box center [360, 190] width 428 height 15
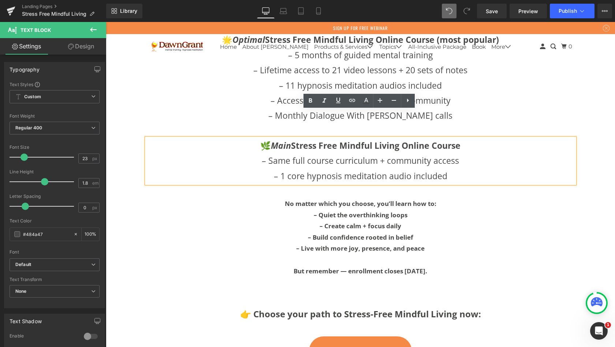
scroll to position [4139, 506]
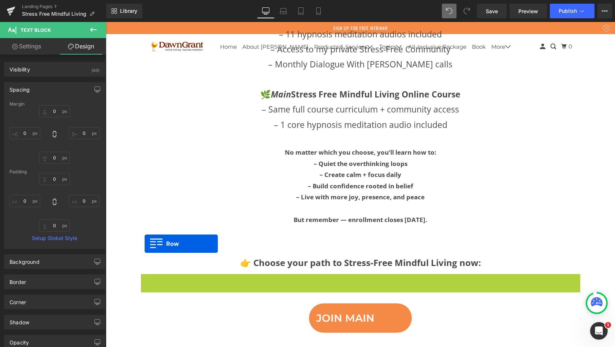
scroll to position [4113, 506]
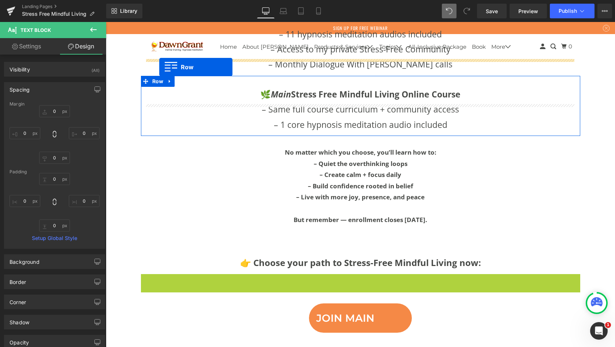
drag, startPoint x: 145, startPoint y: 252, endPoint x: 159, endPoint y: 67, distance: 185.2
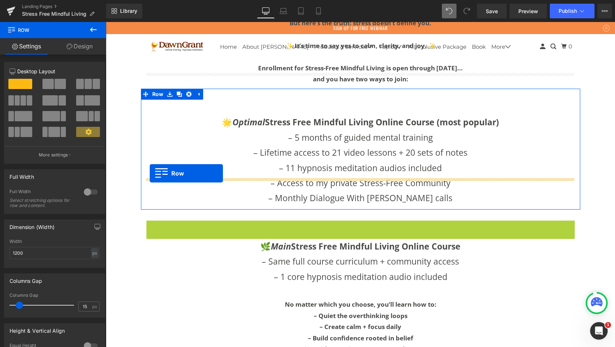
drag, startPoint x: 150, startPoint y: 201, endPoint x: 150, endPoint y: 173, distance: 28.2
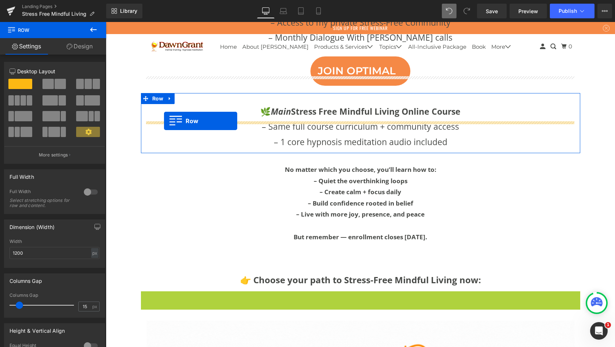
drag, startPoint x: 145, startPoint y: 270, endPoint x: 164, endPoint y: 121, distance: 150.2
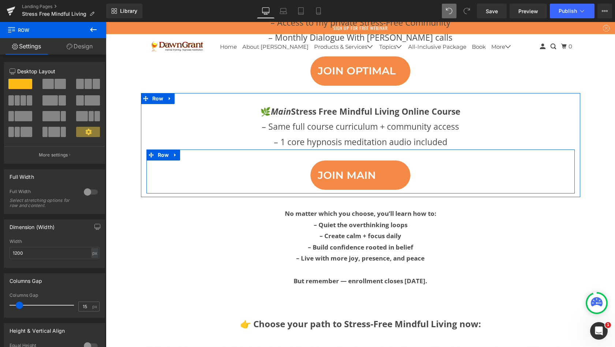
scroll to position [3455, 0]
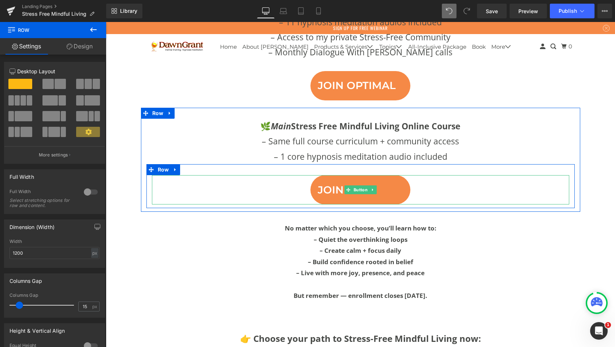
click at [394, 175] on link "Join Main" at bounding box center [361, 189] width 100 height 29
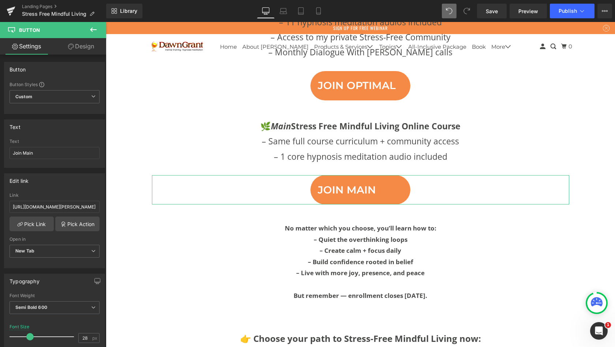
click at [85, 48] on link "Design" at bounding box center [81, 46] width 53 height 16
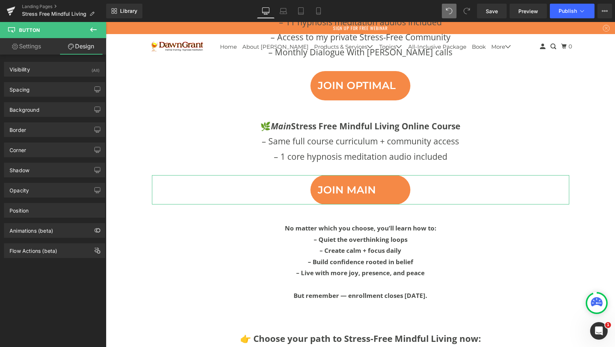
click at [37, 46] on link "Settings" at bounding box center [26, 46] width 53 height 16
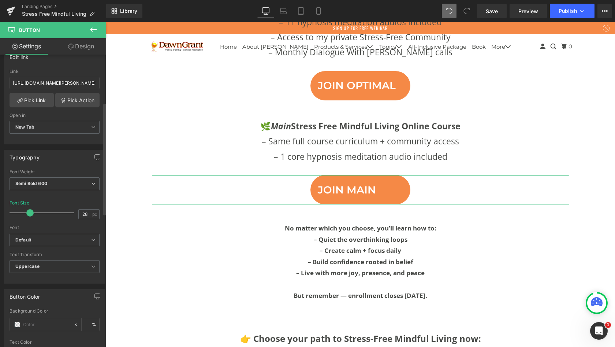
scroll to position [126, 0]
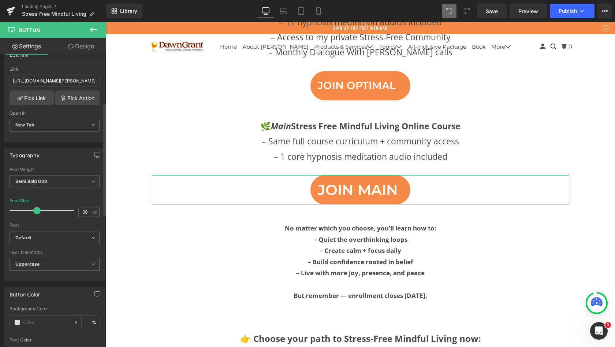
drag, startPoint x: 30, startPoint y: 209, endPoint x: 37, endPoint y: 209, distance: 6.2
click at [37, 209] on span at bounding box center [36, 210] width 7 height 7
type input "41"
click at [38, 209] on span at bounding box center [37, 210] width 7 height 7
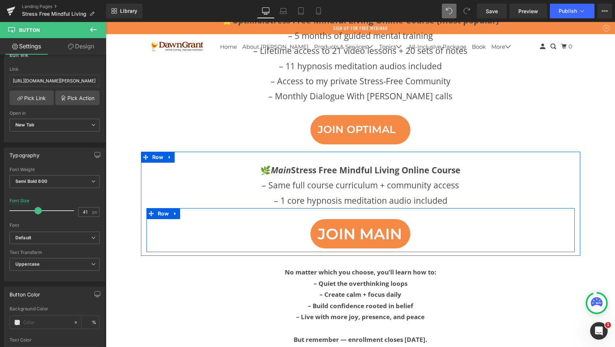
scroll to position [3369, 0]
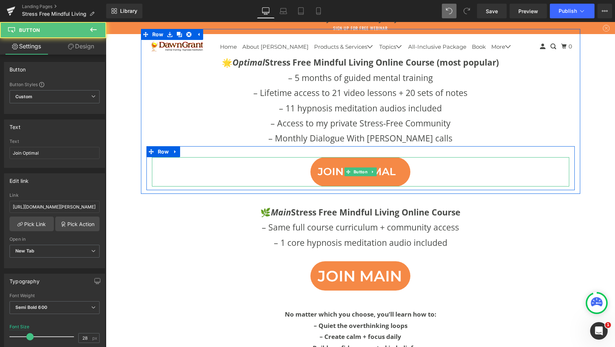
click at [335, 167] on span "Join Optimal" at bounding box center [357, 172] width 78 height 10
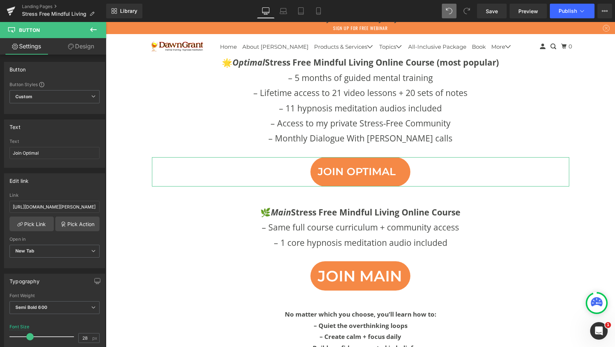
click at [74, 44] on link "Design" at bounding box center [81, 46] width 53 height 16
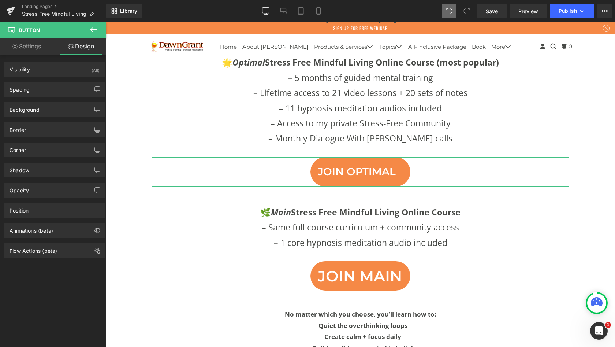
click at [40, 47] on link "Settings" at bounding box center [26, 46] width 53 height 16
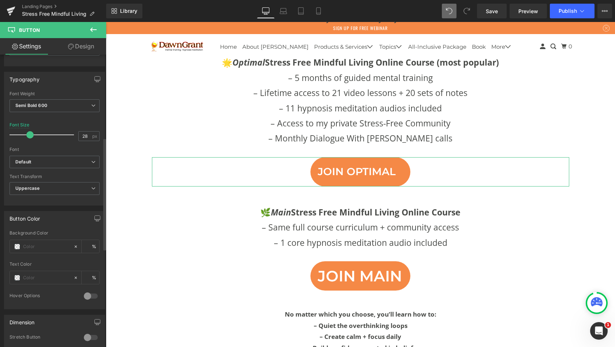
scroll to position [200, 0]
type input "31"
click at [32, 136] on span at bounding box center [31, 136] width 7 height 7
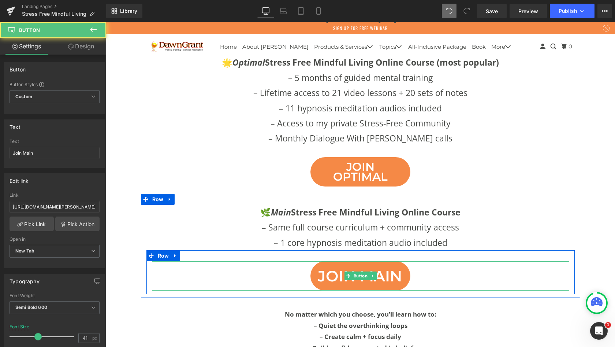
click at [337, 271] on span "Join Main" at bounding box center [360, 276] width 84 height 10
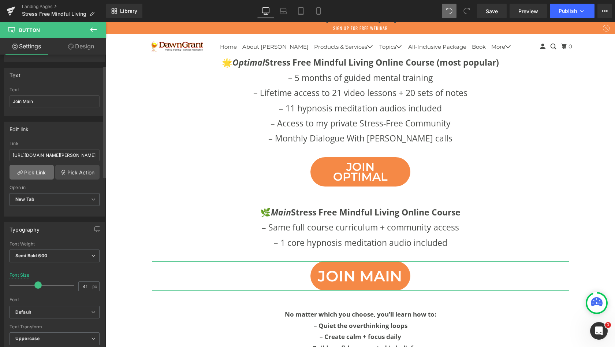
scroll to position [72, 0]
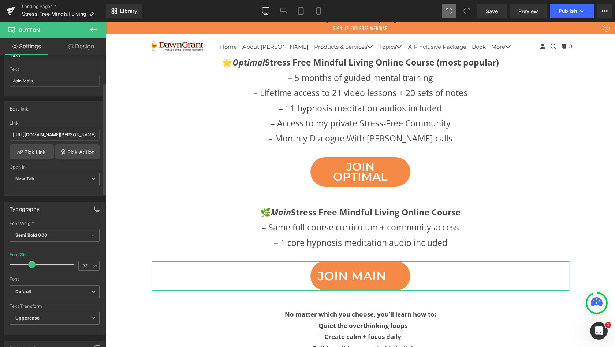
type input "31"
drag, startPoint x: 38, startPoint y: 264, endPoint x: 33, endPoint y: 264, distance: 5.9
click at [33, 264] on span at bounding box center [31, 264] width 7 height 7
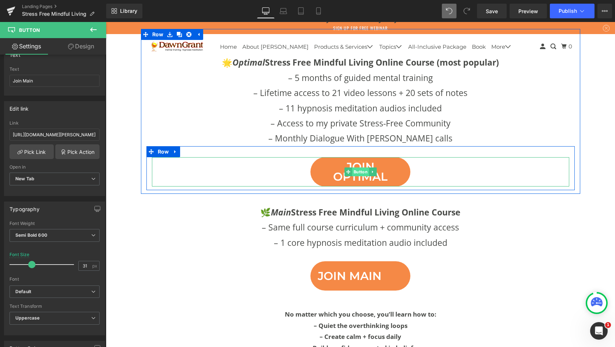
click at [359, 167] on span "Button" at bounding box center [360, 171] width 17 height 9
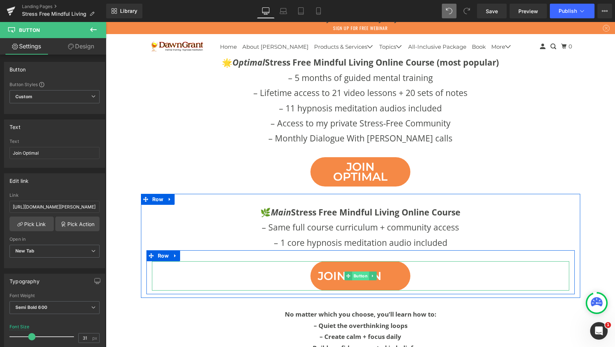
click at [359, 271] on span "Button" at bounding box center [360, 275] width 17 height 9
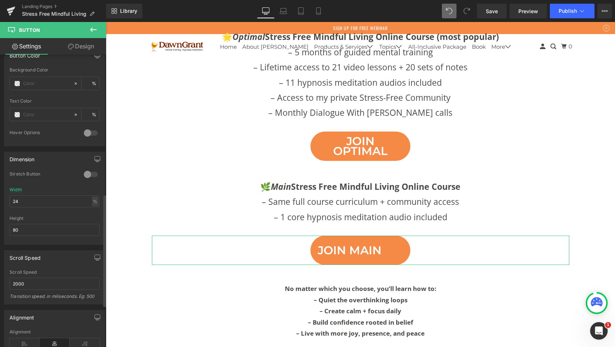
scroll to position [365, 0]
click at [21, 202] on input "24" at bounding box center [55, 200] width 90 height 12
drag, startPoint x: 23, startPoint y: 201, endPoint x: 0, endPoint y: 201, distance: 22.7
click at [0, 201] on div "Dimension 0 Stretch Button 24% Width 24 % % px 80px Height 80" at bounding box center [55, 194] width 110 height 99
type input "2"
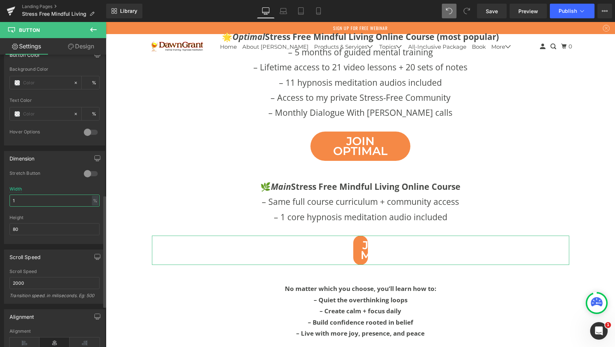
type input "19"
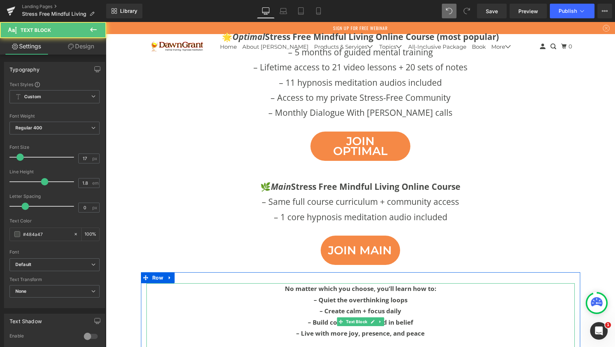
drag, startPoint x: 181, startPoint y: 264, endPoint x: 317, endPoint y: 136, distance: 186.0
click at [181, 283] on p "No matter which you choose, you’ll learn how to:" at bounding box center [360, 288] width 428 height 11
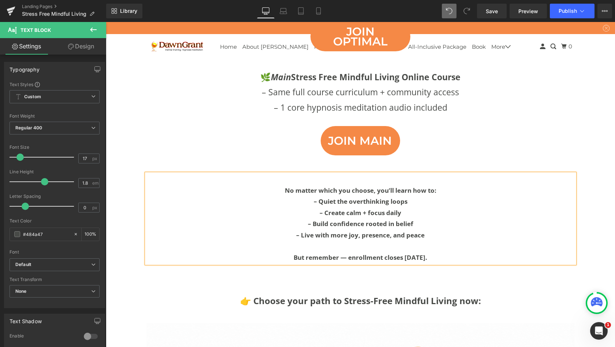
scroll to position [3578, 0]
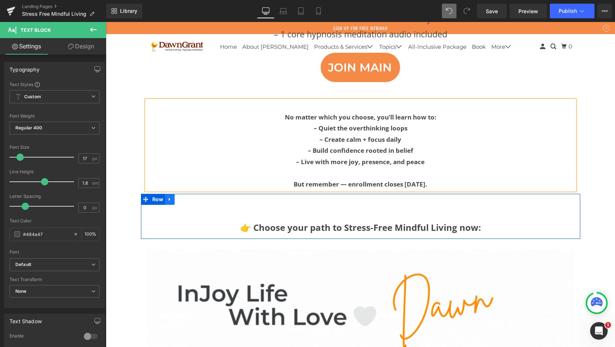
click at [169, 197] on icon at bounding box center [169, 198] width 1 height 3
click at [188, 196] on icon at bounding box center [188, 198] width 5 height 5
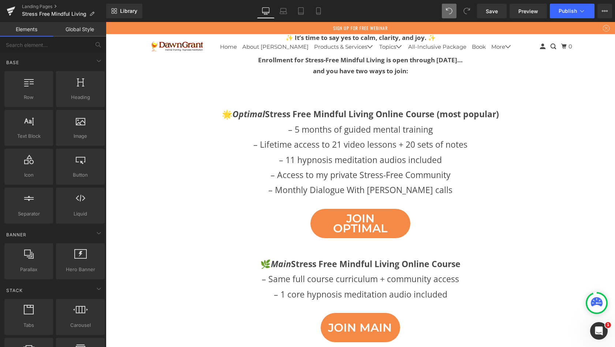
scroll to position [3323, 0]
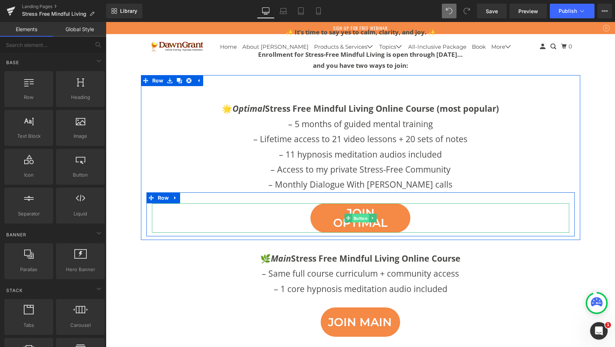
click at [361, 214] on span "Button" at bounding box center [360, 218] width 17 height 9
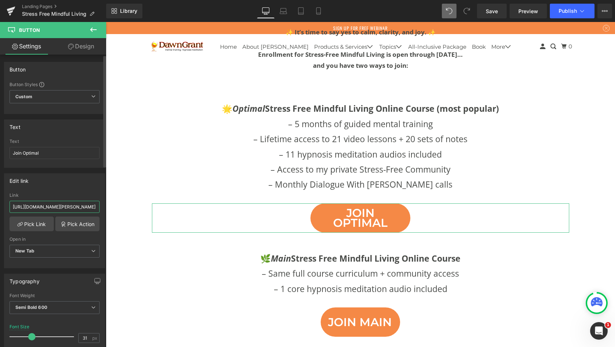
click at [52, 206] on input "https://www.eventbrite.com/e/less-stress-greater-joy-a-live-event-with-dawn-gra…" at bounding box center [55, 207] width 90 height 12
paste input "https://members.dawngrant.com/plans/165397?bundle_token=4a7c21475e8544aee7f74f5…"
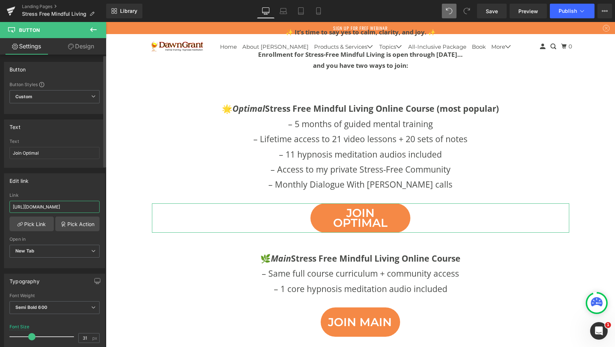
type input "https://members.dawngrant.com/plans/165397?bundle_token=4a7c21475e8544aee7f74f5…"
click at [52, 186] on div "Edit link" at bounding box center [54, 181] width 100 height 14
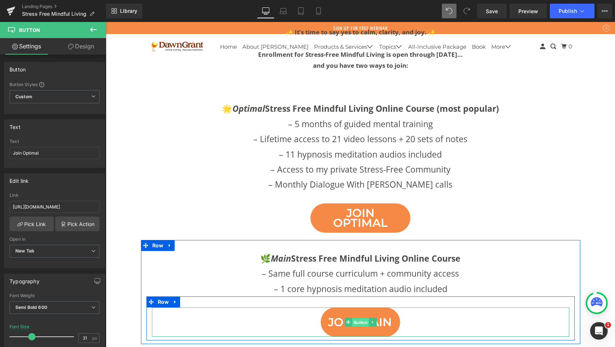
click at [356, 318] on span "Button" at bounding box center [360, 322] width 17 height 9
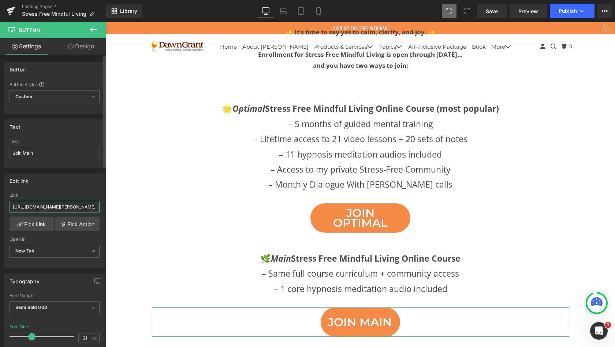
click at [60, 207] on input "https://www.eventbrite.com/e/less-stress-greater-joy-a-live-event-with-dawn-gra…" at bounding box center [55, 207] width 90 height 12
paste input "https://members.dawngrant.com/plans/134451?bundle_token=ca18a6c222d23e1dc5e1212…"
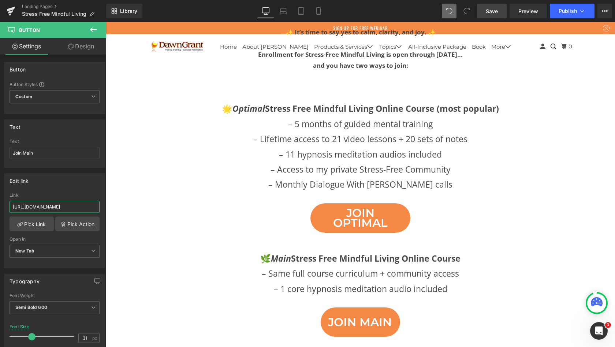
type input "https://members.dawngrant.com/plans/134451?bundle_token=ca18a6c222d23e1dc5e1212…"
click at [489, 12] on span "Save" at bounding box center [492, 11] width 12 height 8
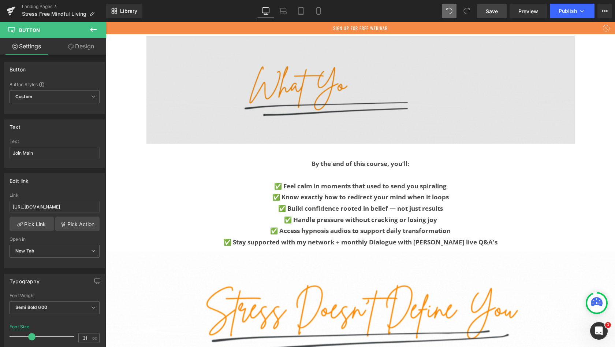
scroll to position [2925, 0]
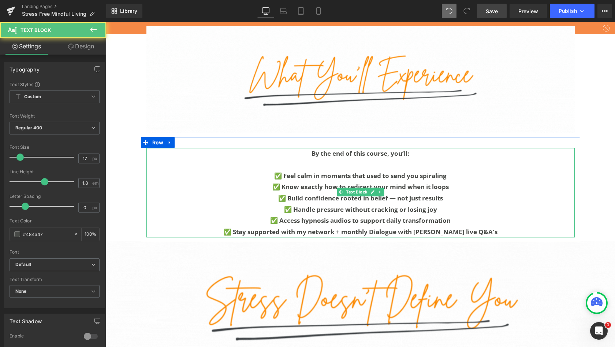
click at [481, 215] on p "✅ Access hypnosis audios to support daily transformation" at bounding box center [360, 220] width 428 height 11
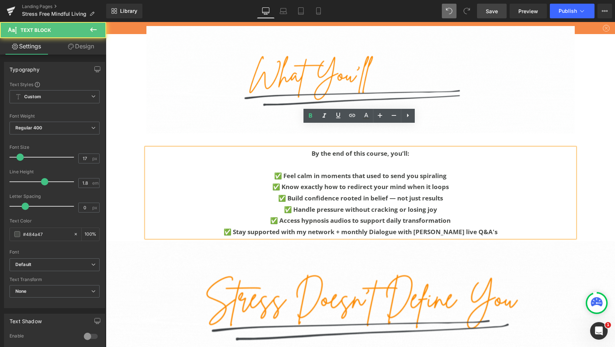
click at [487, 226] on p "✅ Stay supported with my network + monthly Dialogue with Dawn live Q&A's" at bounding box center [360, 231] width 428 height 11
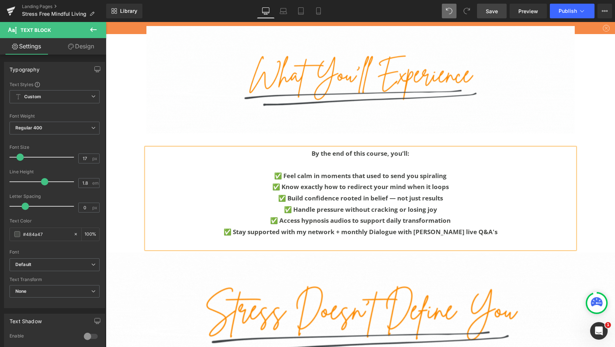
scroll to position [4127, 506]
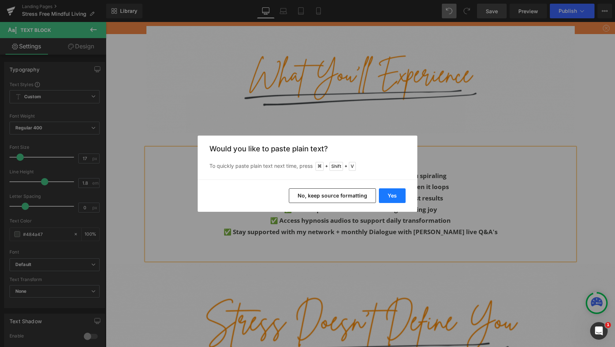
click at [397, 194] on button "Yes" at bounding box center [392, 195] width 27 height 15
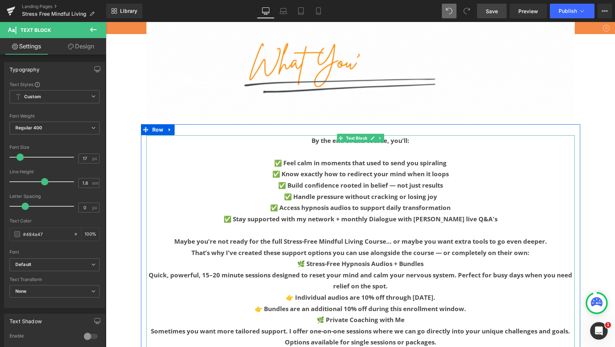
scroll to position [2946, 0]
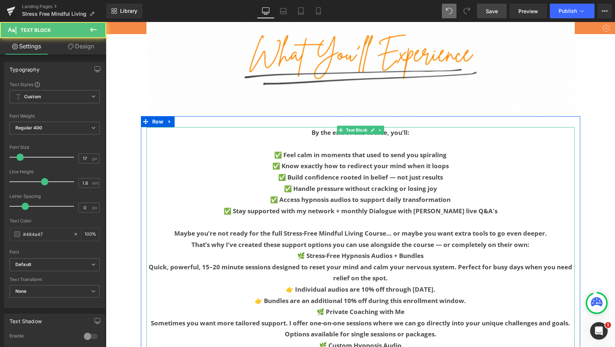
click at [393, 229] on b "Maybe you’re not ready for the full Stress-Free Mindful Living Course… or maybe…" at bounding box center [360, 233] width 373 height 8
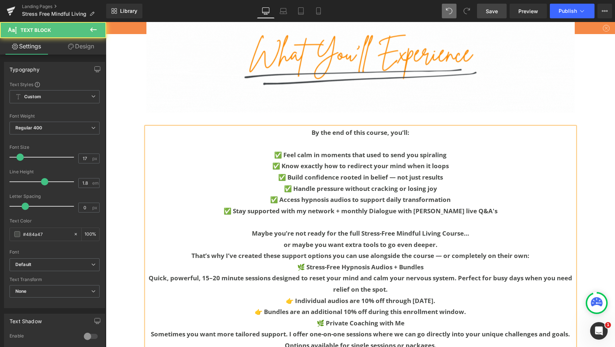
scroll to position [4292, 506]
click at [469, 216] on p at bounding box center [360, 221] width 428 height 11
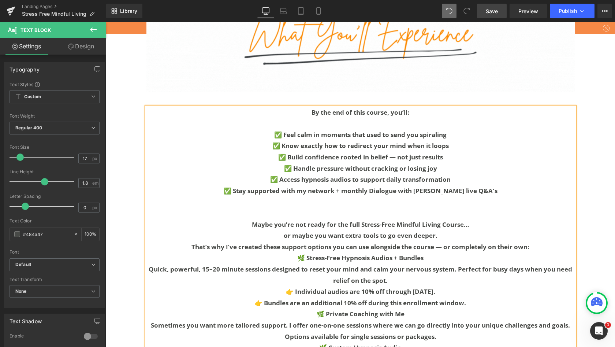
scroll to position [2969, 0]
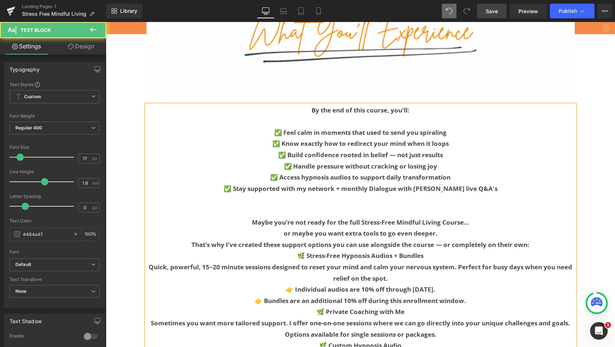
click at [444, 228] on p "or maybe you want extra tools to go even deeper." at bounding box center [360, 233] width 428 height 11
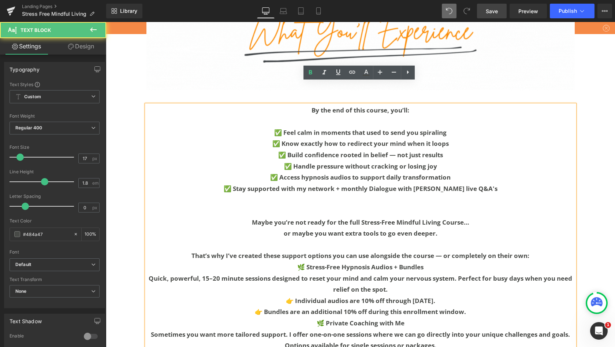
scroll to position [4314, 506]
click at [532, 250] on p "That’s why I’ve created these support options you can use alongside the course …" at bounding box center [360, 255] width 428 height 11
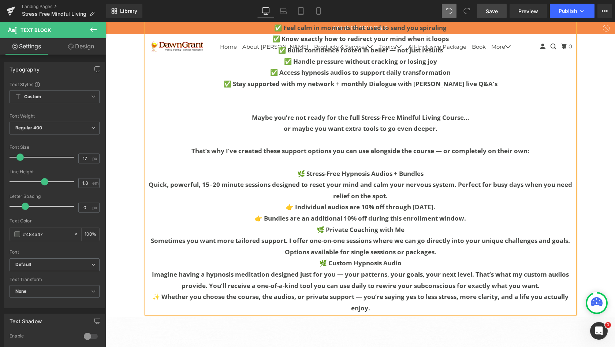
scroll to position [3085, 0]
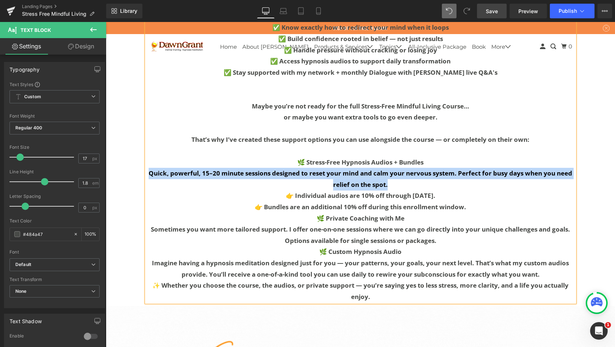
drag, startPoint x: 387, startPoint y: 161, endPoint x: 148, endPoint y: 148, distance: 239.5
click at [148, 168] on p "Quick, powerful, 15–20 minute sessions designed to reset your mind and calm you…" at bounding box center [360, 179] width 428 height 22
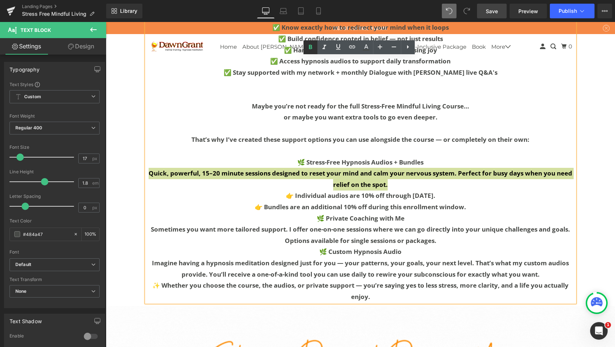
click at [312, 46] on icon at bounding box center [310, 47] width 9 height 9
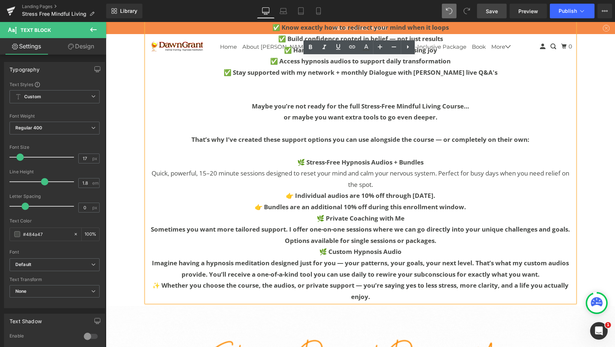
click at [392, 168] on p "Quick, powerful, 15–20 minute sessions designed to reset your mind and calm you…" at bounding box center [360, 179] width 428 height 22
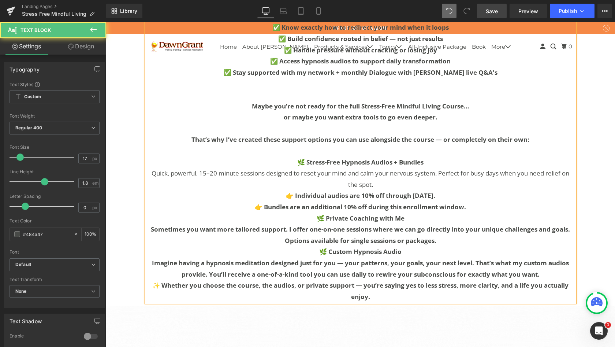
scroll to position [4336, 506]
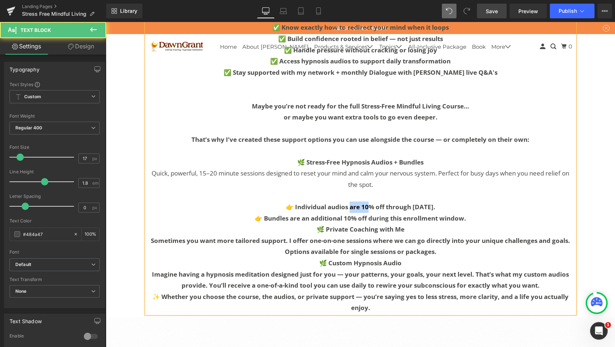
drag, startPoint x: 370, startPoint y: 181, endPoint x: 352, endPoint y: 180, distance: 17.6
click at [352, 203] on b "👉 Individual audios are 10% off through Oct 5." at bounding box center [360, 207] width 149 height 8
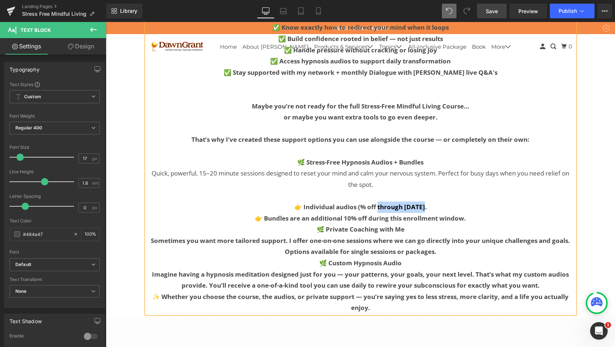
drag, startPoint x: 424, startPoint y: 181, endPoint x: 380, endPoint y: 179, distance: 44.7
click at [380, 201] on p "👉 Individual audios (% off through Oct 5." at bounding box center [360, 206] width 428 height 11
click at [322, 203] on b "👉 Individual audios (% off during Open Enrollment)" at bounding box center [361, 207] width 160 height 8
click at [482, 201] on p "👉 Individual hypnosis meditation audios (% off during Open Enrollment)" at bounding box center [360, 206] width 428 height 11
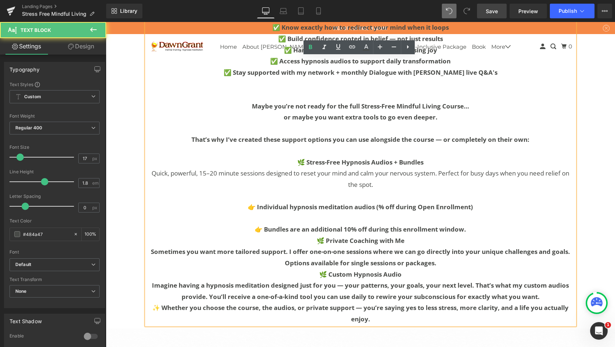
scroll to position [4347, 506]
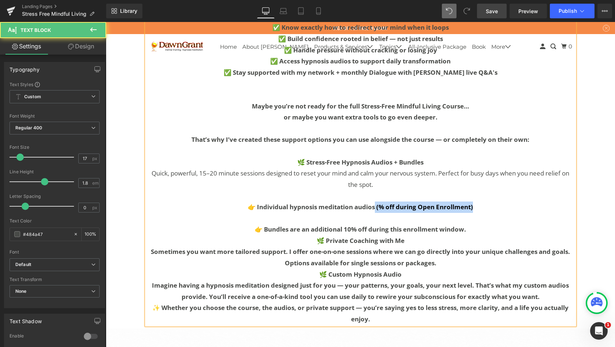
drag, startPoint x: 474, startPoint y: 181, endPoint x: 373, endPoint y: 181, distance: 100.7
click at [373, 201] on p "👉 Individual hypnosis meditation audios (% off during Open Enrollment)" at bounding box center [360, 206] width 428 height 11
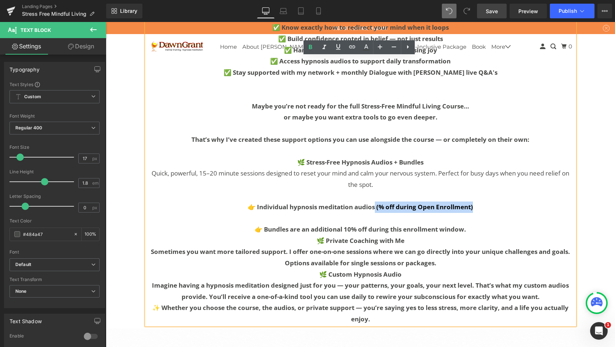
copy b "(% off during Open Enrollment)"
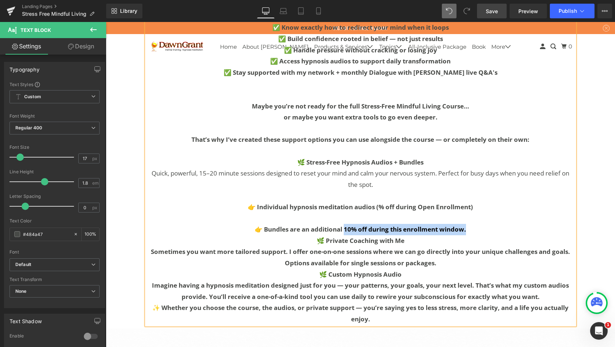
drag, startPoint x: 466, startPoint y: 202, endPoint x: 343, endPoint y: 202, distance: 123.4
click at [343, 224] on p "👉 Bundles are an additional 10% off during this enrollment window." at bounding box center [360, 229] width 428 height 11
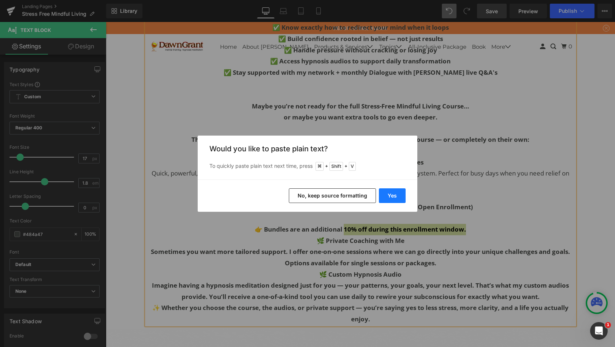
click at [394, 194] on button "Yes" at bounding box center [392, 195] width 27 height 15
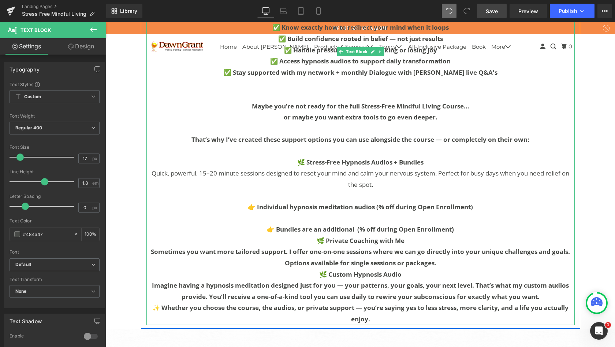
click at [359, 225] on b "👉 Bundles are an additional (% off during Open Enrollment)" at bounding box center [360, 229] width 187 height 8
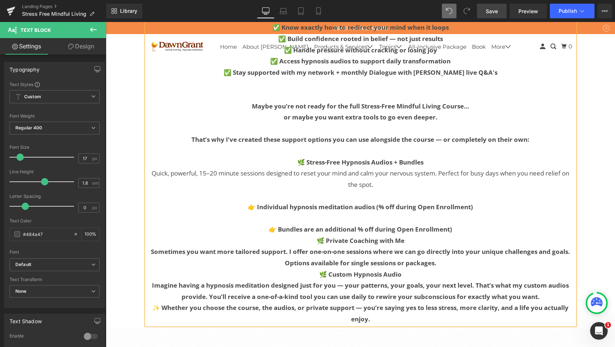
click at [326, 225] on b "👉 Bundles are an additional % off during Open Enrollment)" at bounding box center [360, 229] width 183 height 8
click at [461, 224] on p "👉 Bundles are an (additional % off during Open Enrollment)" at bounding box center [360, 229] width 428 height 11
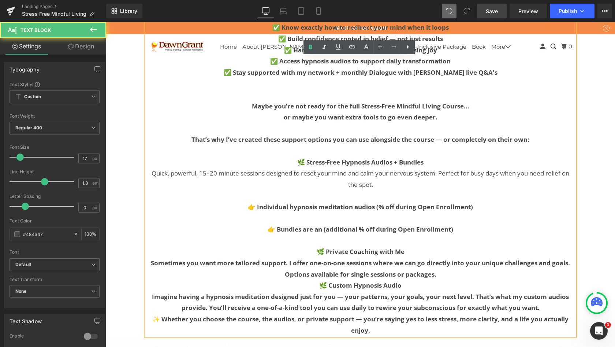
scroll to position [4358, 506]
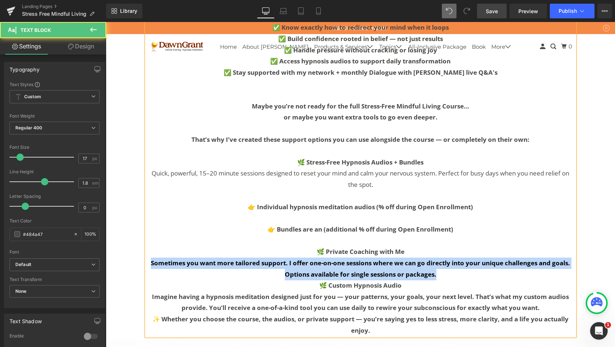
drag, startPoint x: 436, startPoint y: 246, endPoint x: 136, endPoint y: 233, distance: 299.9
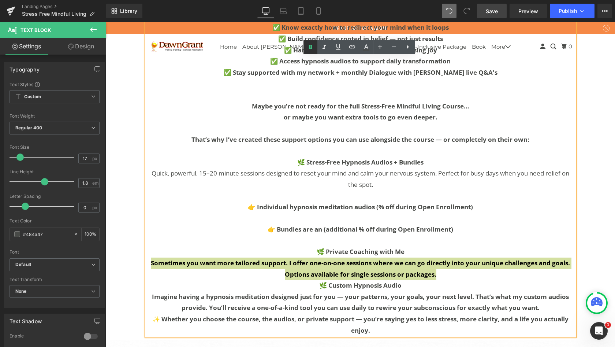
click at [310, 47] on icon at bounding box center [310, 47] width 3 height 4
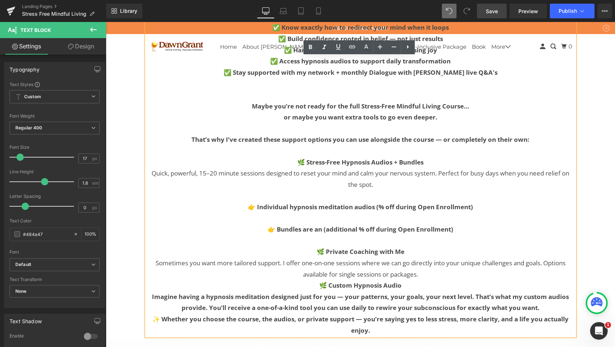
click at [420, 257] on p "Sometimes you want more tailored support. I offer one-on-one sessions where we …" at bounding box center [360, 268] width 428 height 22
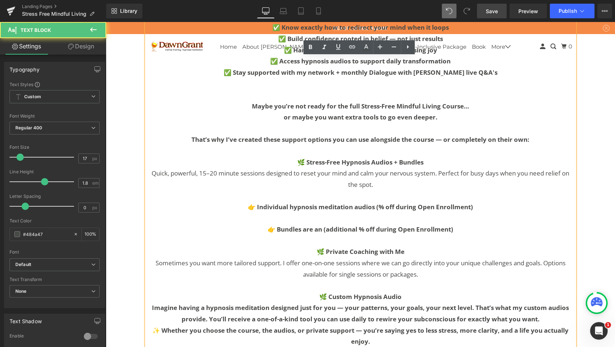
scroll to position [4369, 506]
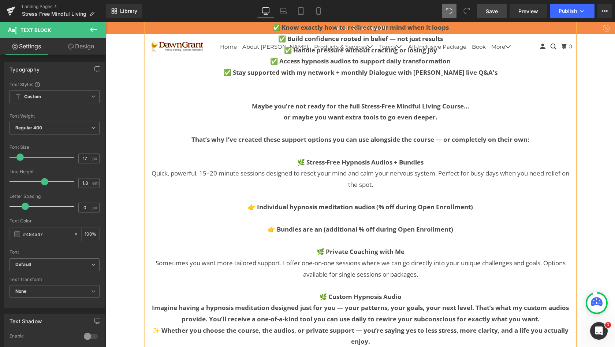
click at [544, 302] on p "Imagine having a hypnosis meditation designed just for you — your patterns, you…" at bounding box center [360, 313] width 428 height 22
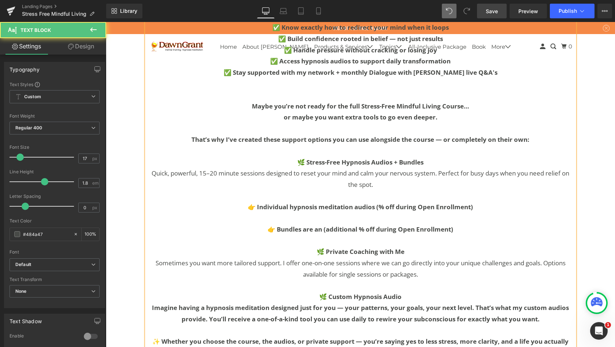
scroll to position [4380, 506]
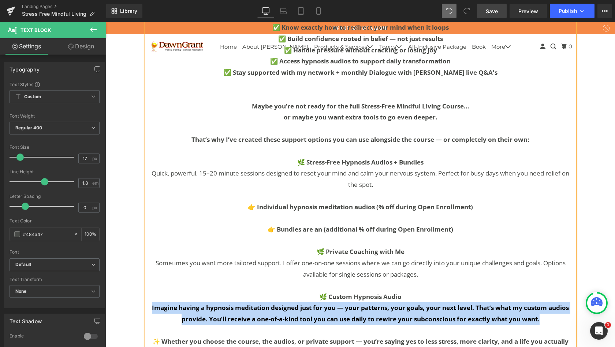
drag, startPoint x: 541, startPoint y: 290, endPoint x: 148, endPoint y: 282, distance: 393.0
click at [148, 302] on p "Imagine having a hypnosis meditation designed just for you — your patterns, you…" at bounding box center [360, 313] width 428 height 22
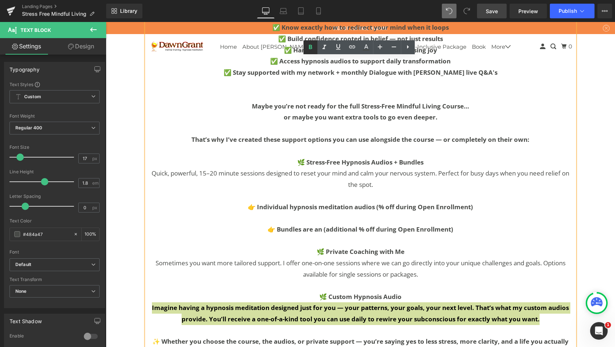
click at [314, 46] on icon at bounding box center [310, 47] width 9 height 9
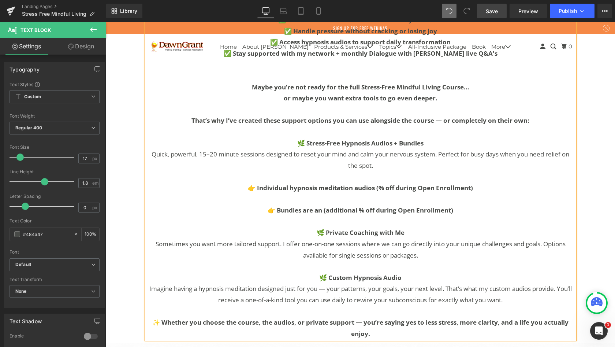
scroll to position [3104, 0]
drag, startPoint x: 361, startPoint y: 295, endPoint x: 352, endPoint y: 295, distance: 9.2
click at [352, 318] on b "✨ Whether you choose the course, the audios, or private support — you’re saying…" at bounding box center [360, 328] width 416 height 20
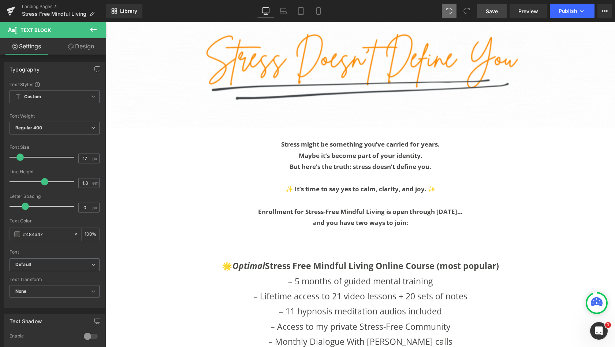
scroll to position [3441, 0]
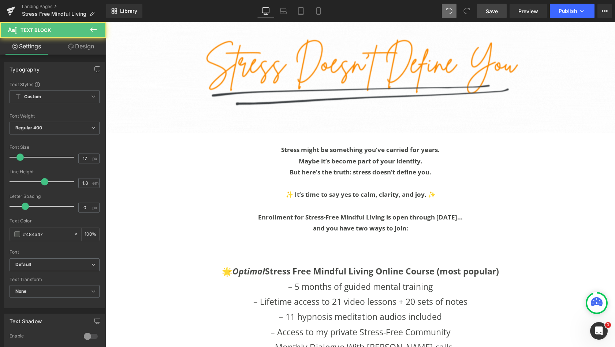
click at [373, 224] on strong "and you have two ways to join:" at bounding box center [360, 228] width 95 height 8
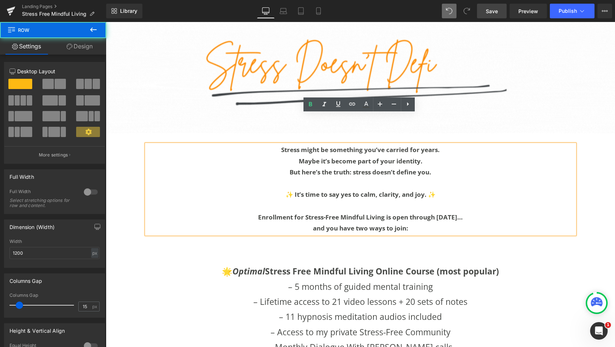
drag, startPoint x: 167, startPoint y: 105, endPoint x: 140, endPoint y: 111, distance: 28.1
click at [167, 133] on div "Stress might be something you’ve carried for years. Maybe it’s become part of y…" at bounding box center [360, 185] width 439 height 104
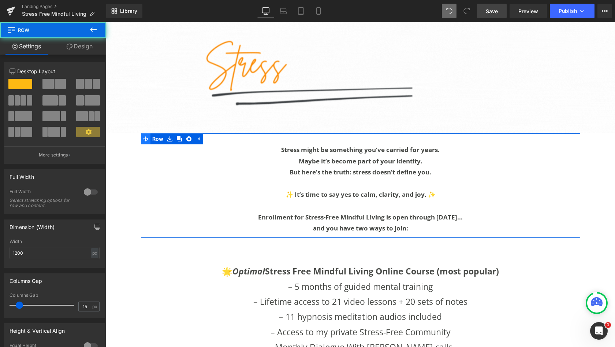
click at [144, 133] on div "Stress might be something you’ve carried for years. Maybe it’s become part of y…" at bounding box center [360, 185] width 439 height 104
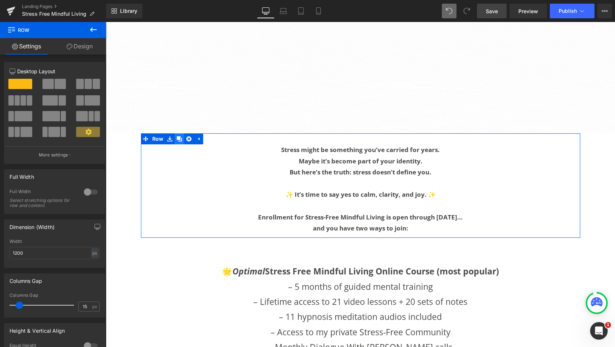
click at [178, 136] on icon at bounding box center [179, 138] width 5 height 5
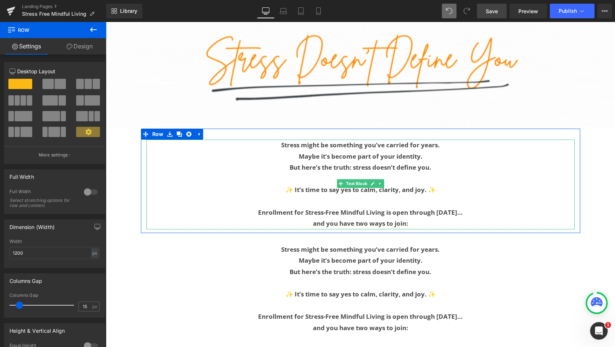
scroll to position [3446, 0]
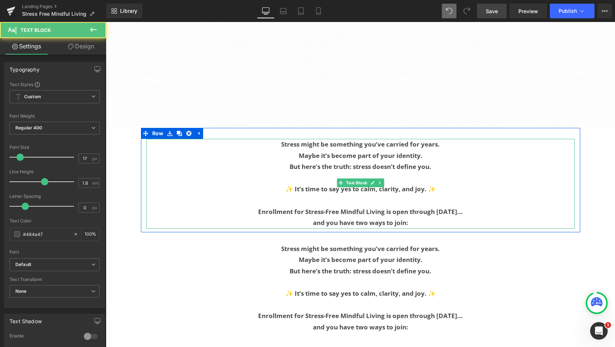
click at [408, 217] on p "and you have two ways to join:" at bounding box center [360, 222] width 428 height 11
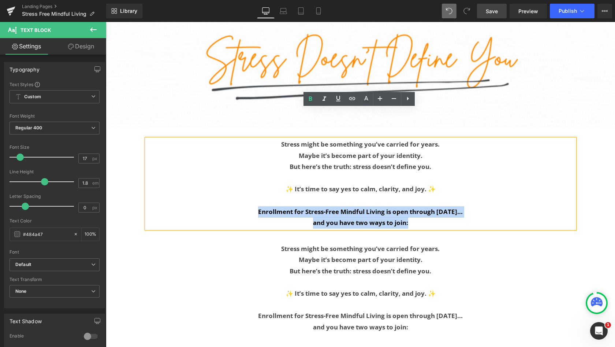
drag, startPoint x: 418, startPoint y: 192, endPoint x: 250, endPoint y: 179, distance: 168.6
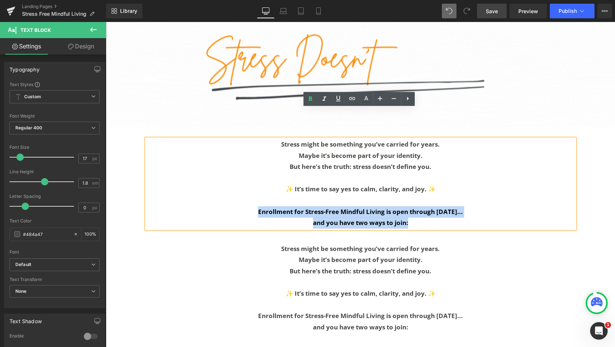
click at [250, 179] on div "Stress might be something you’ve carried for years. Maybe it’s become part of y…" at bounding box center [360, 184] width 428 height 90
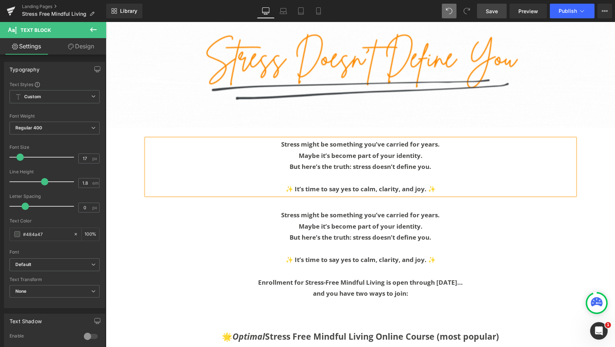
scroll to position [4449, 506]
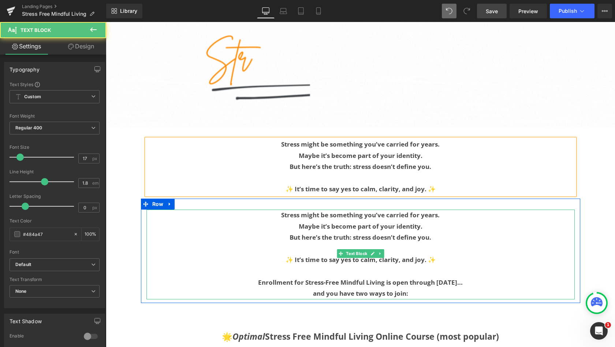
drag, startPoint x: 424, startPoint y: 220, endPoint x: 441, endPoint y: 229, distance: 19.0
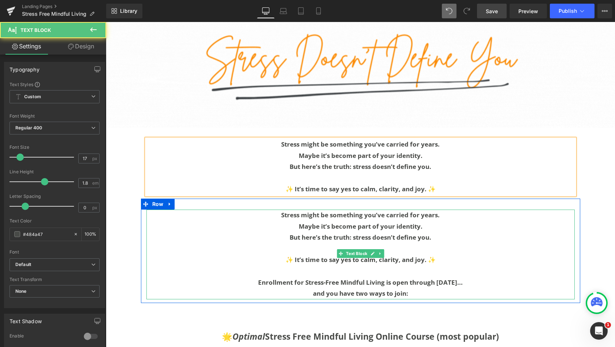
click at [424, 243] on p at bounding box center [360, 248] width 428 height 11
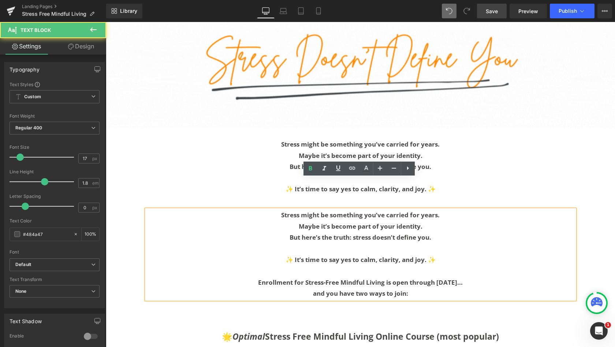
drag, startPoint x: 441, startPoint y: 229, endPoint x: 447, endPoint y: 226, distance: 6.1
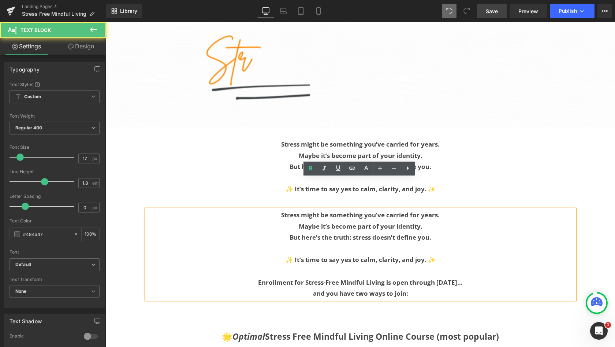
click at [441, 254] on p "✨ It’s time to say yes to calm, clarity, and joy. ✨" at bounding box center [360, 259] width 428 height 11
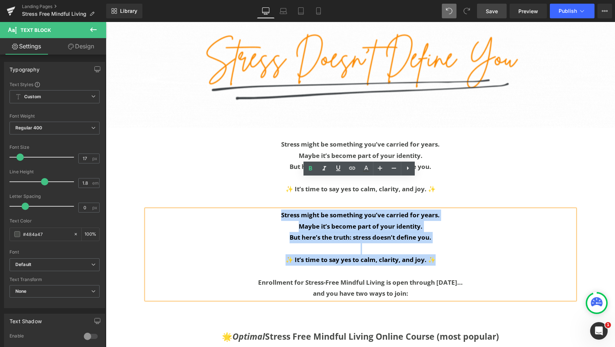
drag, startPoint x: 445, startPoint y: 227, endPoint x: 242, endPoint y: 180, distance: 207.9
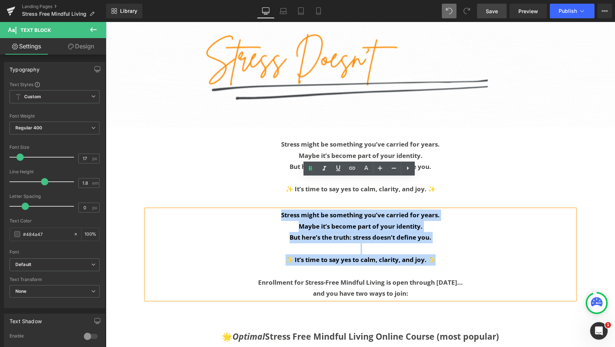
click at [242, 209] on div "Stress might be something you’ve carried for years. Maybe it’s become part of y…" at bounding box center [360, 254] width 428 height 90
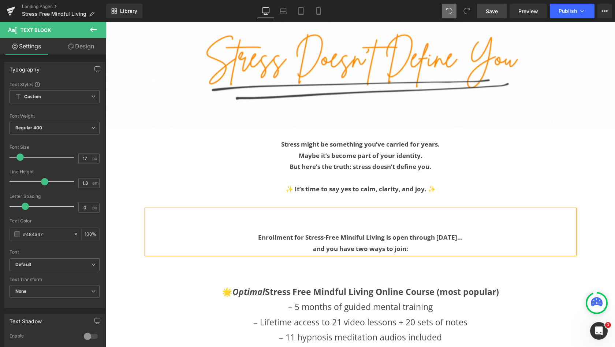
scroll to position [4394, 506]
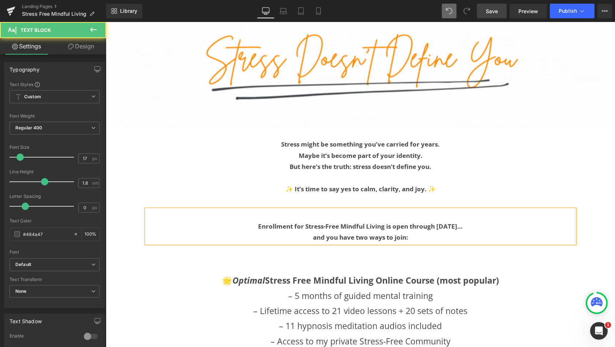
click at [490, 232] on p "and you have two ways to join:" at bounding box center [360, 237] width 428 height 11
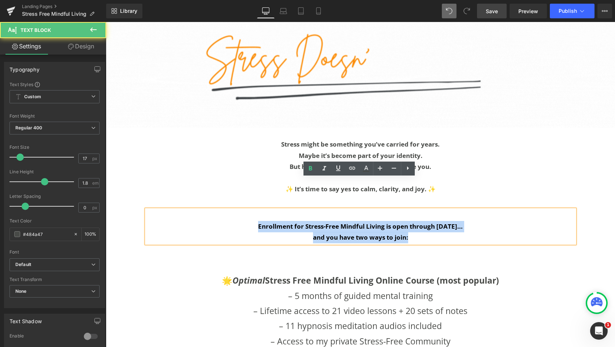
drag, startPoint x: 421, startPoint y: 208, endPoint x: 252, endPoint y: 193, distance: 169.8
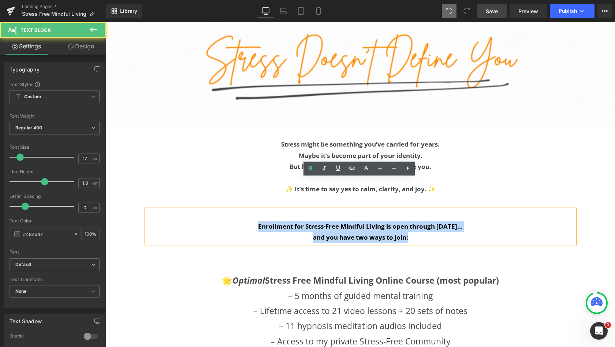
click at [252, 209] on div "Enrollment for Stress-Free Mindful Living is open through Oct 5... and you have…" at bounding box center [360, 226] width 428 height 34
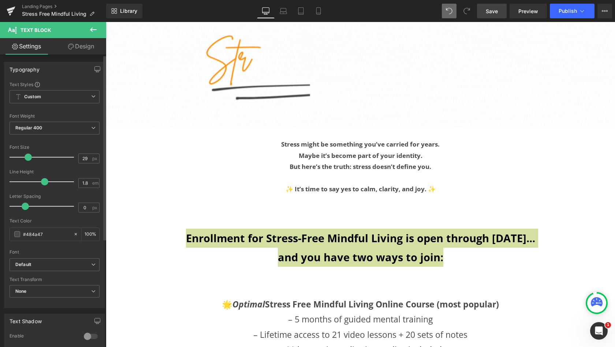
scroll to position [4, 4]
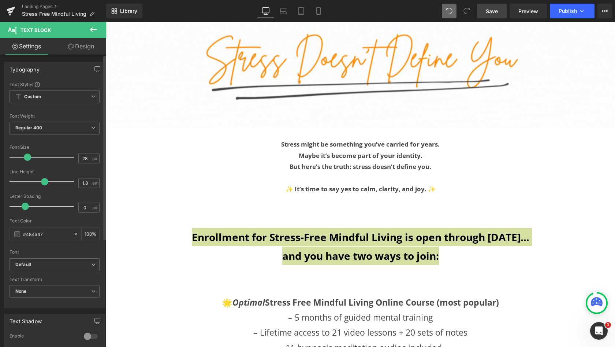
type input "27"
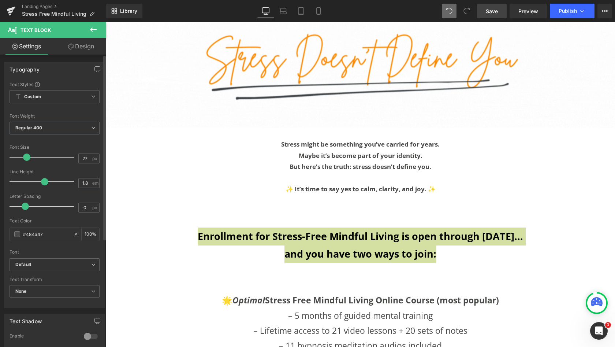
scroll to position [4414, 506]
drag, startPoint x: 21, startPoint y: 159, endPoint x: 27, endPoint y: 158, distance: 6.3
click at [27, 158] on span at bounding box center [26, 156] width 7 height 7
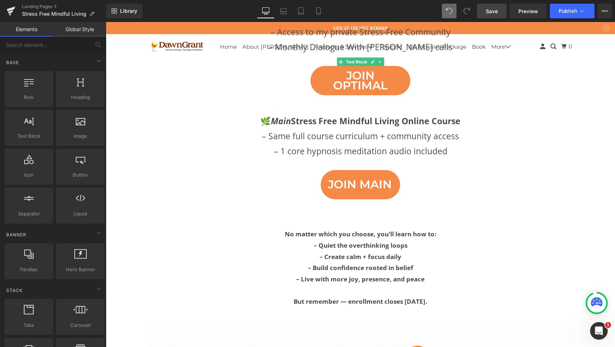
scroll to position [3777, 0]
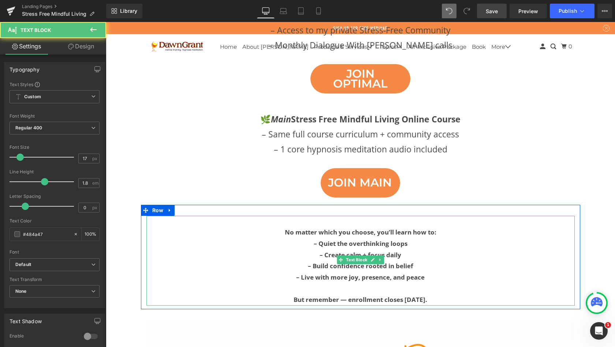
click at [438, 283] on p at bounding box center [360, 288] width 428 height 11
click at [431, 294] on p "But remember — enrollment closes Oct 5." at bounding box center [360, 299] width 428 height 11
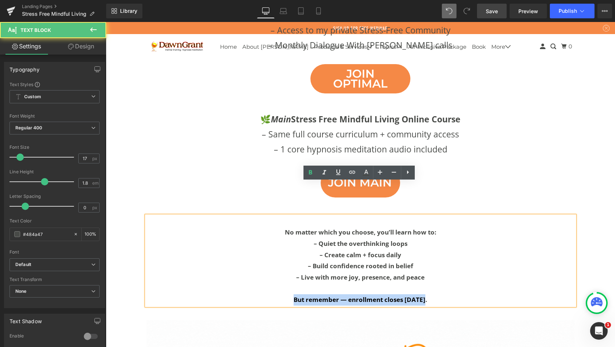
drag, startPoint x: 430, startPoint y: 266, endPoint x: 271, endPoint y: 265, distance: 158.2
click at [271, 294] on p "But remember — enrollment closes Oct 5." at bounding box center [360, 299] width 428 height 11
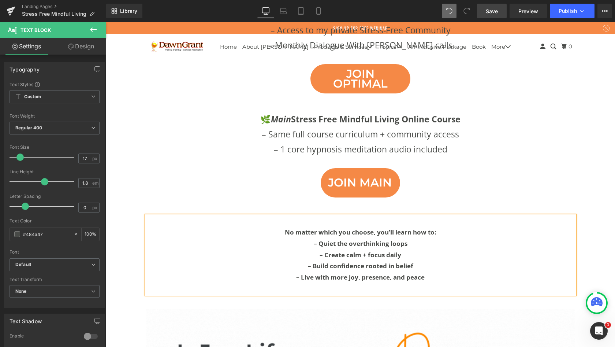
scroll to position [4392, 506]
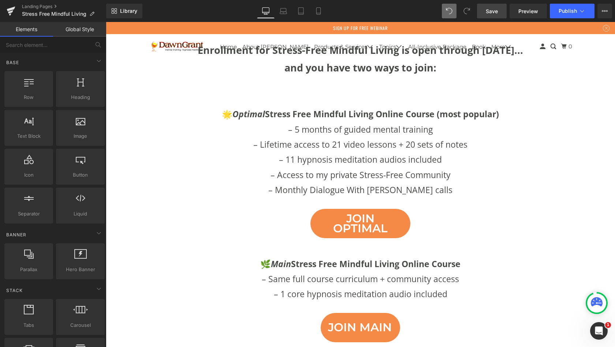
scroll to position [3633, 0]
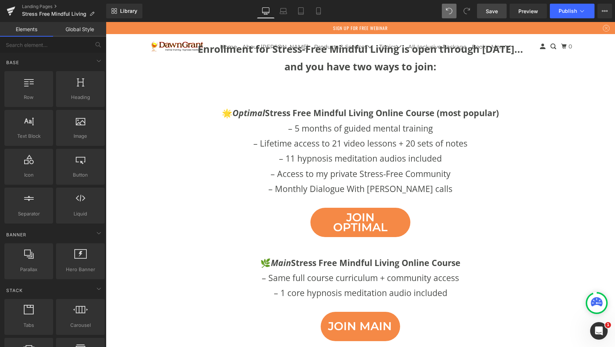
click at [488, 15] on link "Save" at bounding box center [492, 11] width 30 height 15
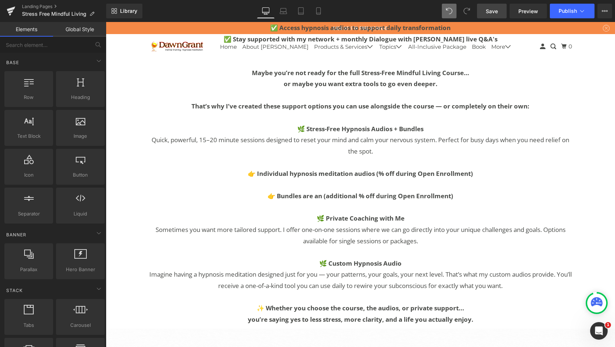
scroll to position [3124, 0]
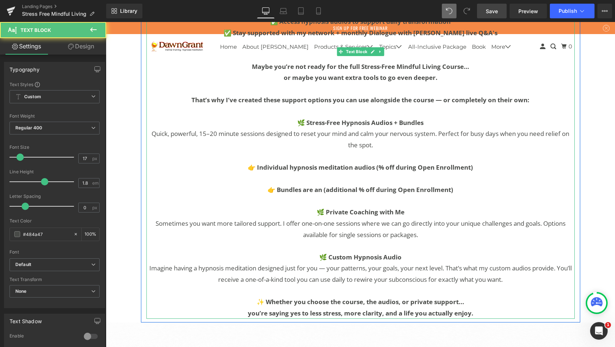
click at [545, 218] on p "Sometimes you want more tailored support. I offer one-on-one sessions where we …" at bounding box center [360, 229] width 428 height 22
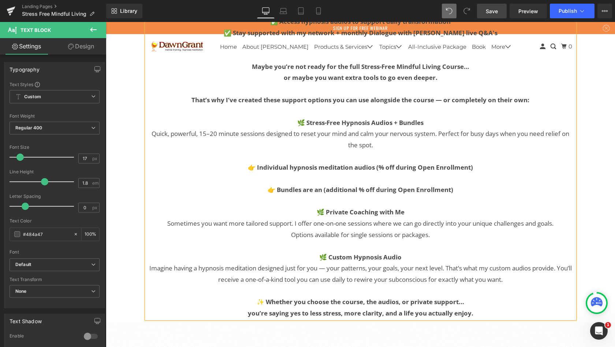
click at [521, 263] on p "Imagine having a hypnosis meditation designed just for you — your patterns, you…" at bounding box center [360, 274] width 428 height 22
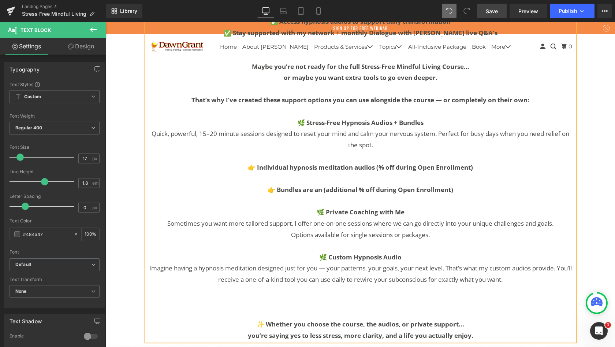
scroll to position [4414, 506]
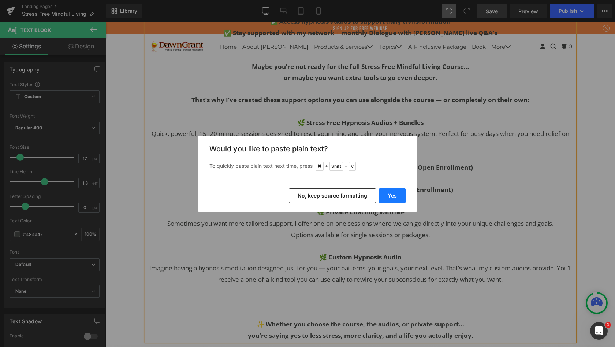
click at [394, 191] on button "Yes" at bounding box center [392, 195] width 27 height 15
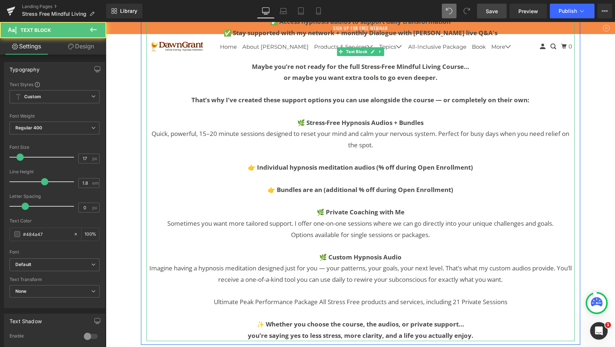
click at [316, 296] on p "Ultimate Peak Performance Package All Stress Free products and services, includ…" at bounding box center [360, 301] width 428 height 11
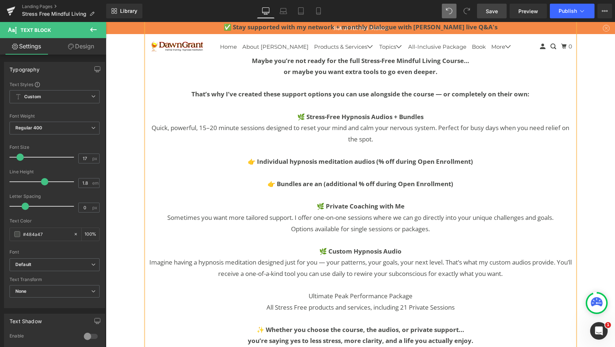
scroll to position [3145, 0]
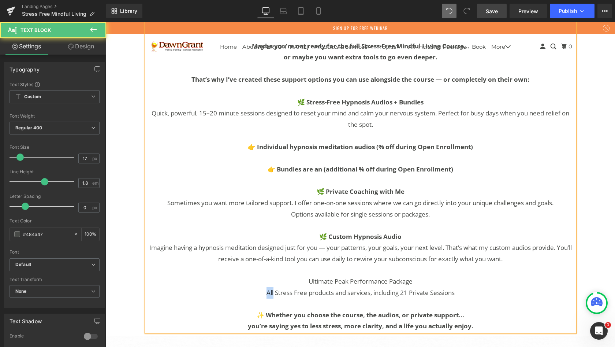
drag, startPoint x: 270, startPoint y: 264, endPoint x: 259, endPoint y: 264, distance: 11.0
click at [259, 287] on p "All Stress Free products and services, including 21 Private Sessions" at bounding box center [360, 292] width 428 height 11
click at [352, 298] on p at bounding box center [360, 303] width 428 height 11
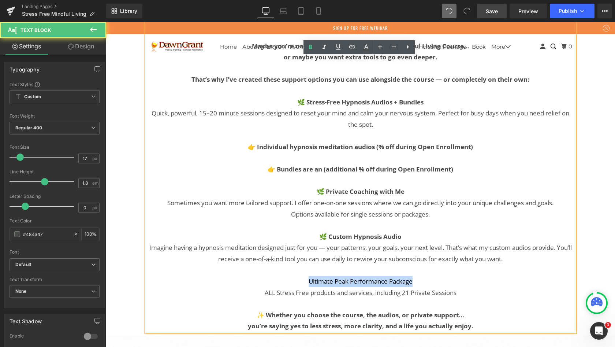
drag, startPoint x: 415, startPoint y: 253, endPoint x: 299, endPoint y: 253, distance: 116.5
click at [299, 276] on p "Ultimate Peak Performance Package" at bounding box center [360, 281] width 428 height 11
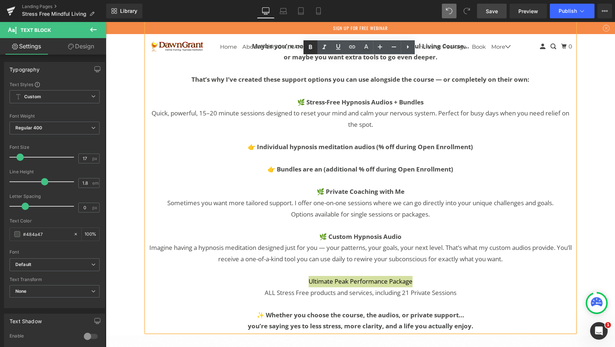
click at [308, 48] on icon at bounding box center [310, 47] width 9 height 9
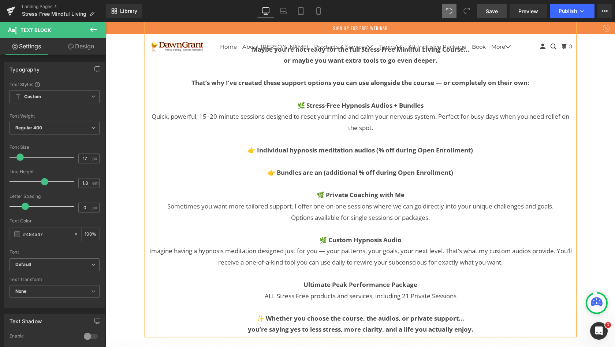
scroll to position [3140, 0]
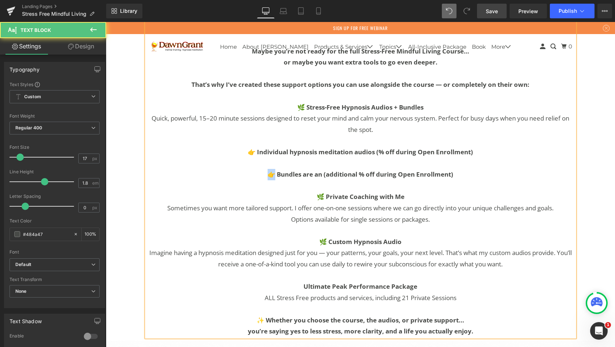
drag, startPoint x: 272, startPoint y: 148, endPoint x: 267, endPoint y: 148, distance: 5.9
click at [268, 170] on b "👉 Bundles are an (additional % off during Open Enrollment)" at bounding box center [361, 174] width 186 height 8
copy b "👉"
click at [301, 281] on p "Ultimate Peak Performance Package" at bounding box center [360, 286] width 428 height 11
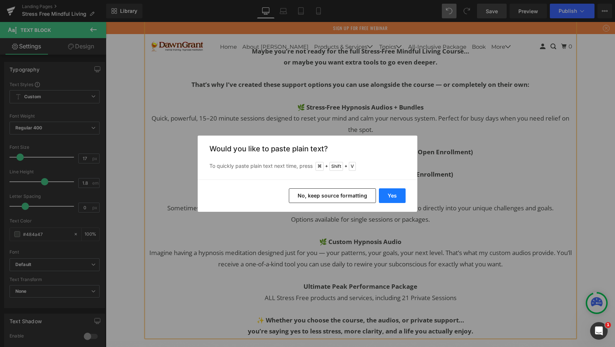
click at [390, 198] on button "Yes" at bounding box center [392, 195] width 27 height 15
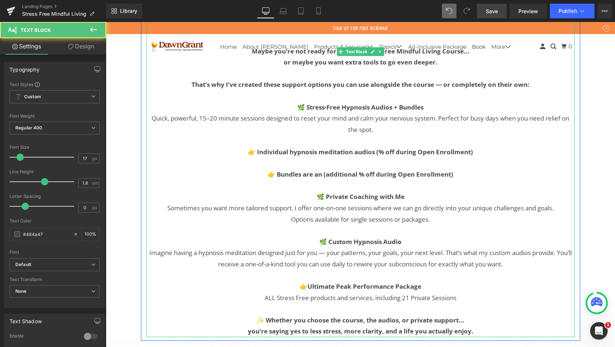
click at [305, 282] on strong "👉Ultimate Peak Performance Package" at bounding box center [361, 286] width 122 height 8
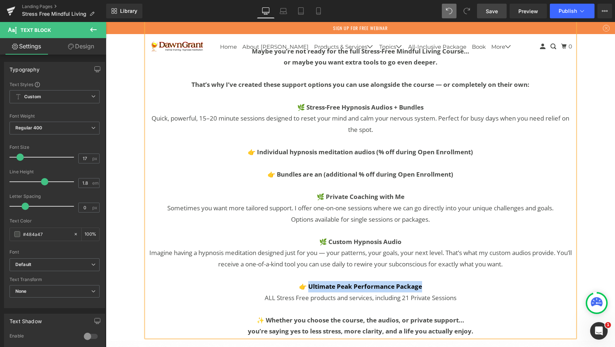
drag, startPoint x: 420, startPoint y: 257, endPoint x: 308, endPoint y: 257, distance: 112.4
click at [308, 282] on strong "👉 Ultimate Peak Performance Package" at bounding box center [360, 286] width 123 height 8
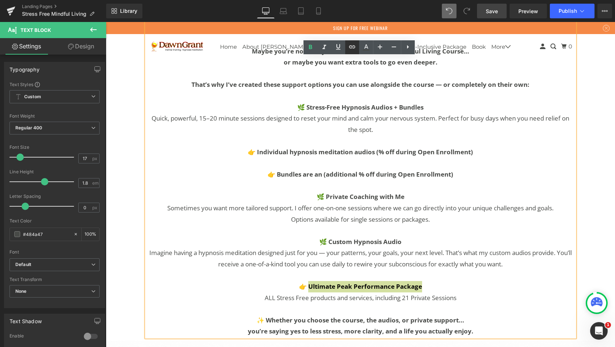
click at [353, 48] on icon at bounding box center [352, 46] width 6 height 3
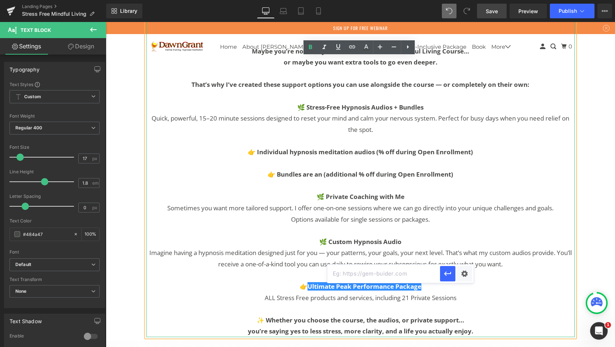
click at [357, 272] on input "text" at bounding box center [383, 273] width 113 height 18
paste input "https://dawngrant.com/products/ultimate-peak-performance-package-1"
type input "https://dawngrant.com/products/ultimate-peak-performance-package-1"
click at [446, 272] on icon "button" at bounding box center [447, 273] width 7 height 4
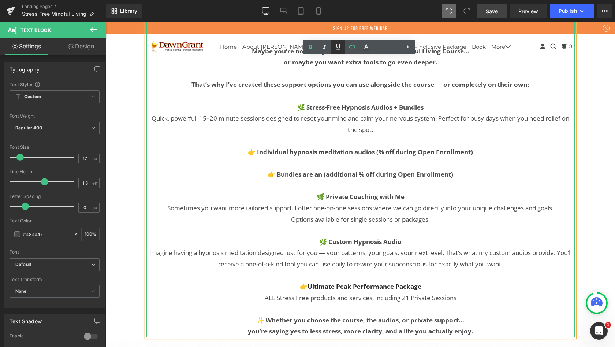
click at [336, 49] on icon at bounding box center [338, 46] width 4 height 5
drag, startPoint x: 404, startPoint y: 169, endPoint x: 324, endPoint y: 170, distance: 79.8
click at [324, 191] on p "🌿 Private Coaching with Me" at bounding box center [360, 196] width 428 height 11
click at [350, 47] on icon at bounding box center [352, 46] width 9 height 9
click at [360, 189] on input "text" at bounding box center [383, 186] width 113 height 18
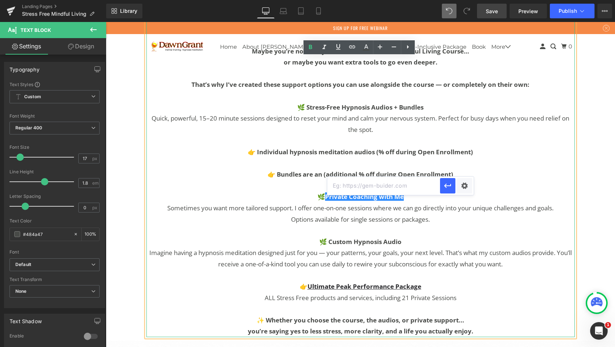
paste input "https://dawngrant.com/collections/private-sessions"
type input "https://dawngrant.com/collections/private-sessions"
click at [448, 185] on icon "button" at bounding box center [448, 185] width 9 height 9
click at [339, 52] on link at bounding box center [338, 47] width 14 height 14
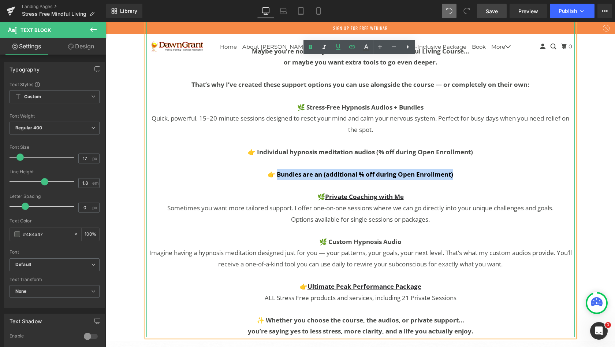
drag, startPoint x: 453, startPoint y: 148, endPoint x: 276, endPoint y: 146, distance: 177.6
click at [276, 169] on p "👉 Bundles are an (additional % off during Open Enrollment)" at bounding box center [360, 174] width 428 height 11
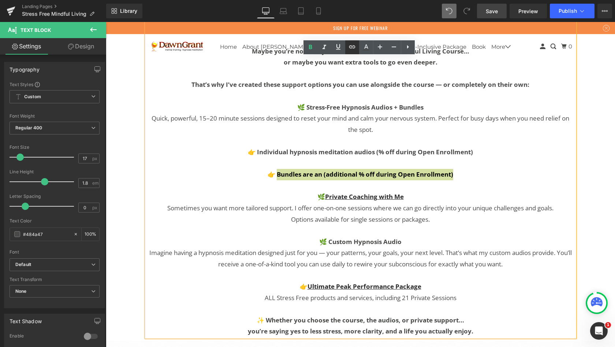
click at [352, 47] on icon at bounding box center [352, 46] width 9 height 9
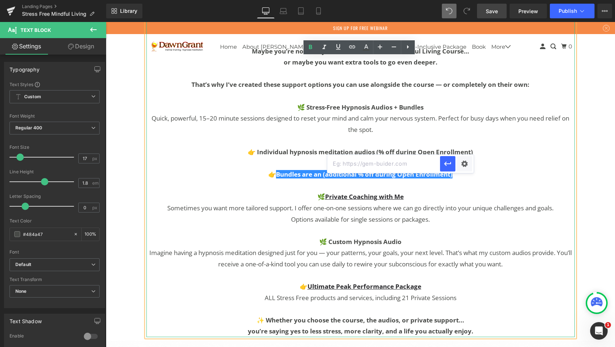
click at [351, 166] on input "text" at bounding box center [383, 164] width 113 height 18
paste input "https://dawngrant.com/products/stress-free-mindful-living-11-hypnosis-bundle"
type input "https://dawngrant.com/products/stress-free-mindful-living-11-hypnosis-bundle"
click at [447, 164] on icon "button" at bounding box center [448, 163] width 9 height 9
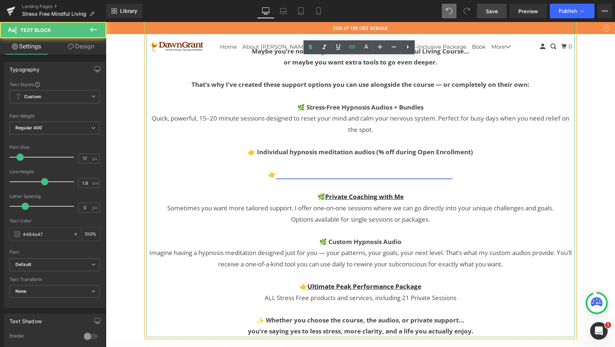
click at [277, 170] on link "Bundles are an (additional % off during Open Enrollment)" at bounding box center [364, 174] width 177 height 8
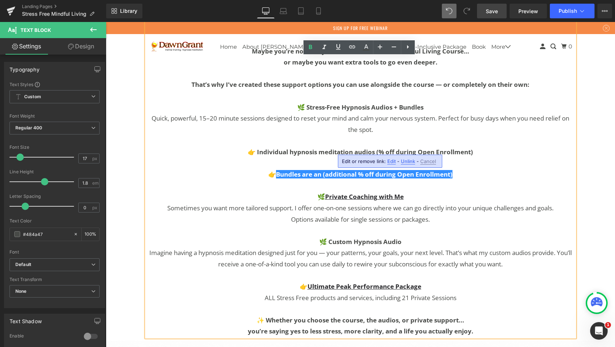
click at [289, 169] on p "👉 Bundles are an (additional % off during Open Enrollment)" at bounding box center [360, 174] width 428 height 11
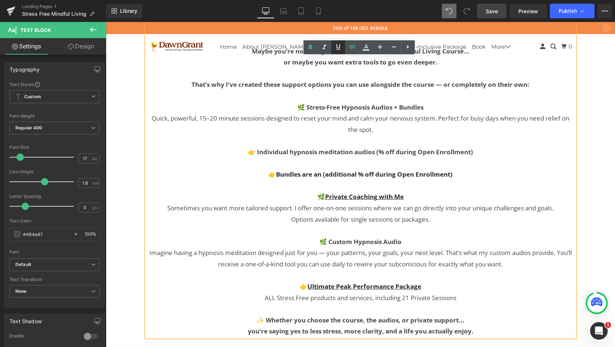
click at [339, 46] on icon at bounding box center [338, 46] width 9 height 9
drag, startPoint x: 457, startPoint y: 147, endPoint x: 275, endPoint y: 146, distance: 182.0
click at [275, 169] on p "👉 Bundles are an (additional % off during Open Enrollment)" at bounding box center [360, 174] width 428 height 11
click at [337, 45] on icon at bounding box center [338, 46] width 4 height 5
click at [277, 191] on p "🌿 Private Coaching with Me" at bounding box center [360, 196] width 428 height 11
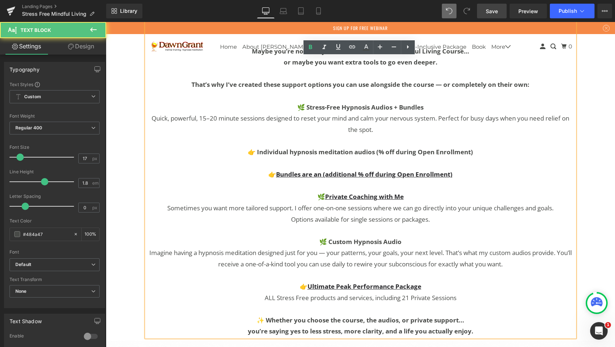
click at [270, 170] on b "👉 Bundles are an (additional % off during Open Enrollment)" at bounding box center [360, 174] width 184 height 8
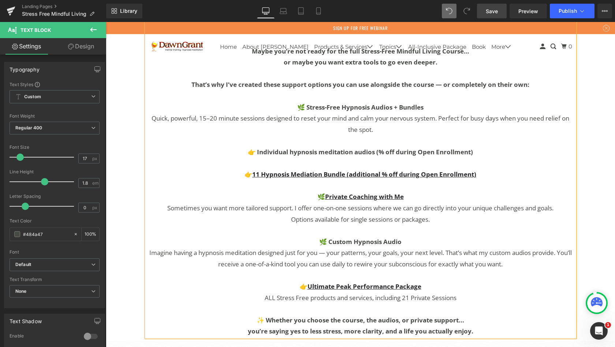
click at [292, 148] on b "👉 Individual hypnosis meditation audios (% off during Open Enrollment)" at bounding box center [360, 152] width 225 height 8
click at [323, 148] on b "👉 Individual Hypnosis meditation audios (% off during Open Enrollment)" at bounding box center [361, 152] width 226 height 8
click at [358, 148] on b "👉 Individual Hypnosis Meditation audios (% off during Open Enrollment)" at bounding box center [361, 152] width 226 height 8
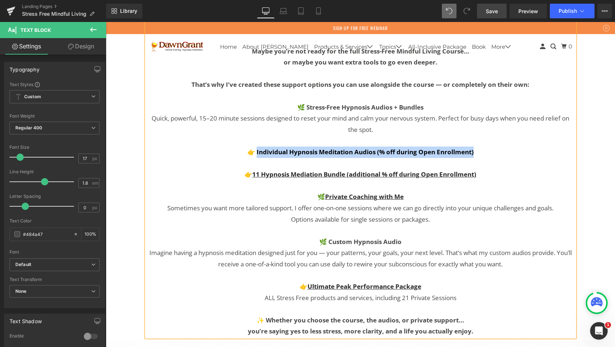
drag, startPoint x: 474, startPoint y: 127, endPoint x: 255, endPoint y: 123, distance: 219.8
click at [255, 146] on p "👉 Individual Hypnosis Meditation Audios (% off during Open Enrollment)" at bounding box center [360, 151] width 428 height 11
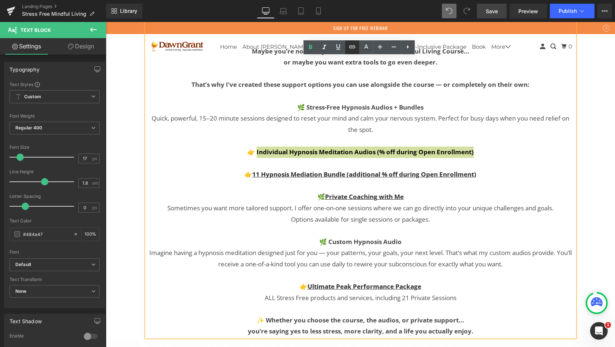
click at [348, 47] on icon at bounding box center [352, 46] width 9 height 9
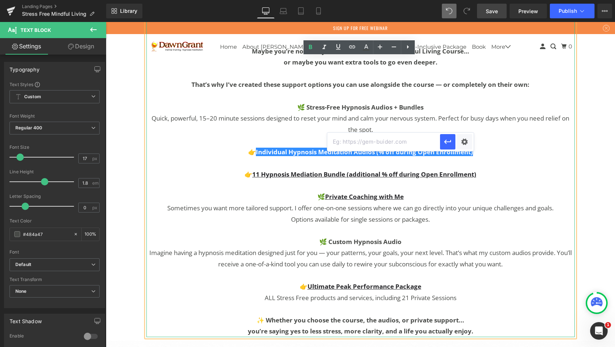
click at [355, 143] on input "text" at bounding box center [383, 142] width 113 height 18
paste input "https://dawngrant.com/collections/stress-free-mindful-living-hypnosis?page=1"
type input "https://dawngrant.com/collections/stress-free-mindful-living-hypnosis?page=1"
click at [448, 142] on icon "button" at bounding box center [447, 142] width 7 height 4
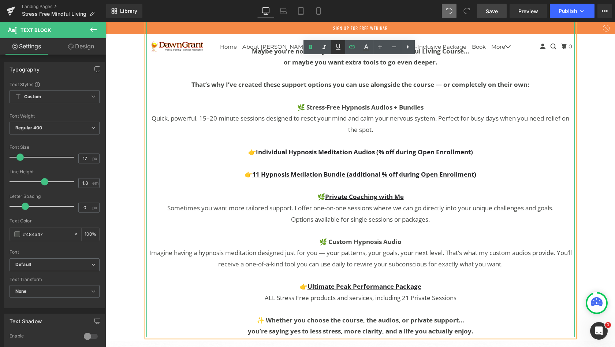
click at [335, 48] on icon at bounding box center [338, 46] width 9 height 9
click at [484, 113] on p "Quick, powerful, 15–20 minute sessions designed to reset your mind and calm you…" at bounding box center [360, 124] width 428 height 22
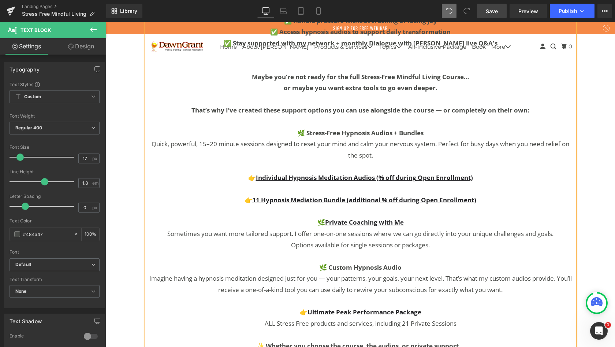
scroll to position [3110, 0]
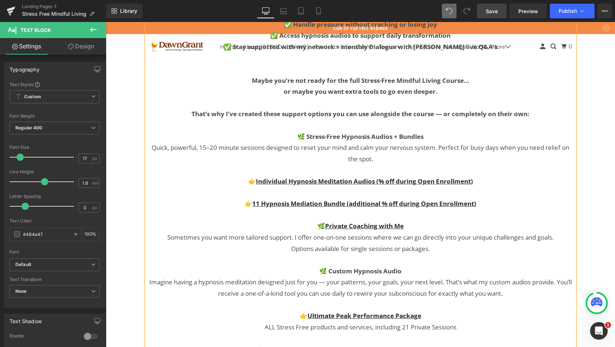
click at [387, 164] on p at bounding box center [360, 169] width 428 height 11
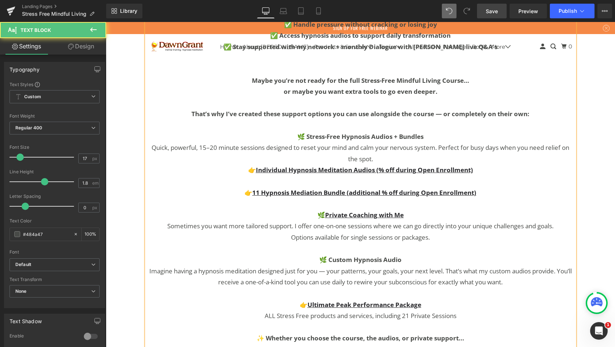
scroll to position [4414, 506]
click at [484, 176] on p at bounding box center [360, 181] width 428 height 11
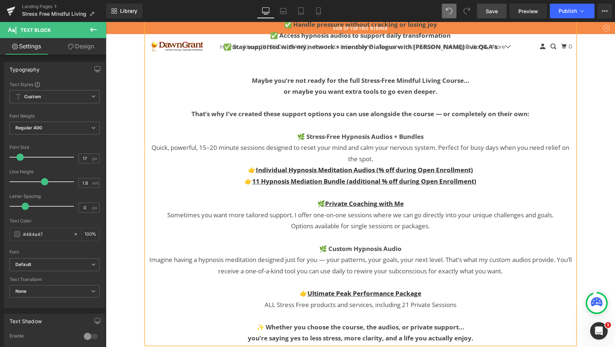
click at [517, 176] on p "👉 11 Hypnosis Mediation Bundle (additional % off during Open Enrollment)" at bounding box center [360, 181] width 428 height 11
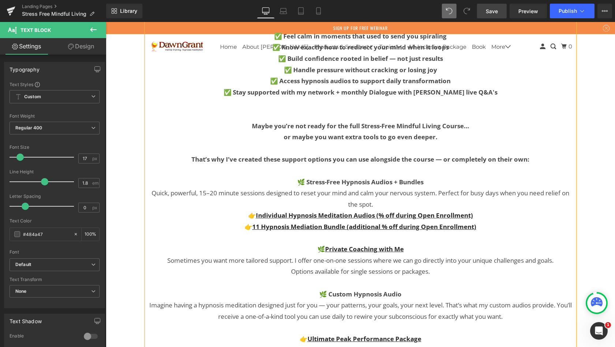
scroll to position [3061, 0]
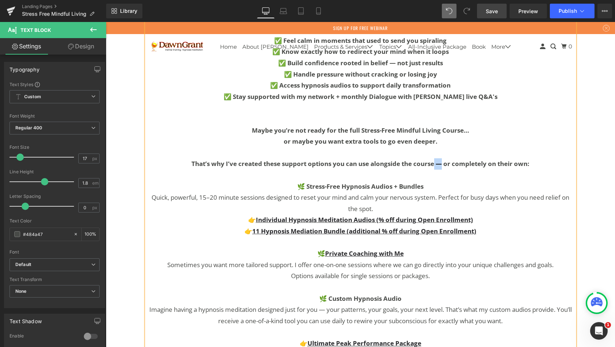
drag, startPoint x: 441, startPoint y: 138, endPoint x: 433, endPoint y: 139, distance: 7.4
click at [433, 159] on b "That’s why I’ve created these support options you can use alongside the course …" at bounding box center [361, 163] width 338 height 8
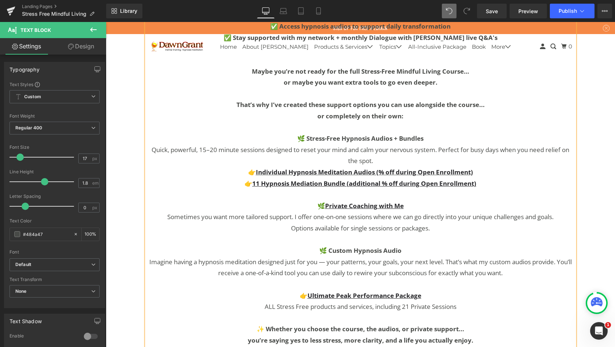
scroll to position [3123, 0]
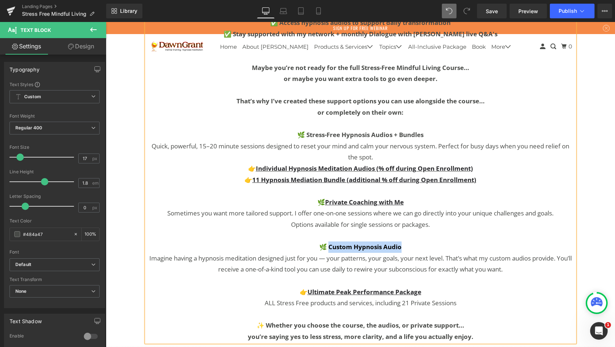
drag, startPoint x: 401, startPoint y: 219, endPoint x: 329, endPoint y: 217, distance: 72.2
click at [329, 241] on p "🌿 Custom Hypnosis Audio" at bounding box center [360, 246] width 428 height 11
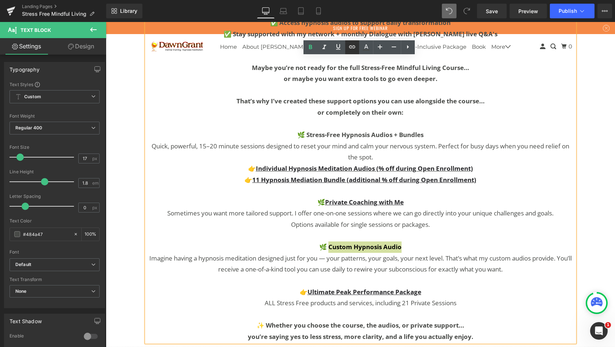
click at [351, 47] on icon at bounding box center [352, 46] width 6 height 3
click at [359, 237] on input "text" at bounding box center [383, 235] width 113 height 18
paste input "https://dawngrant.com/products/personalized-custom-hypnosis-audio-includes-2-pr…"
type input "https://dawngrant.com/products/personalized-custom-hypnosis-audio-includes-2-pr…"
click at [447, 235] on icon "button" at bounding box center [448, 235] width 7 height 4
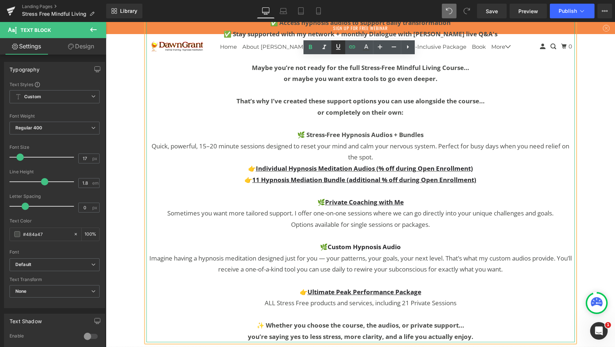
click at [337, 47] on icon at bounding box center [338, 46] width 4 height 5
click at [482, 185] on p at bounding box center [360, 190] width 428 height 11
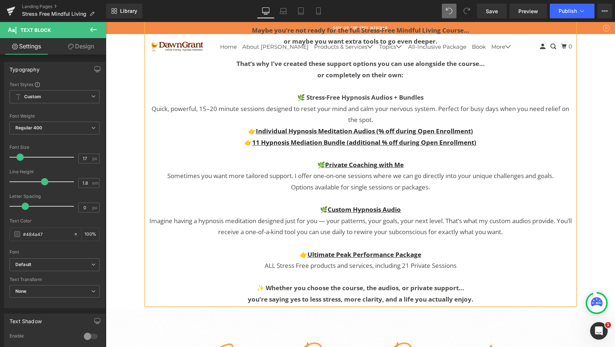
scroll to position [3132, 0]
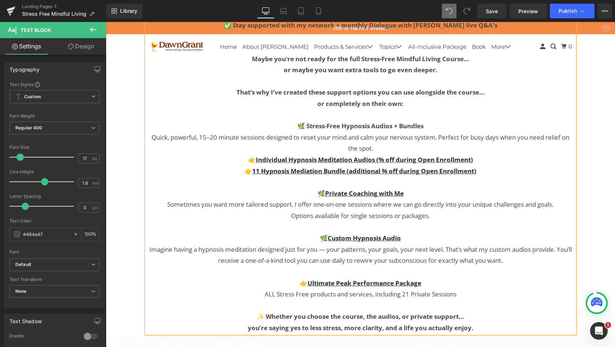
click at [425, 300] on p at bounding box center [360, 305] width 428 height 11
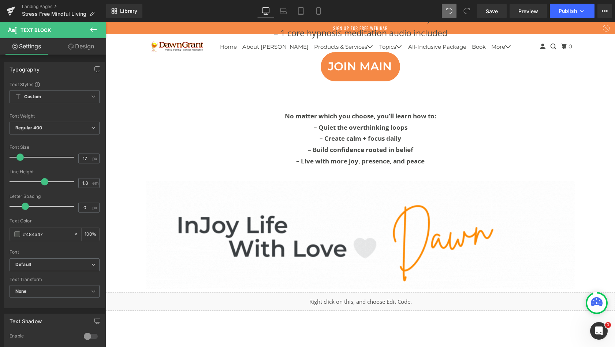
scroll to position [3923, 0]
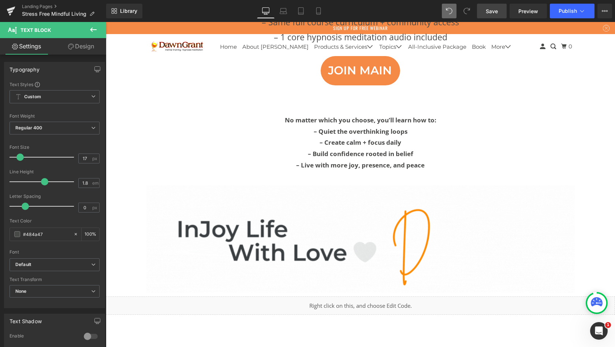
click at [495, 13] on span "Save" at bounding box center [492, 11] width 12 height 8
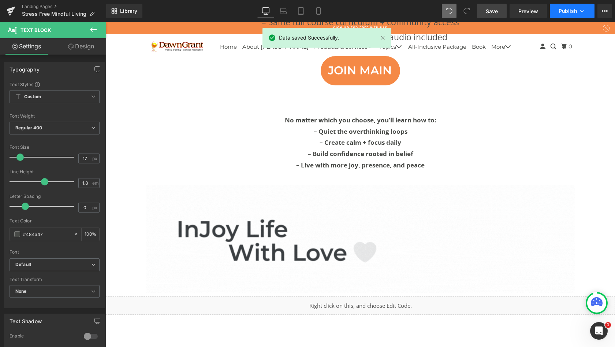
click at [571, 11] on span "Publish" at bounding box center [568, 11] width 18 height 6
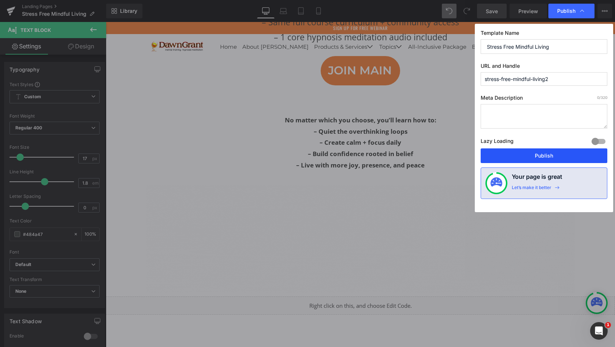
click at [539, 155] on button "Publish" at bounding box center [544, 155] width 127 height 15
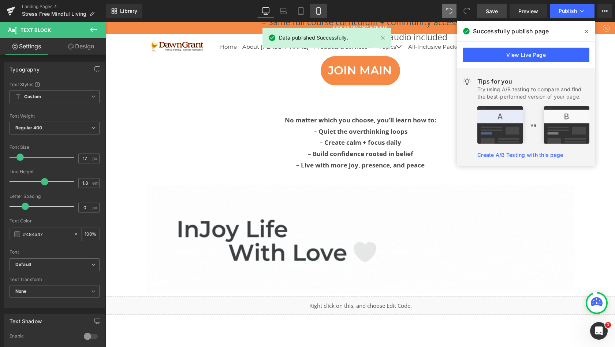
click at [313, 10] on link "Mobile" at bounding box center [319, 11] width 18 height 15
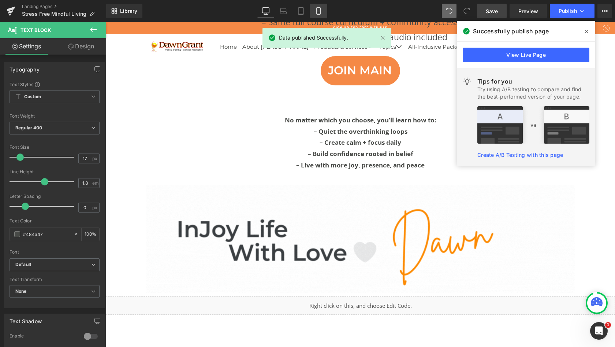
type input "100"
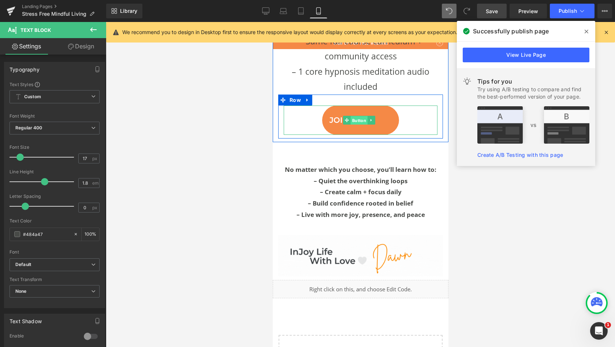
click at [362, 125] on span "Button" at bounding box center [358, 120] width 17 height 9
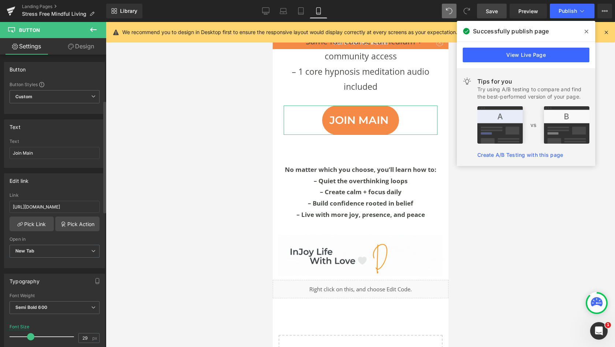
drag, startPoint x: 26, startPoint y: 218, endPoint x: 31, endPoint y: 217, distance: 4.8
click at [31, 333] on span at bounding box center [30, 336] width 7 height 7
type input "21"
drag, startPoint x: 22, startPoint y: 284, endPoint x: 0, endPoint y: 283, distance: 21.6
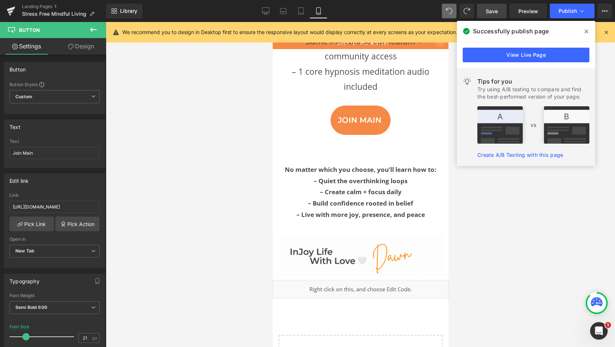
click at [148, 197] on div at bounding box center [360, 184] width 509 height 325
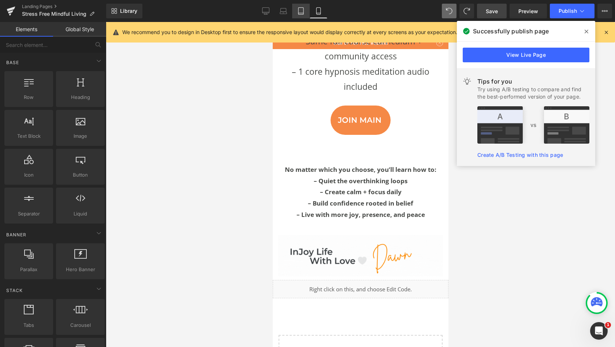
click at [304, 9] on icon at bounding box center [300, 10] width 7 height 7
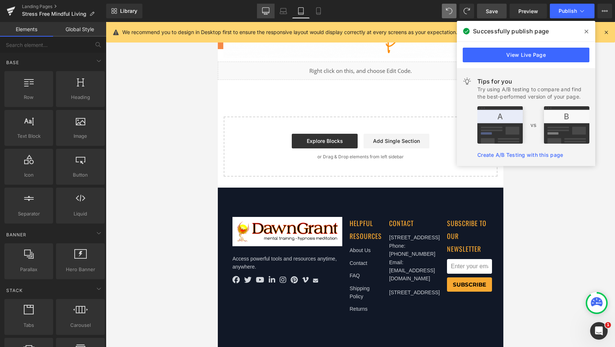
click at [268, 9] on icon at bounding box center [265, 10] width 7 height 7
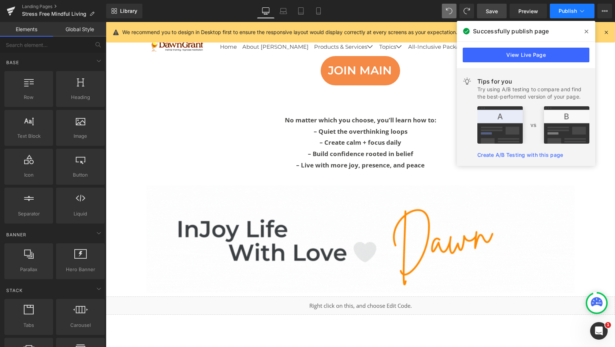
click at [568, 11] on span "Publish" at bounding box center [568, 11] width 18 height 6
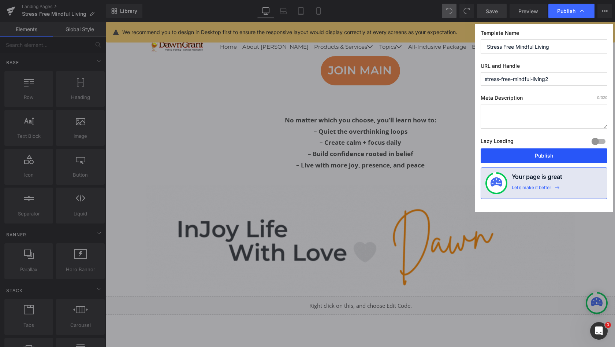
click at [549, 156] on button "Publish" at bounding box center [544, 155] width 127 height 15
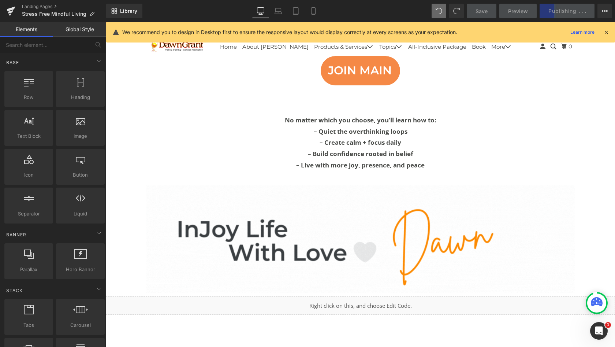
scroll to position [4425, 506]
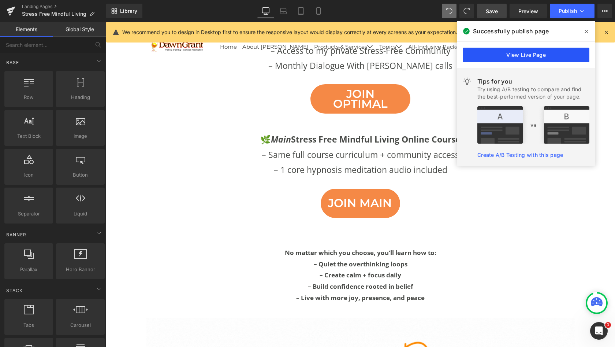
click at [522, 54] on link "View Live Page" at bounding box center [526, 55] width 127 height 15
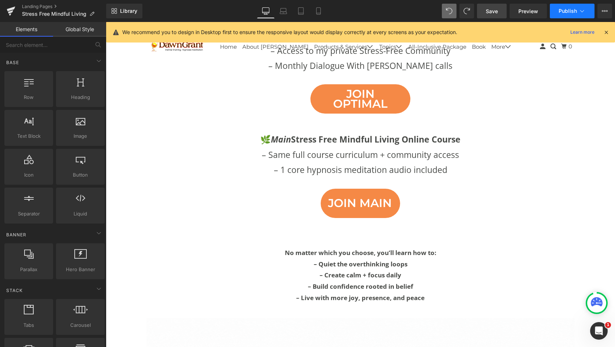
click at [566, 11] on span "Publish" at bounding box center [568, 11] width 18 height 6
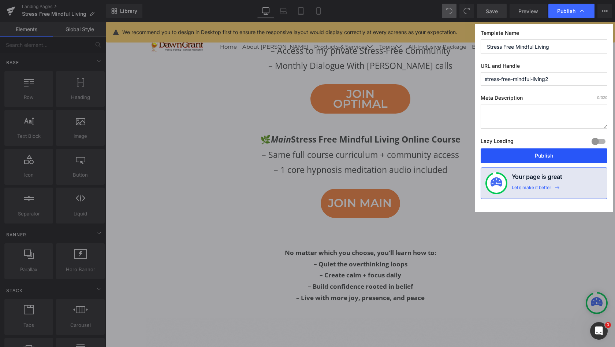
click at [535, 156] on button "Publish" at bounding box center [544, 155] width 127 height 15
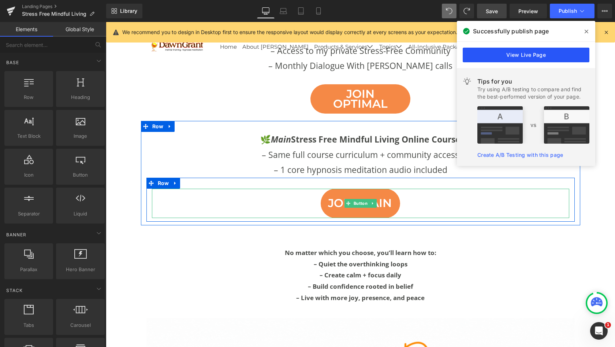
click at [523, 54] on link "View Live Page" at bounding box center [526, 55] width 127 height 15
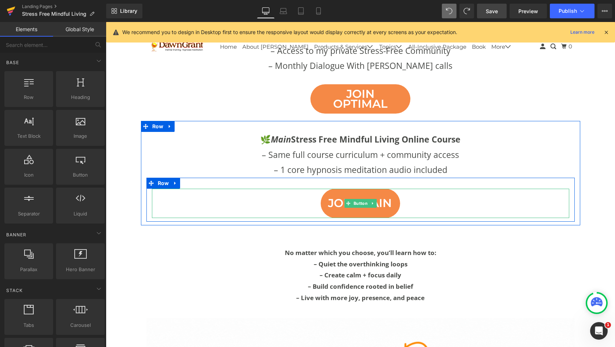
click at [11, 10] on icon at bounding box center [11, 11] width 9 height 18
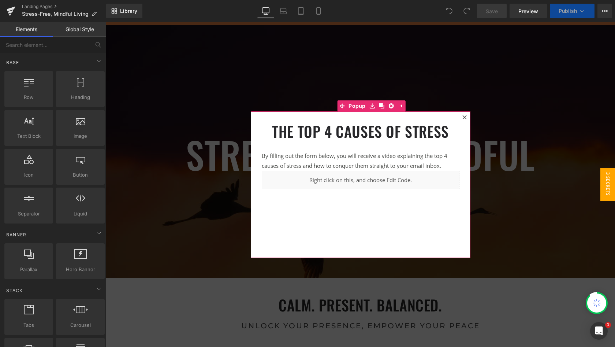
click at [463, 118] on icon at bounding box center [465, 117] width 4 height 4
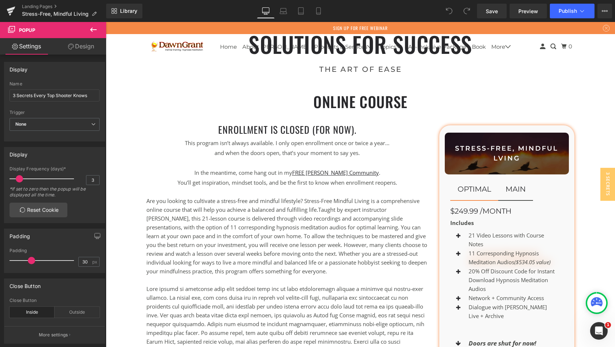
scroll to position [859, 0]
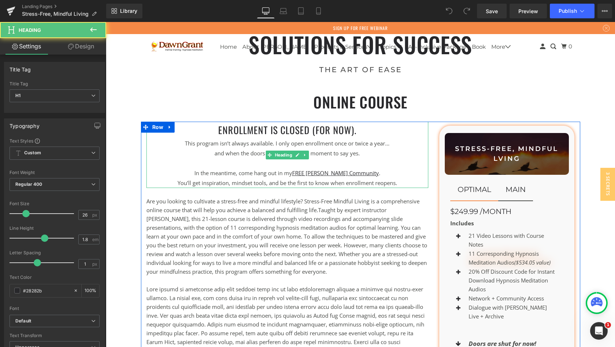
click at [391, 159] on div at bounding box center [287, 163] width 282 height 10
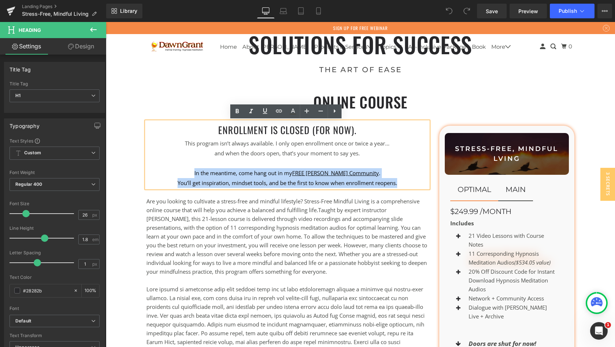
drag, startPoint x: 400, startPoint y: 183, endPoint x: 192, endPoint y: 170, distance: 208.4
click at [192, 170] on div "ENROLLMENT IS CLOSED (FOR NOW). This program isn’t always available. I only ope…" at bounding box center [287, 155] width 282 height 67
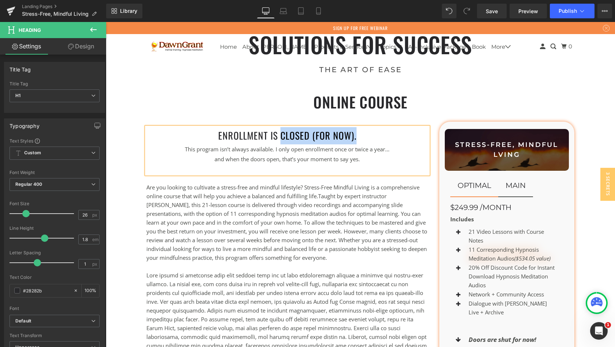
drag, startPoint x: 355, startPoint y: 132, endPoint x: 279, endPoint y: 131, distance: 76.2
click at [279, 131] on h1 "ENROLLMENT IS CLOSED (FOR NOW)." at bounding box center [287, 135] width 282 height 17
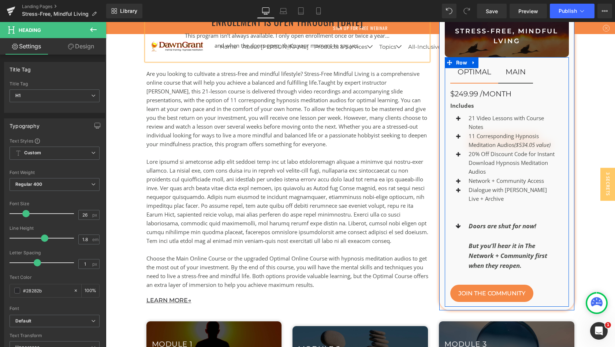
scroll to position [995, 0]
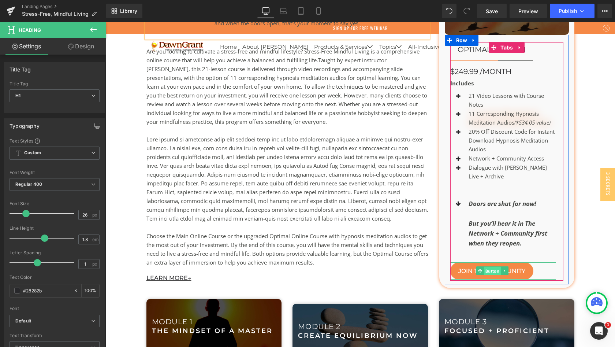
click at [491, 267] on span "Button" at bounding box center [492, 271] width 17 height 9
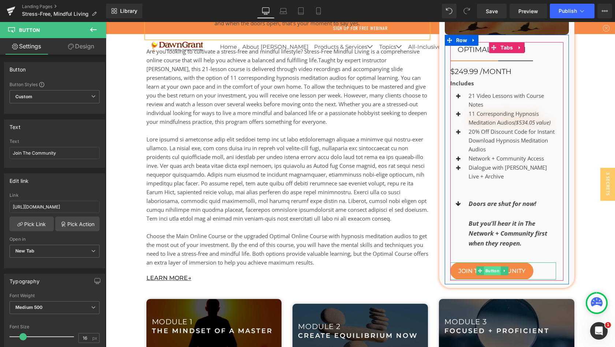
click at [492, 266] on span "Button" at bounding box center [492, 270] width 17 height 9
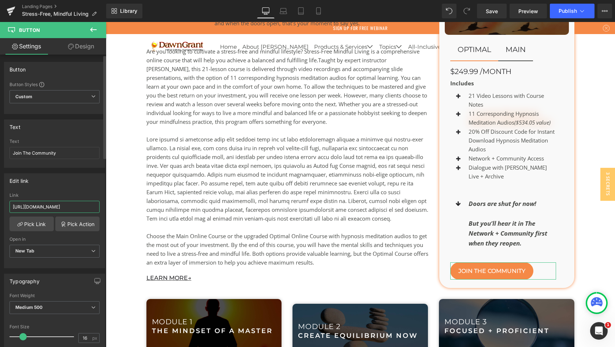
click at [48, 206] on input "[URL][DOMAIN_NAME]" at bounding box center [55, 207] width 90 height 12
type input "[URL][DOMAIN_NAME] token=4a7c21475e8544aee7f74f589f410de8&utm source=manual"
drag, startPoint x: 63, startPoint y: 153, endPoint x: 10, endPoint y: 154, distance: 53.5
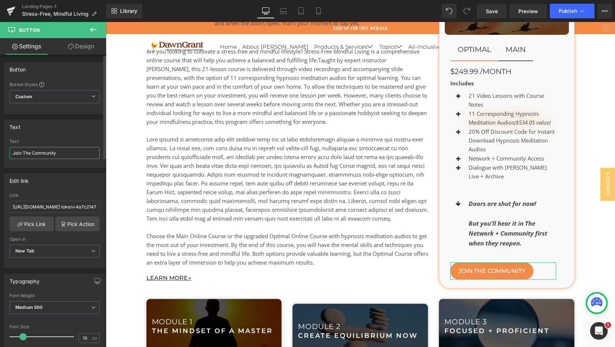
click at [10, 154] on input "Join The Community" at bounding box center [55, 153] width 90 height 12
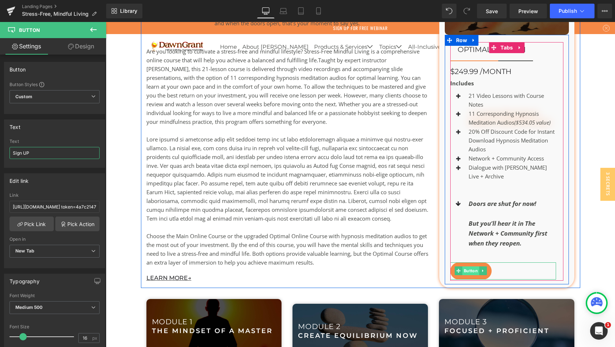
click at [470, 266] on span "Button" at bounding box center [471, 270] width 17 height 9
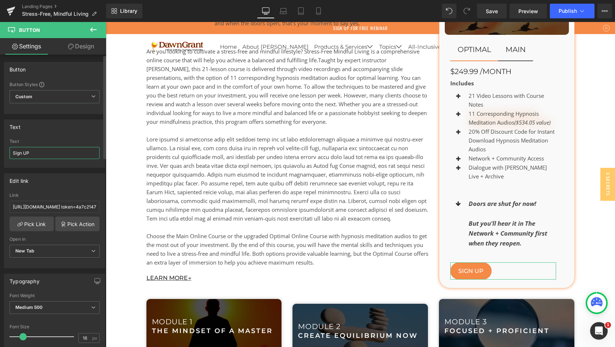
drag, startPoint x: 41, startPoint y: 154, endPoint x: 0, endPoint y: 153, distance: 41.4
click at [0, 153] on div "Text Join The Community Text Sign UP" at bounding box center [55, 141] width 110 height 54
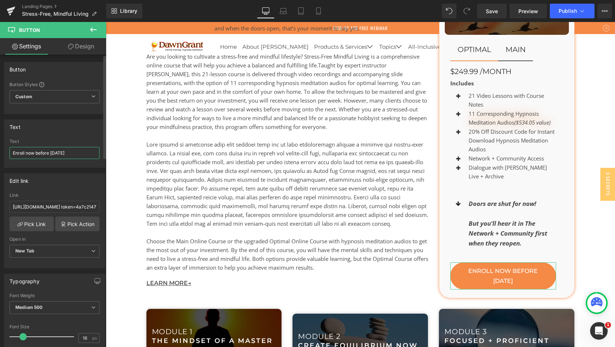
drag, startPoint x: 63, startPoint y: 152, endPoint x: 37, endPoint y: 152, distance: 25.6
click at [37, 152] on input "Enroll now before [DATE]" at bounding box center [55, 153] width 90 height 12
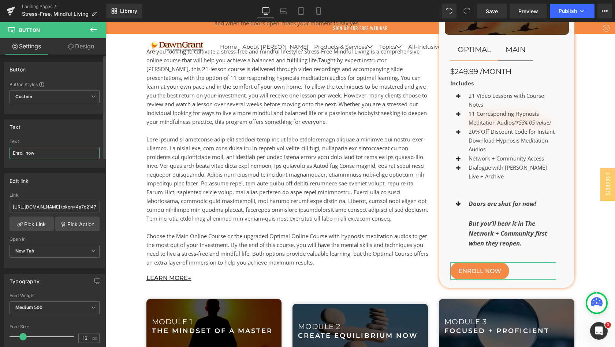
type input "Enroll now"
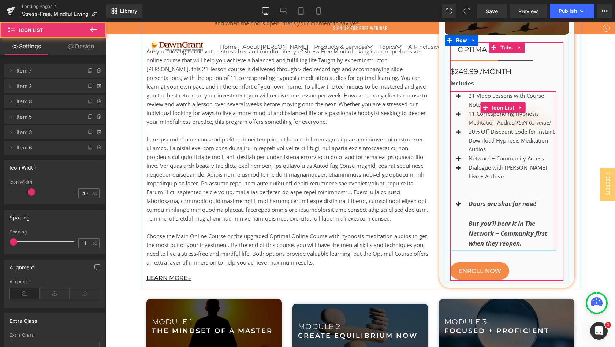
click at [522, 249] on div at bounding box center [503, 250] width 106 height 2
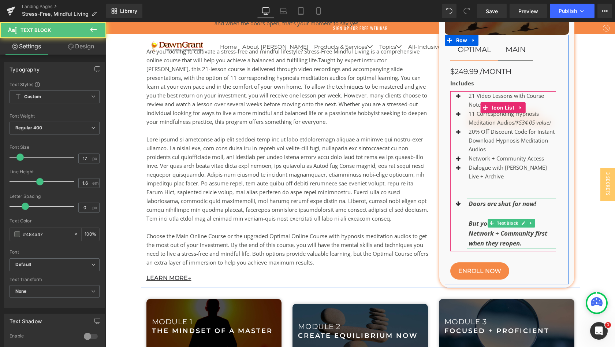
click at [527, 233] on p "But you’ll hear it in The Network + Community first when they reopen." at bounding box center [513, 233] width 88 height 30
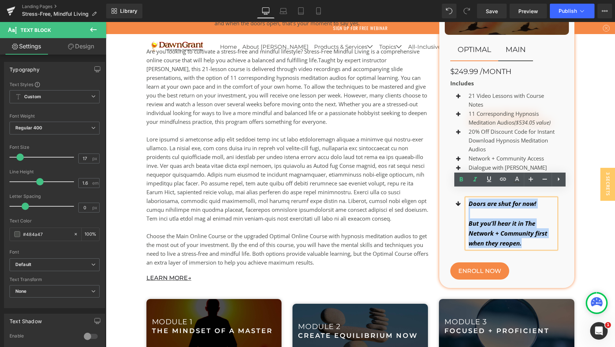
drag, startPoint x: 522, startPoint y: 234, endPoint x: 468, endPoint y: 194, distance: 67.5
click at [468, 198] on div "Doors are shut for now! But you’ll hear it in The Network + Community first whe…" at bounding box center [512, 223] width 90 height 50
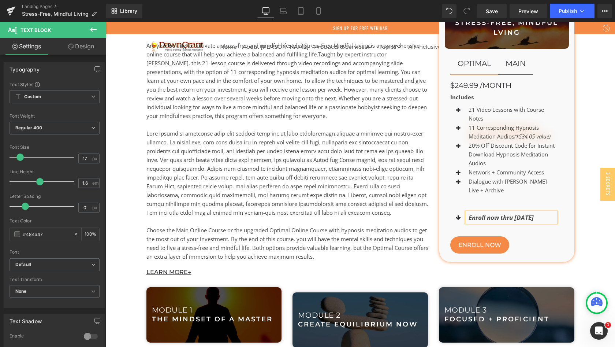
click at [486, 213] on icon "Enroll now thru [DATE]" at bounding box center [501, 217] width 65 height 8
click at [470, 213] on icon "Enroll now thru [DATE]" at bounding box center [501, 217] width 65 height 8
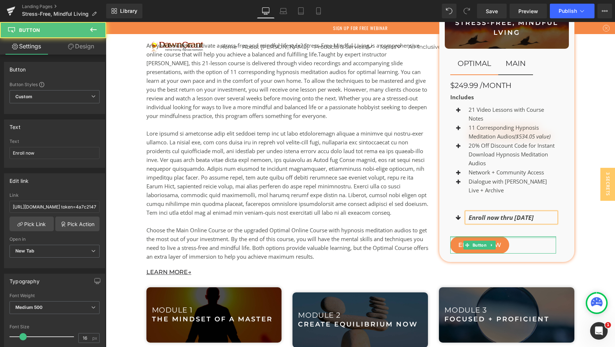
click at [550, 236] on div "Enroll now Button" at bounding box center [503, 244] width 106 height 17
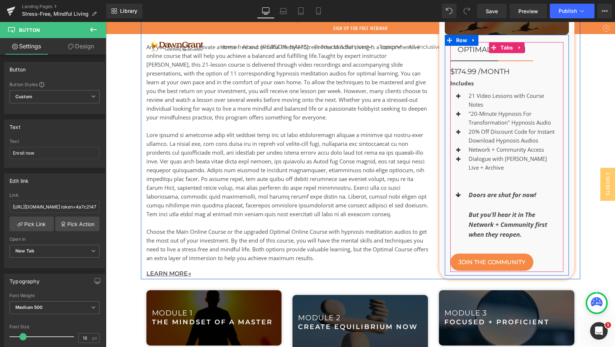
click at [523, 74] on div "optimal Heading main Heading $174.99 /month Heading Includes Text Block Icon 21…" at bounding box center [507, 156] width 114 height 229
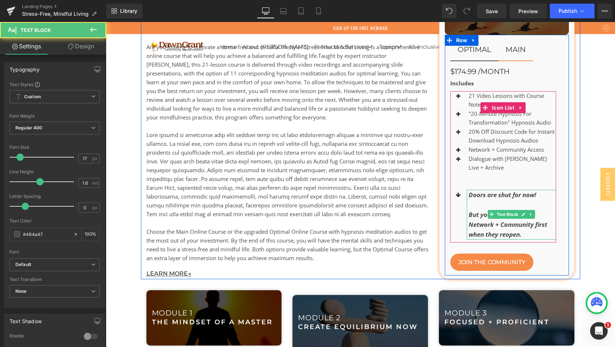
click at [522, 229] on p "But you’ll hear it in The Network + Community first when they reopen." at bounding box center [513, 224] width 88 height 30
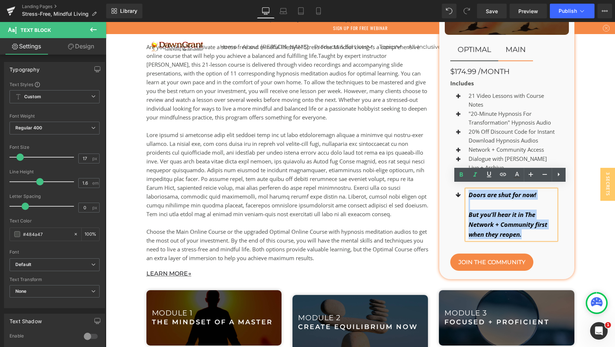
drag, startPoint x: 523, startPoint y: 229, endPoint x: 467, endPoint y: 189, distance: 69.1
click at [467, 190] on div "Doors are shut for now! But you’ll hear it in The Network + Community first whe…" at bounding box center [512, 215] width 90 height 50
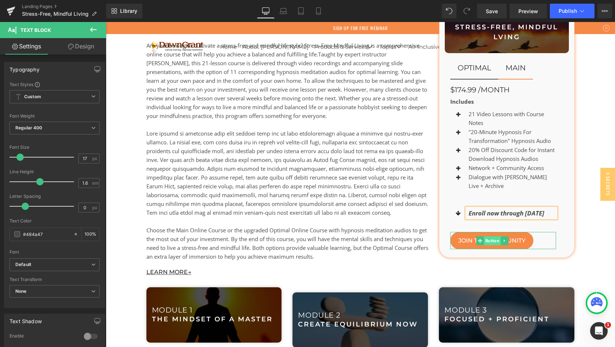
click at [489, 236] on span "Button" at bounding box center [492, 240] width 17 height 9
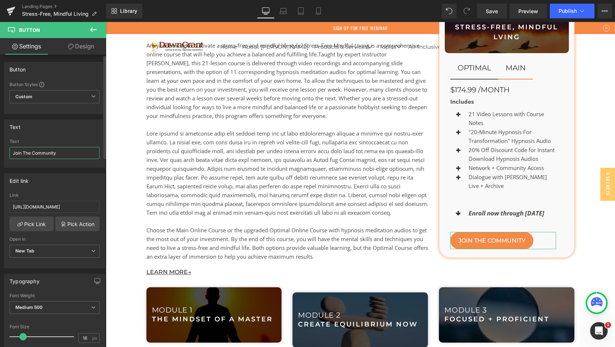
drag, startPoint x: 66, startPoint y: 151, endPoint x: 1, endPoint y: 150, distance: 65.2
click at [1, 150] on div "Text Join The Community Text Join The Community" at bounding box center [55, 141] width 110 height 54
type input "Enroll Now"
click at [71, 206] on input "[URL][DOMAIN_NAME]" at bounding box center [55, 207] width 90 height 12
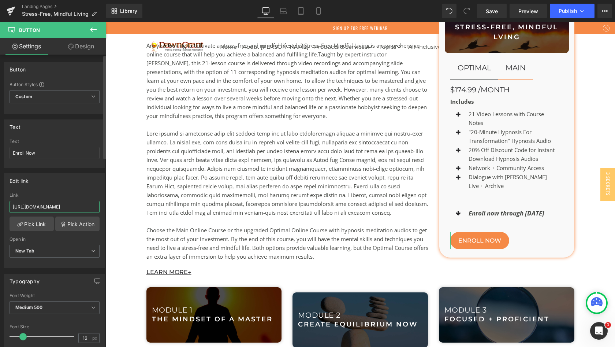
click at [71, 206] on input "[URL][DOMAIN_NAME]" at bounding box center [55, 207] width 90 height 12
paste input "[URL][DOMAIN_NAME] token=ca18a6c222d23e1dc5e1212509f22de7&utm source=manual"
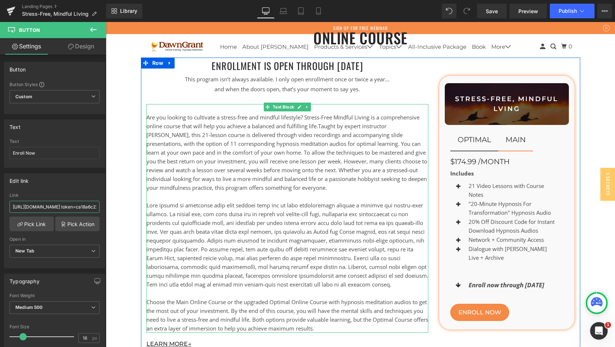
scroll to position [920, 0]
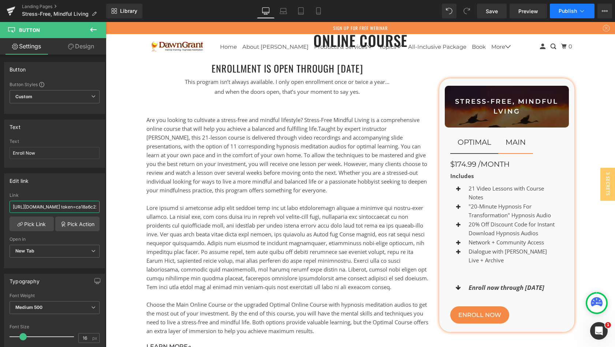
type input "[URL][DOMAIN_NAME] token=ca18a6c222d23e1dc5e1212509f22de7&utm source=manual"
click at [568, 9] on span "Publish" at bounding box center [568, 11] width 18 height 6
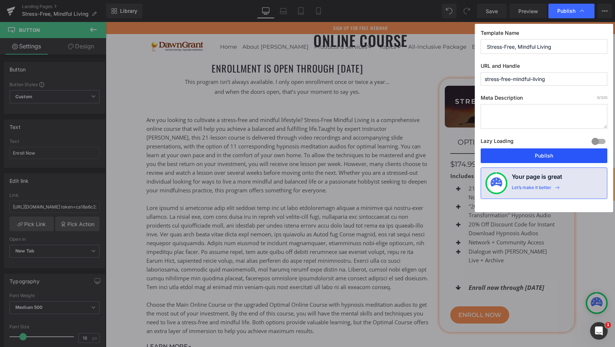
click at [543, 155] on button "Publish" at bounding box center [544, 155] width 127 height 15
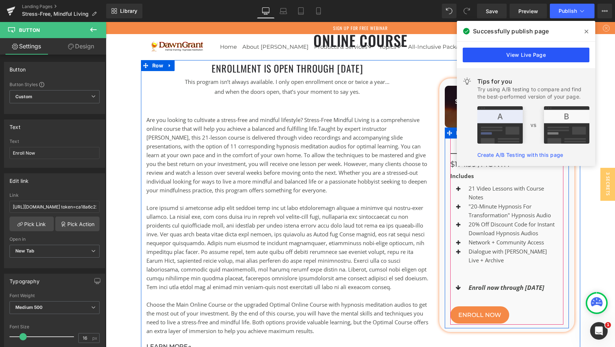
click at [520, 55] on link "View Live Page" at bounding box center [526, 55] width 127 height 15
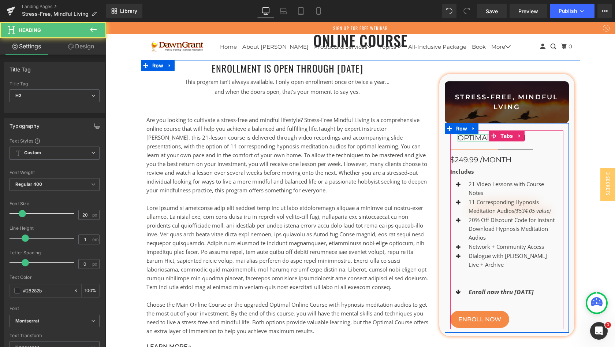
click at [477, 148] on span "optimal Heading" at bounding box center [474, 139] width 48 height 18
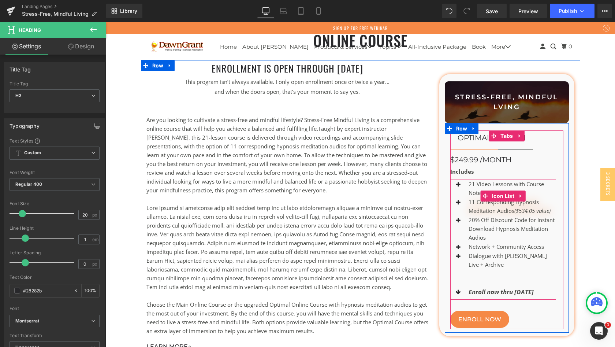
click at [513, 288] on span "Text Block" at bounding box center [508, 291] width 24 height 9
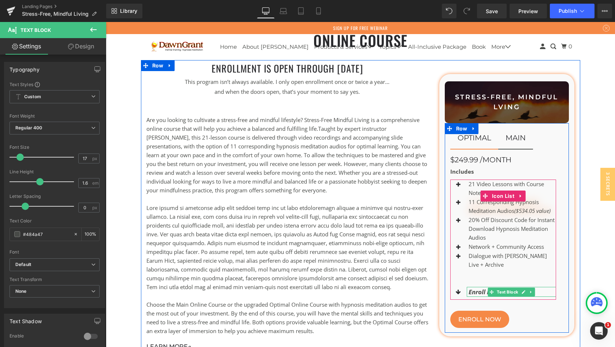
click at [540, 289] on p "Enroll now thru [DATE]" at bounding box center [513, 292] width 88 height 10
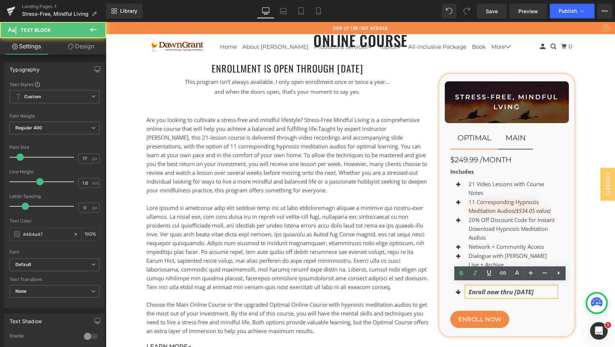
click at [512, 289] on icon "Enroll now thru [DATE]" at bounding box center [501, 291] width 65 height 8
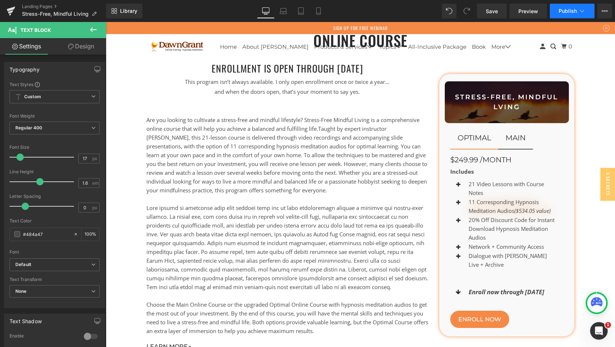
click at [569, 11] on span "Publish" at bounding box center [568, 11] width 18 height 6
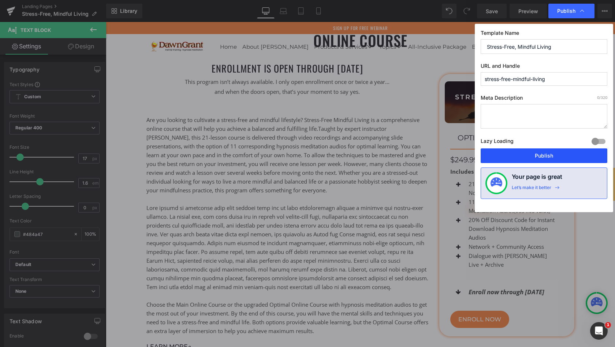
click at [536, 153] on button "Publish" at bounding box center [544, 155] width 127 height 15
